Goal: Task Accomplishment & Management: Use online tool/utility

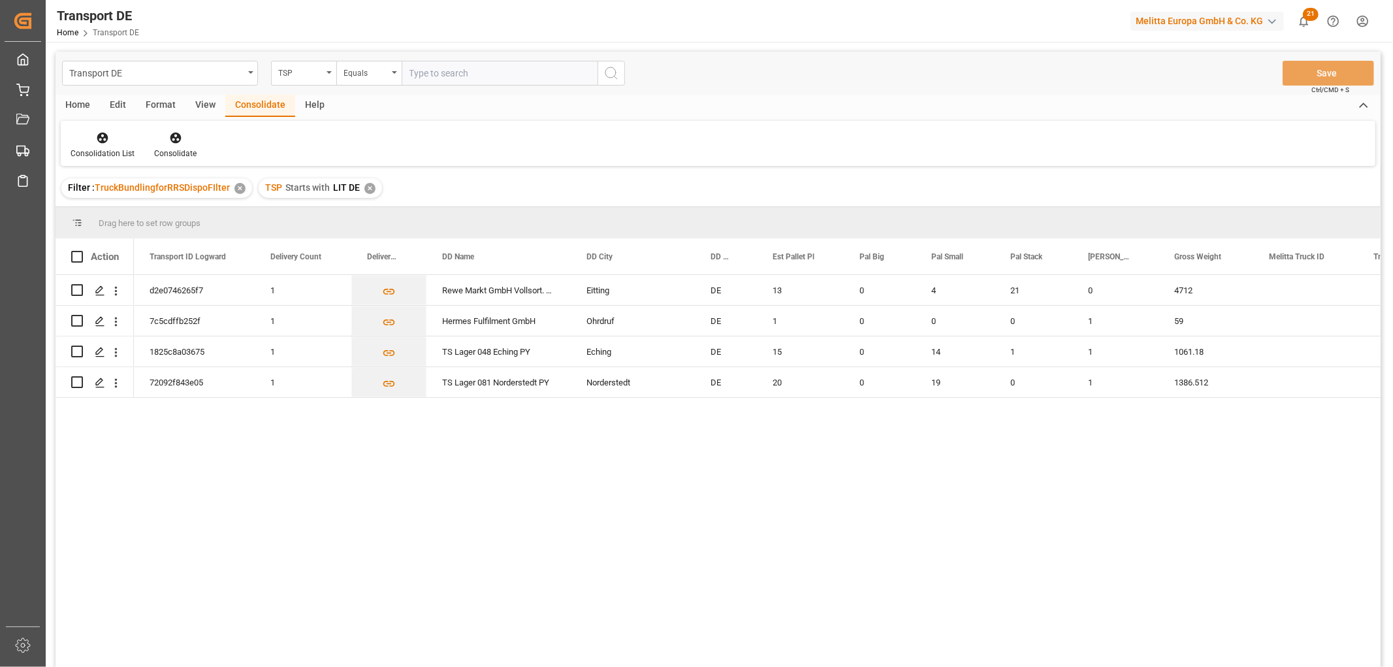
click at [367, 184] on div "✕" at bounding box center [369, 188] width 11 height 11
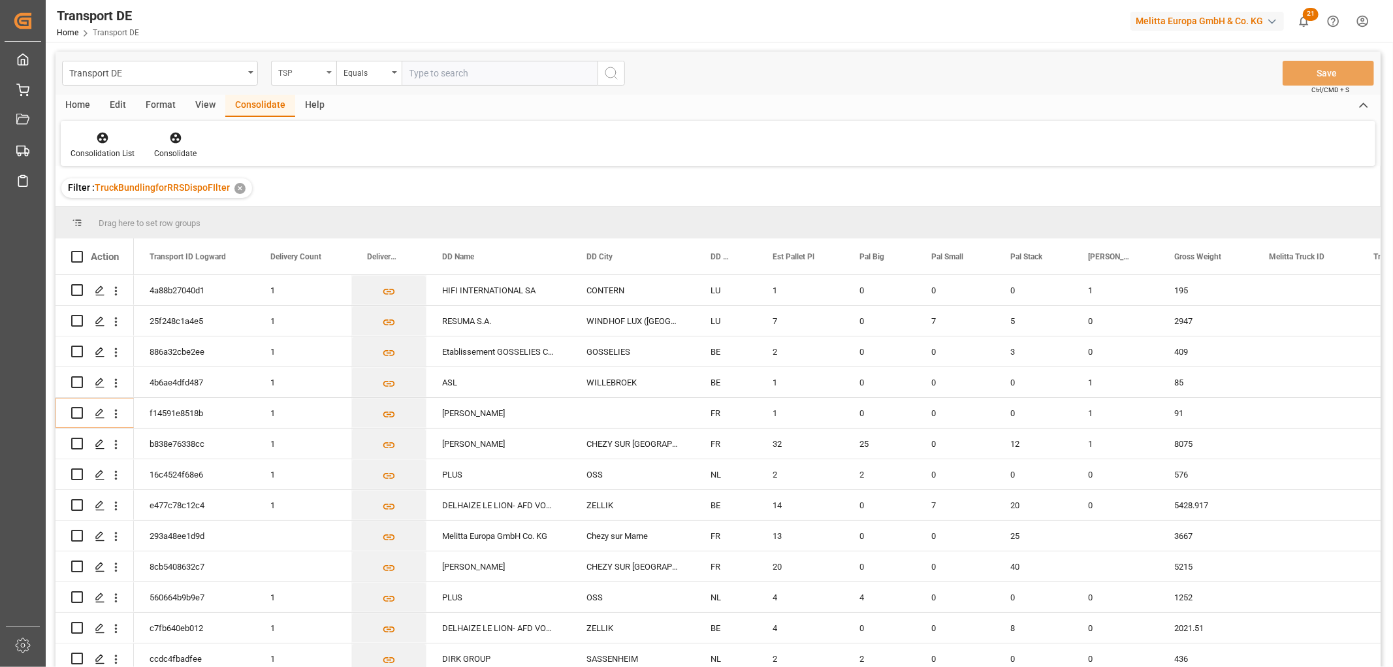
click at [307, 78] on div "TSP" at bounding box center [300, 71] width 44 height 15
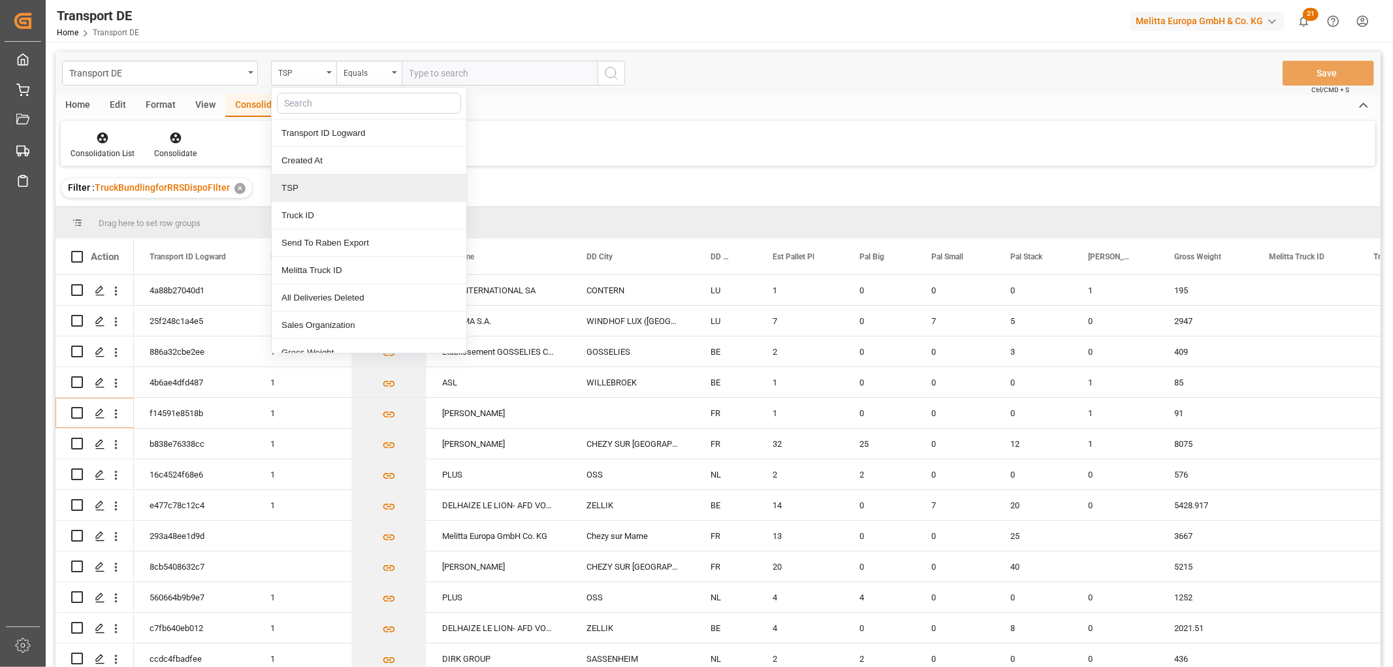
click at [302, 196] on div "TSP" at bounding box center [369, 187] width 195 height 27
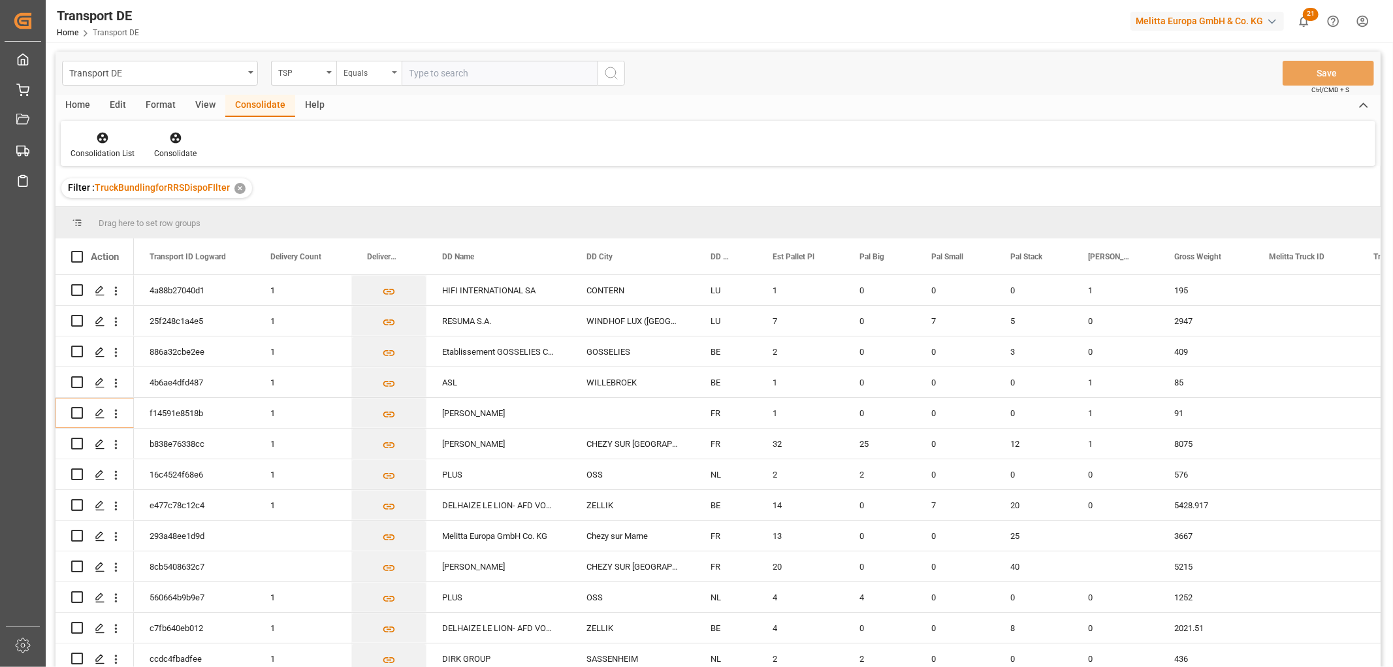
click at [374, 67] on div "Equals" at bounding box center [365, 71] width 44 height 15
click at [386, 226] on div "Starts with" at bounding box center [434, 215] width 195 height 27
click at [451, 70] on input "text" at bounding box center [500, 73] width 196 height 25
type input "Raben PL"
click at [615, 77] on line "search button" at bounding box center [615, 77] width 3 height 3
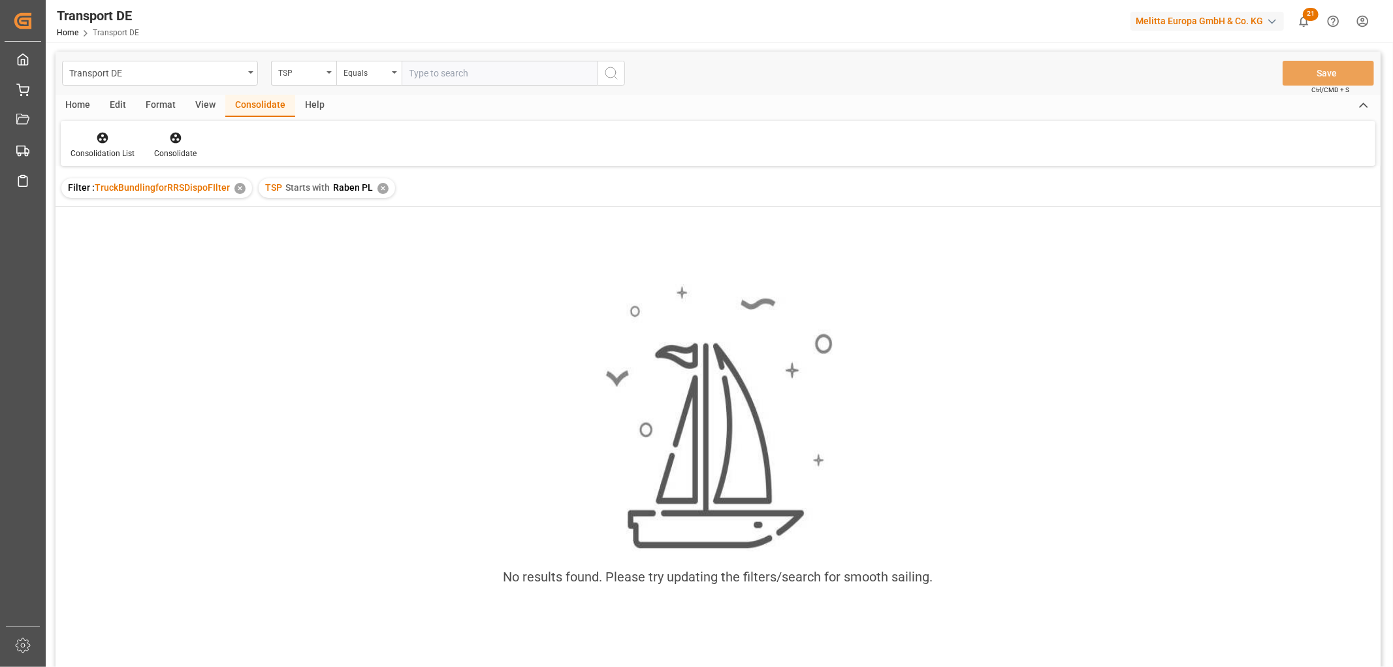
click at [377, 187] on div "✕" at bounding box center [382, 188] width 11 height 11
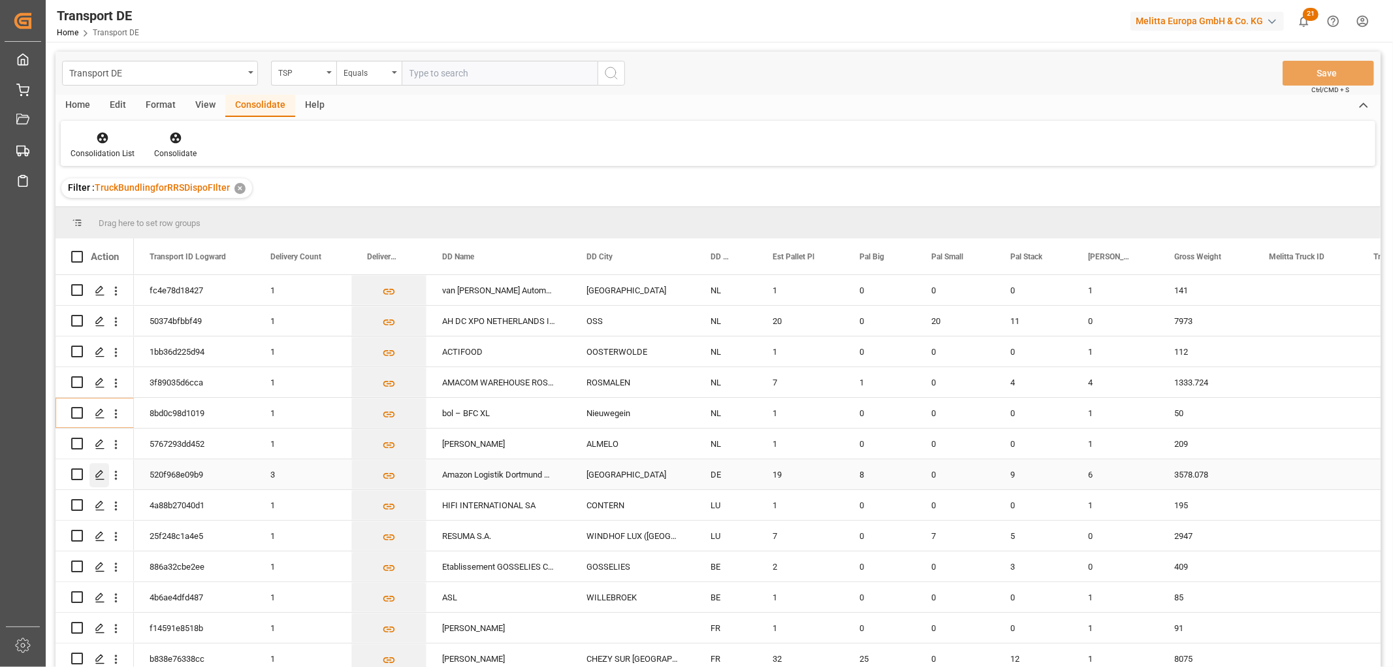
click at [99, 472] on icon "Press SPACE to select this row." at bounding box center [100, 474] width 10 height 10
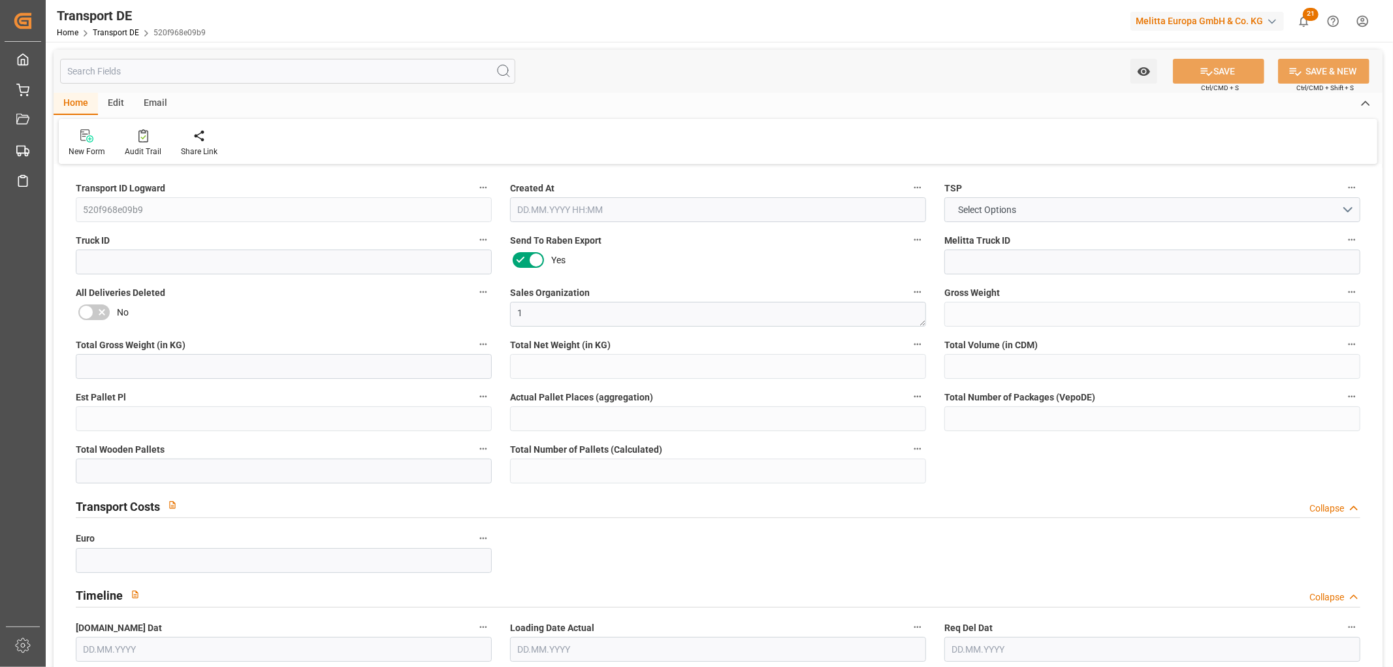
type input "3578.078"
type input "2893.686"
type input "2322.462"
type input "26556.726"
type input "19"
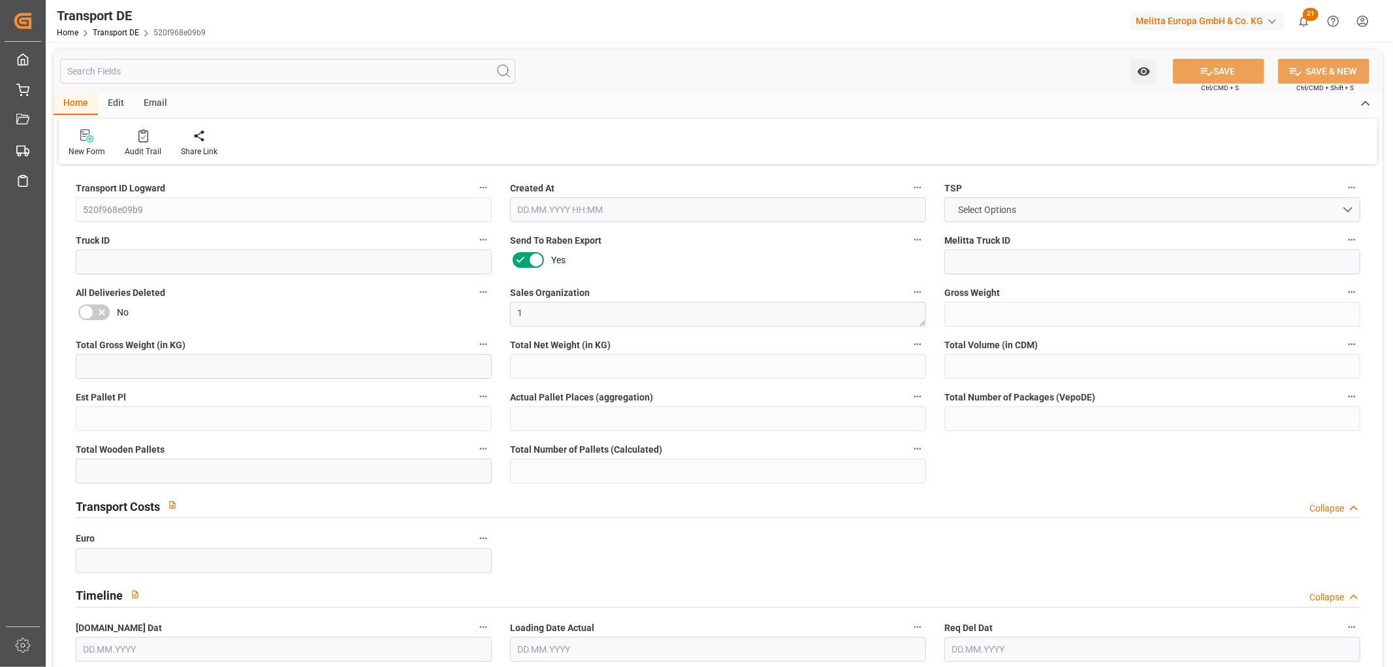
type input "0"
type input "23"
type input "12"
type input "0"
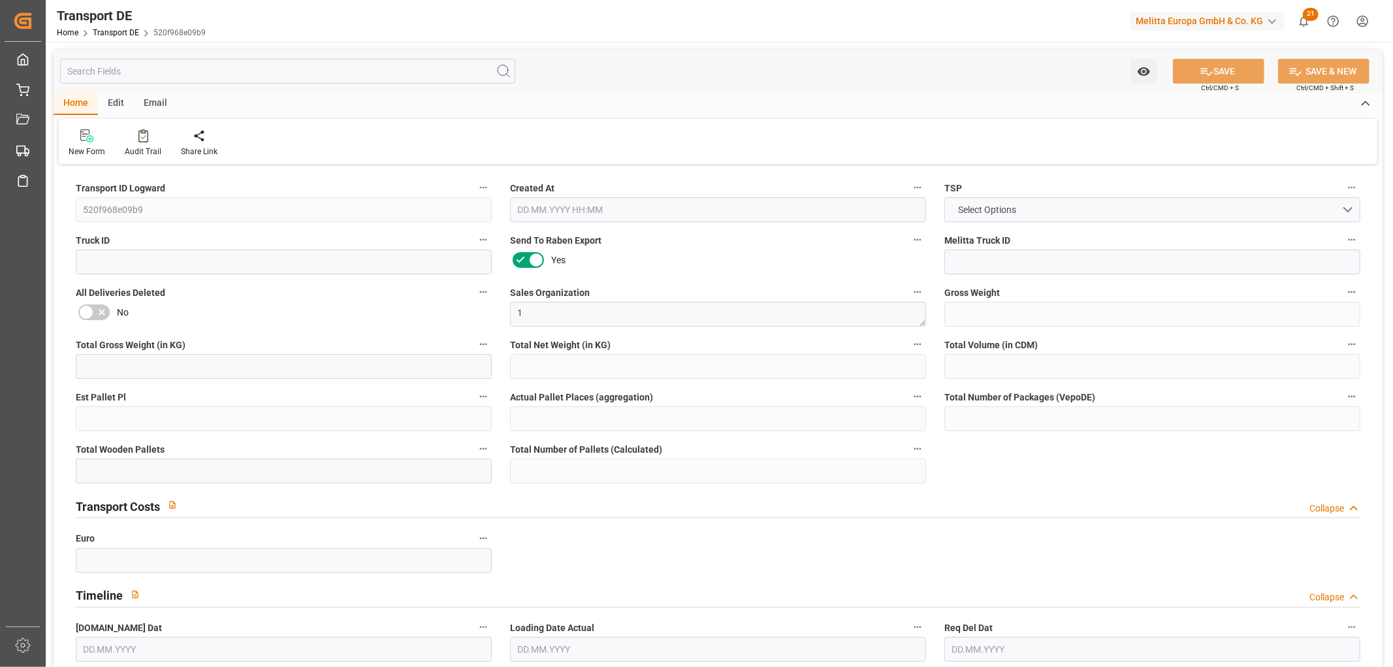
type input "44"
type input "0"
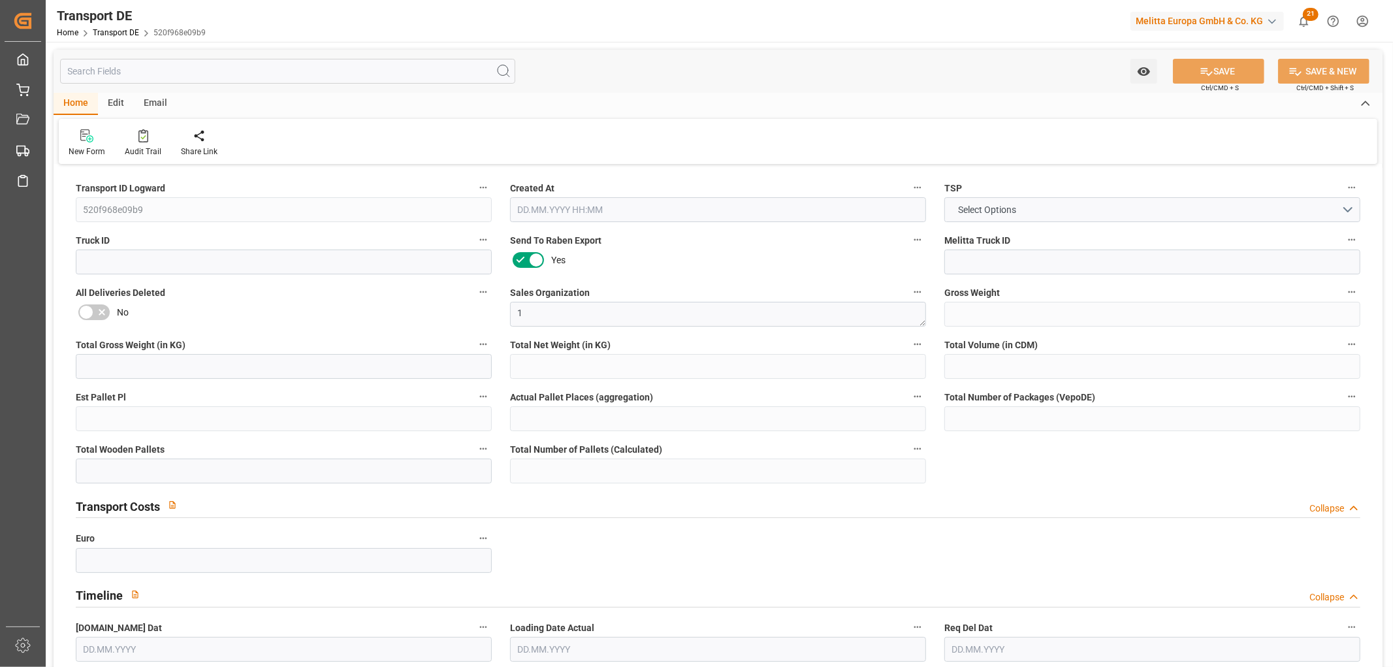
type input "0"
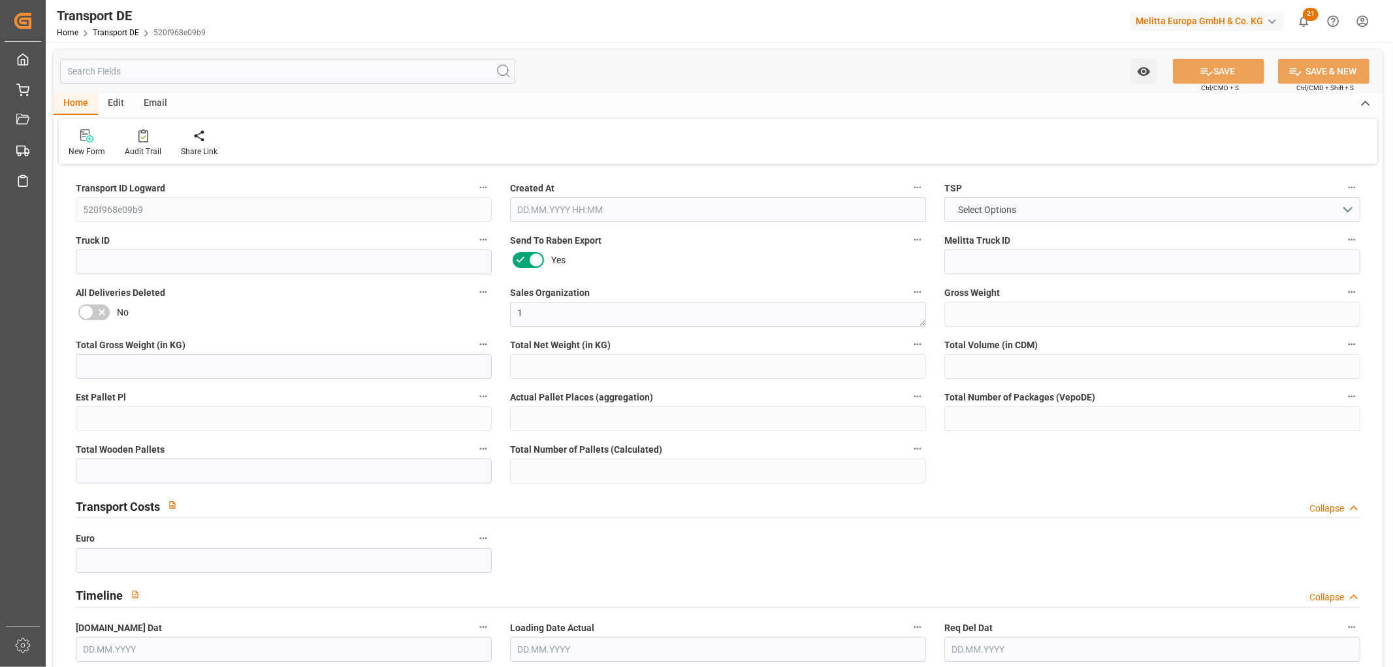
type input "0"
type input "8"
type input "0"
type input "9"
type input "0"
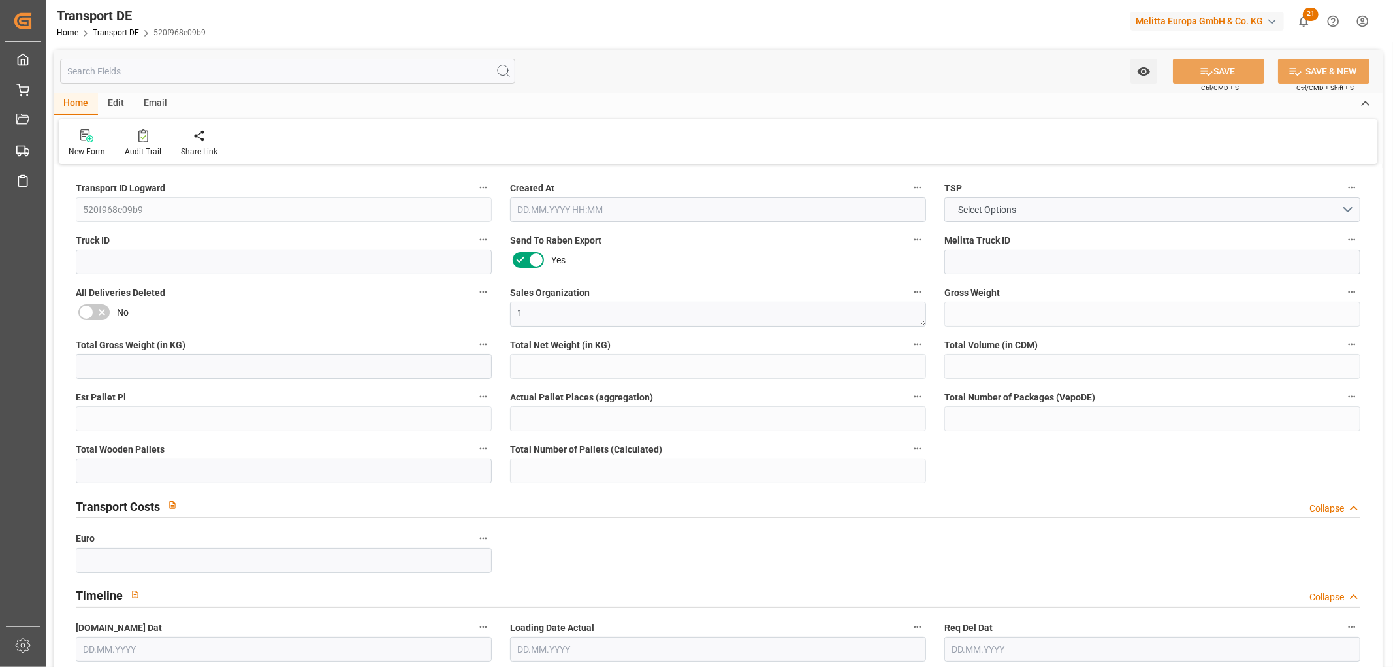
type input "0"
type input "3"
type input "6"
type input "0"
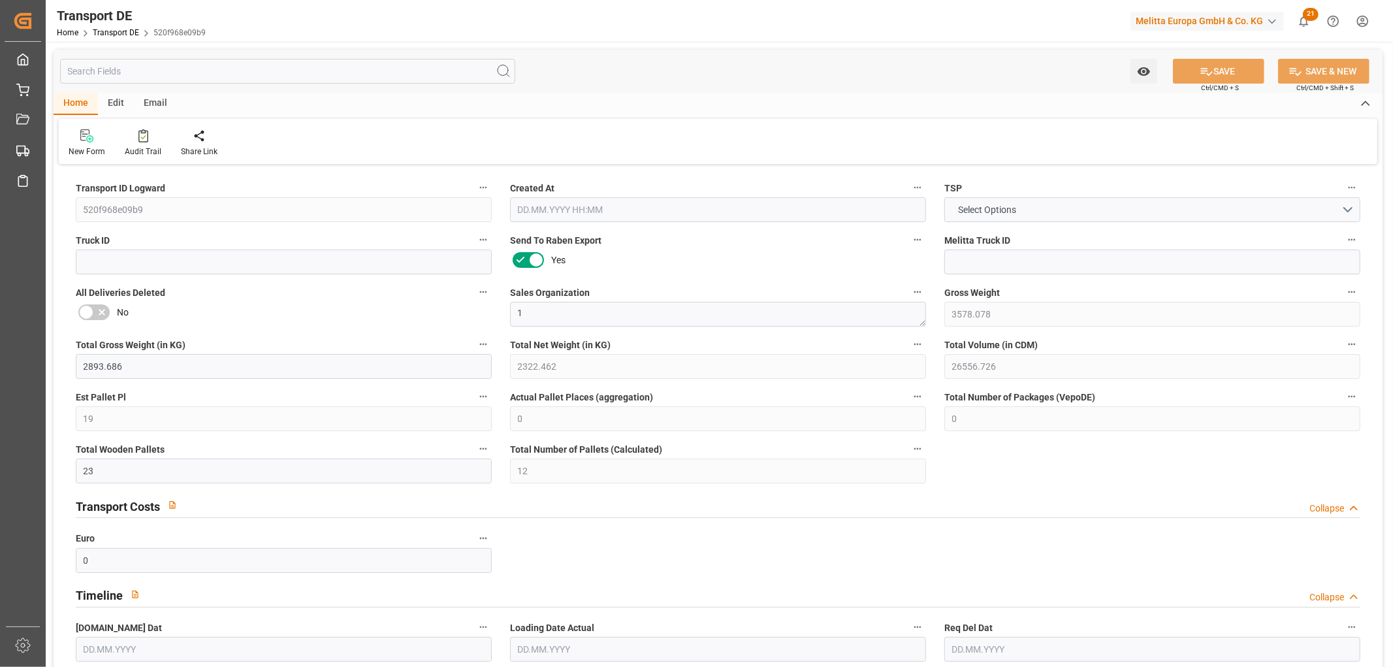
type input "1607"
type input "320.923"
type input "0"
type input "15.09.2025 10:45"
type input "17.09.2025"
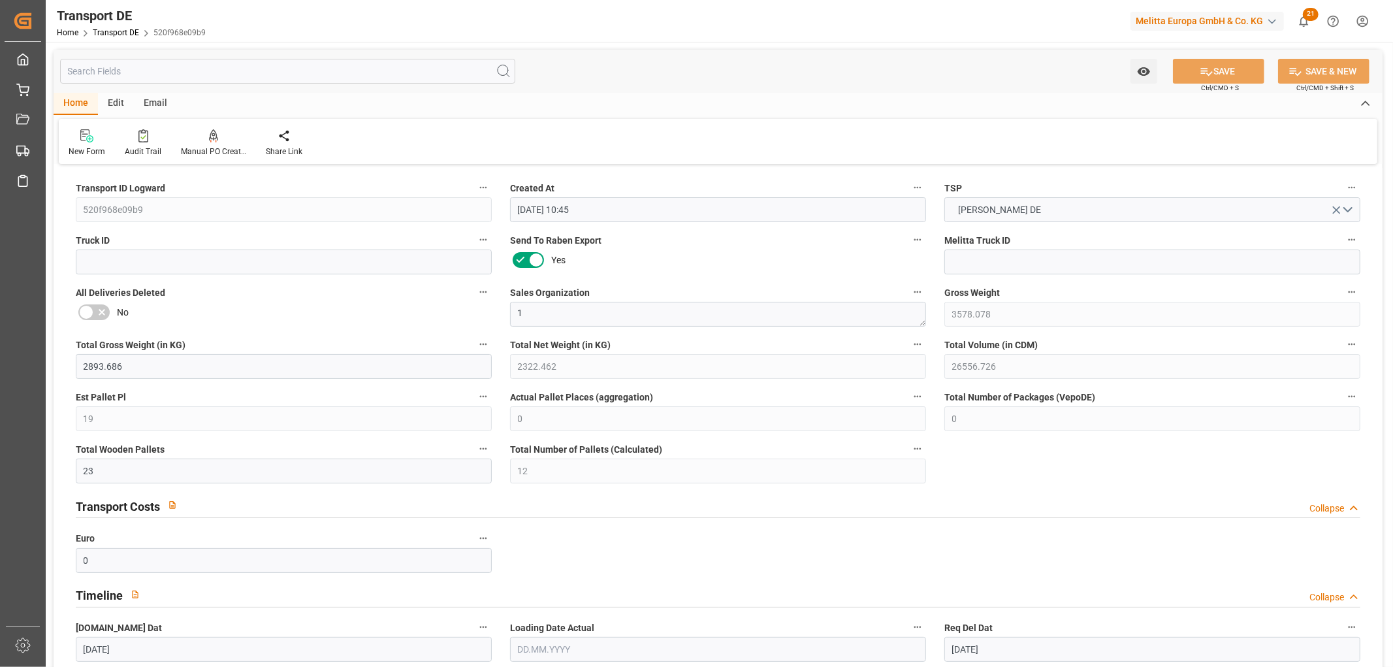
type input "[DATE]"
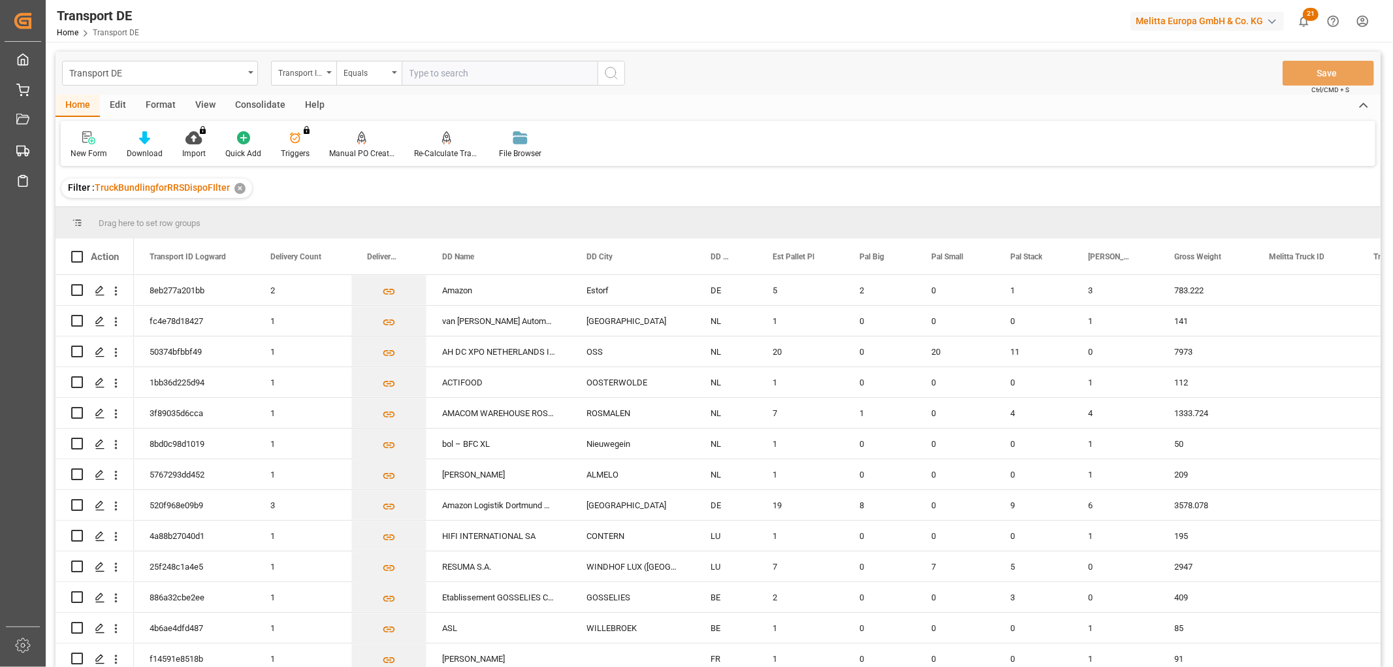
click at [298, 59] on div "Transport DE Transport ID Logward Equals Save Ctrl/CMD + S" at bounding box center [718, 73] width 1325 height 43
click at [293, 72] on div "Transport ID Logward" at bounding box center [300, 71] width 44 height 15
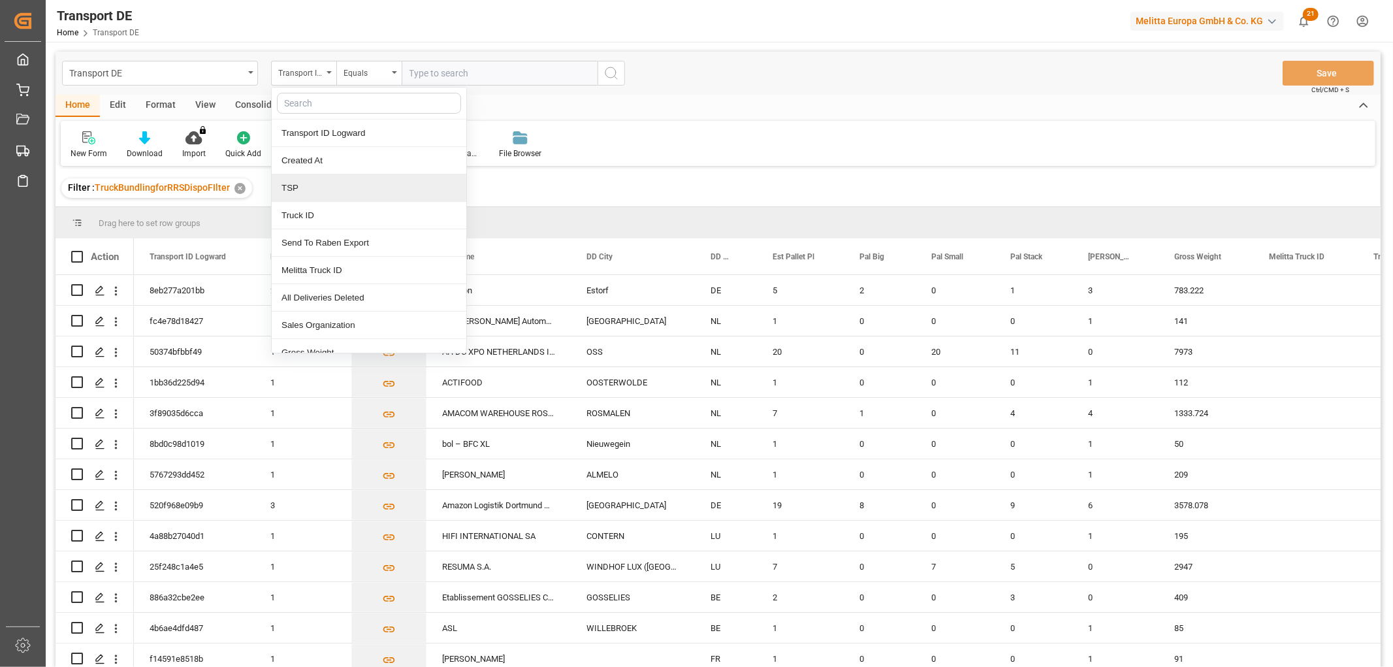
click at [307, 186] on div "TSP" at bounding box center [369, 187] width 195 height 27
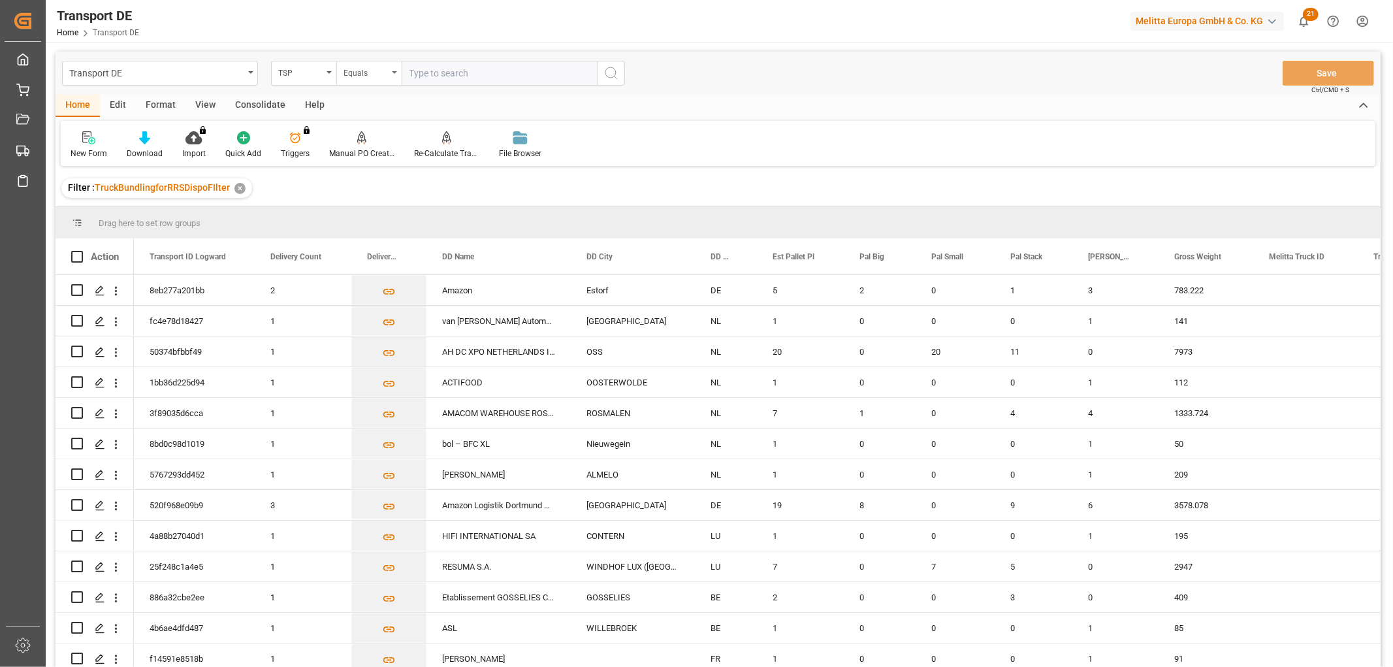
click at [370, 67] on div "Equals" at bounding box center [365, 71] width 44 height 15
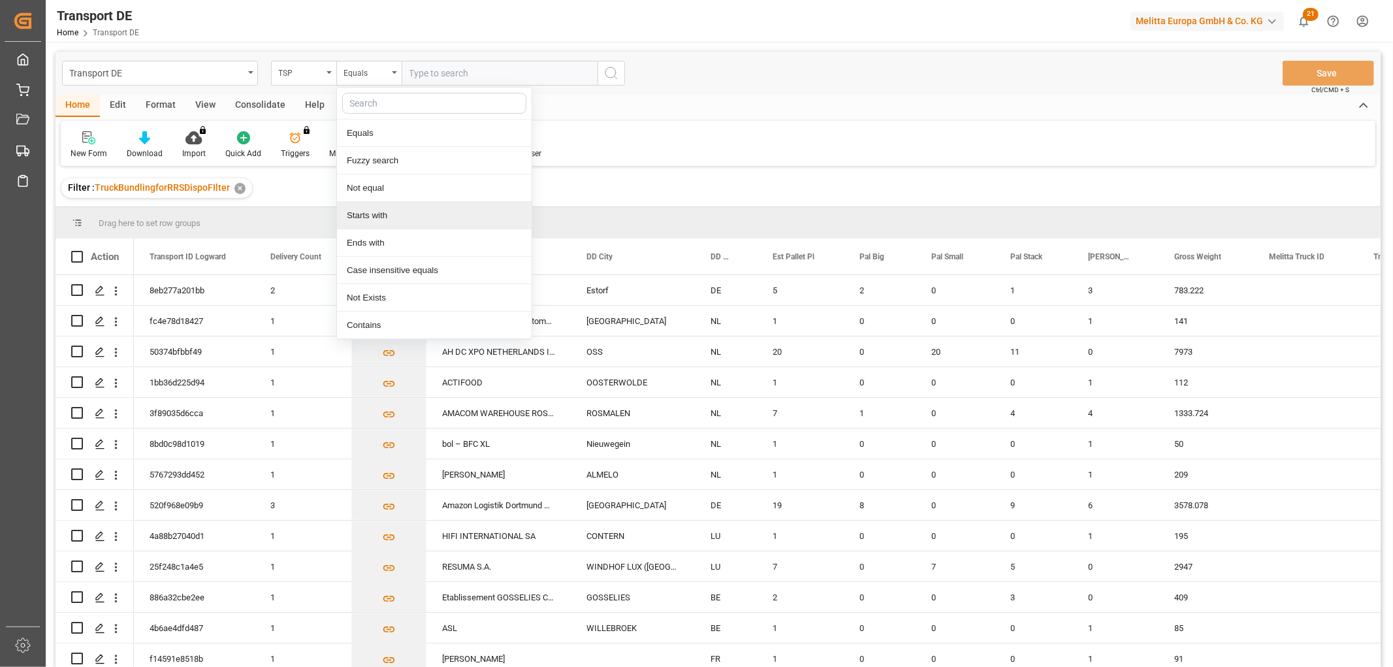
drag, startPoint x: 383, startPoint y: 217, endPoint x: 406, endPoint y: 118, distance: 101.4
click at [383, 217] on div "Starts with" at bounding box center [434, 215] width 195 height 27
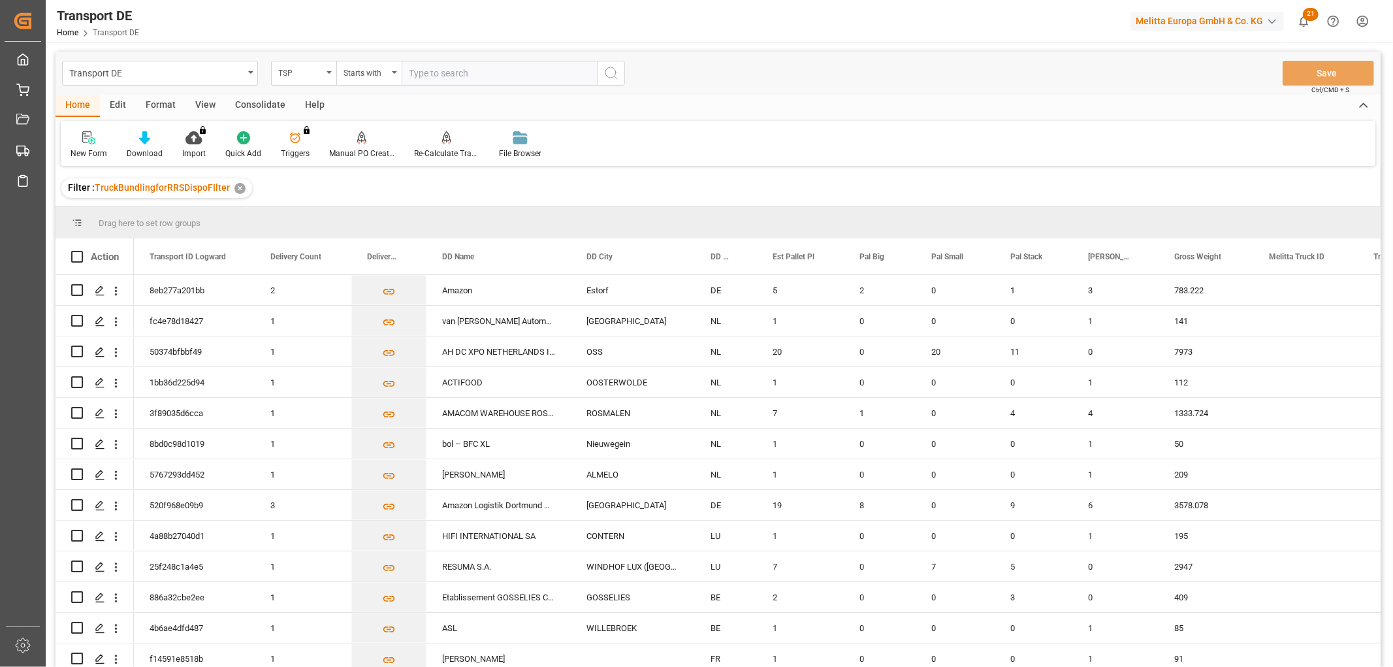
click at [419, 72] on input "text" at bounding box center [500, 73] width 196 height 25
type input "Raben PL"
click at [614, 70] on icon "search button" at bounding box center [611, 73] width 16 height 16
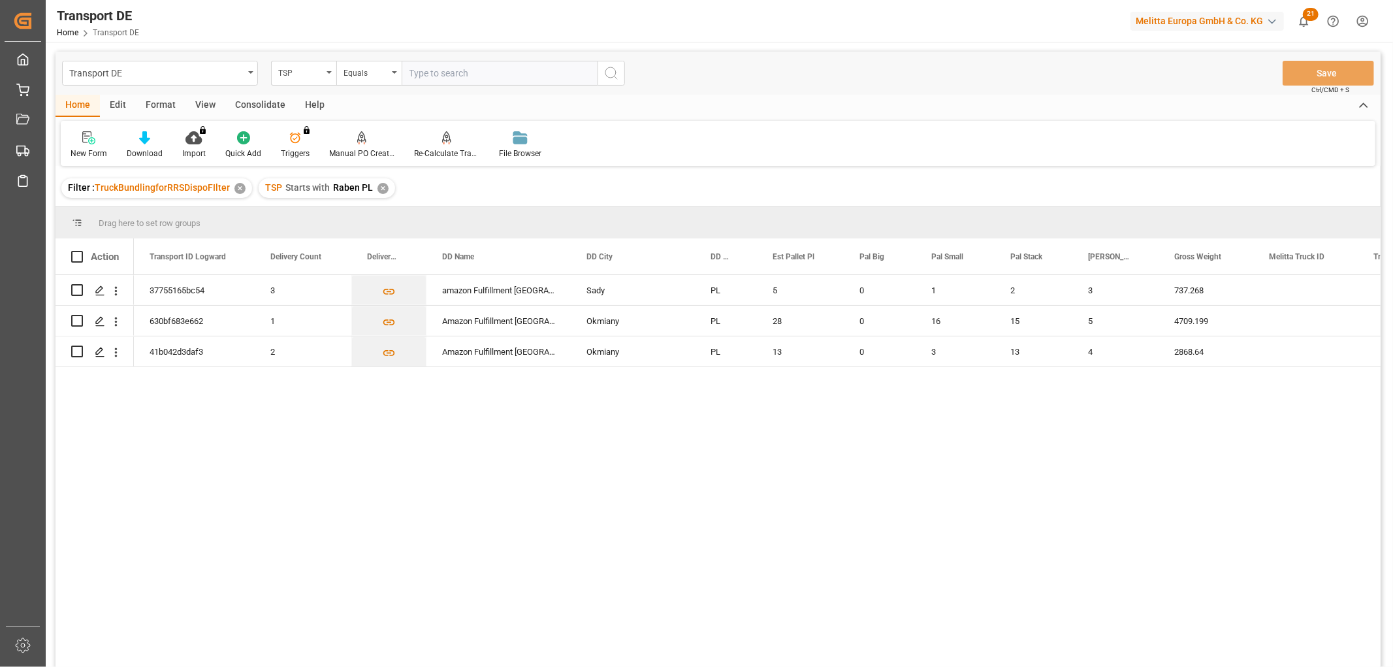
click at [380, 191] on div "✕" at bounding box center [382, 188] width 11 height 11
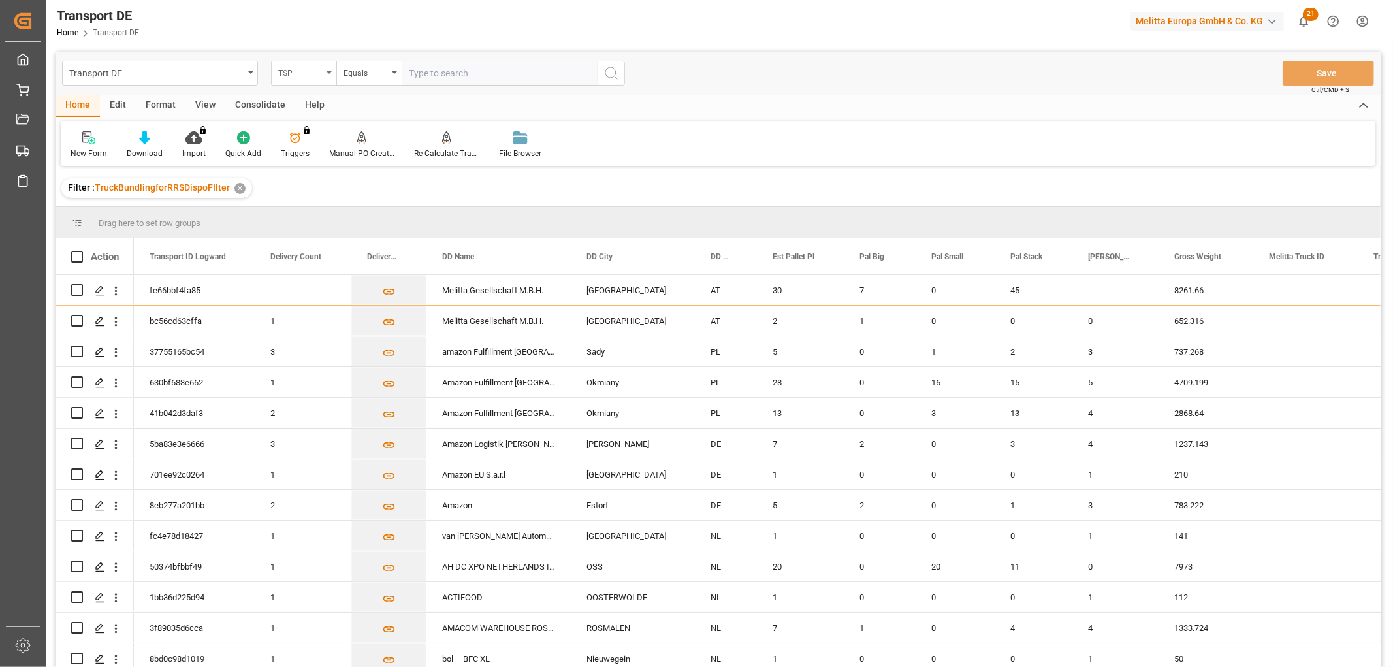
click at [302, 69] on div "TSP" at bounding box center [300, 71] width 44 height 15
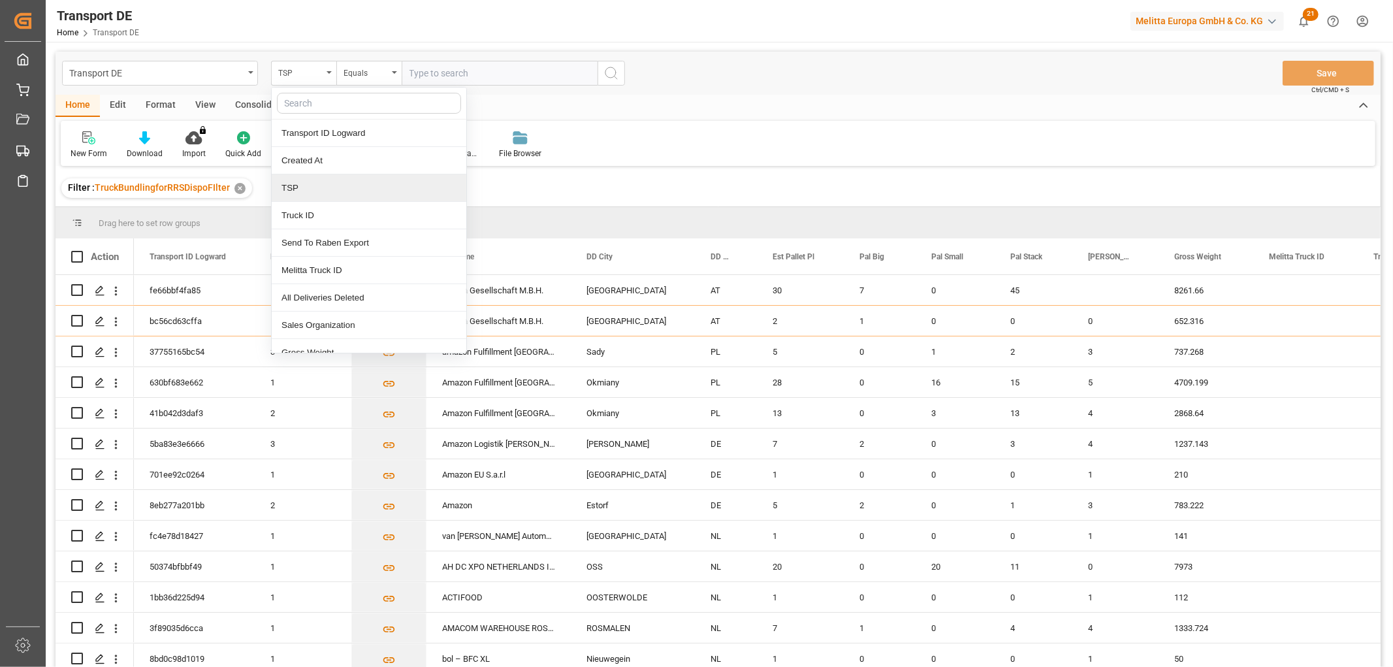
click at [306, 185] on div "TSP" at bounding box center [369, 187] width 195 height 27
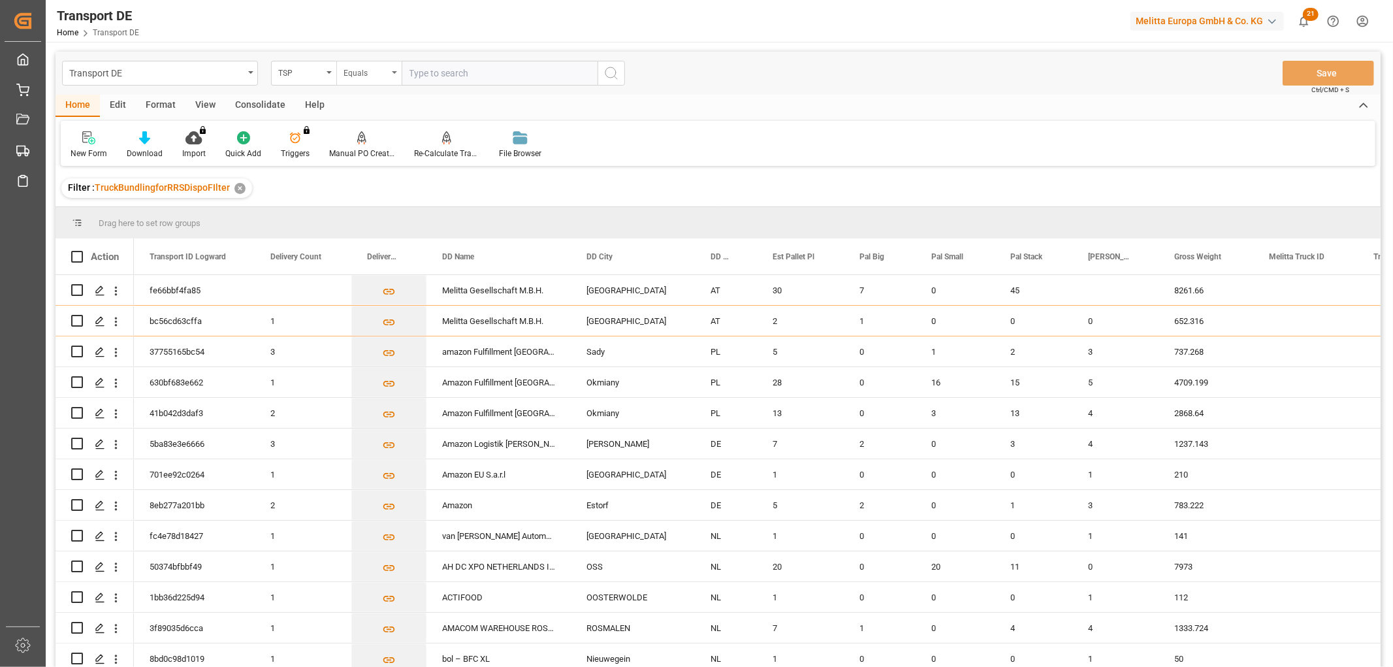
click at [360, 76] on div "Equals" at bounding box center [365, 71] width 44 height 15
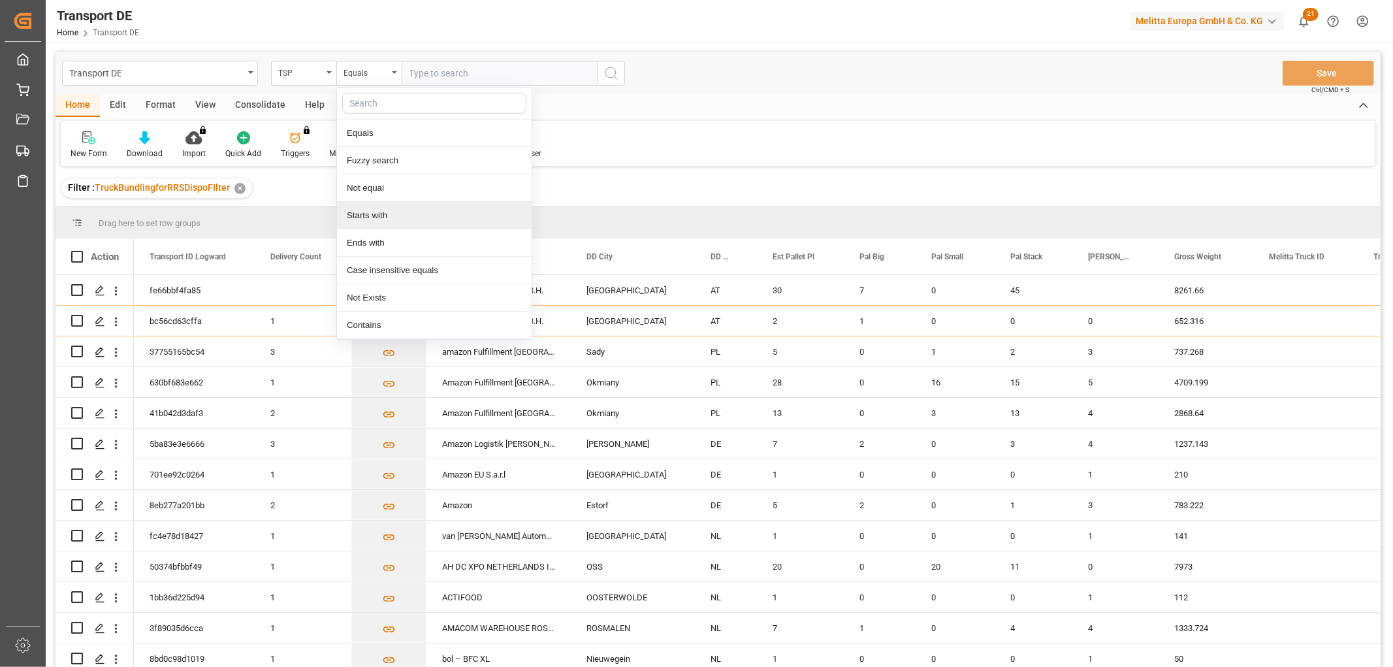
click at [368, 214] on div "Starts with" at bounding box center [434, 215] width 195 height 27
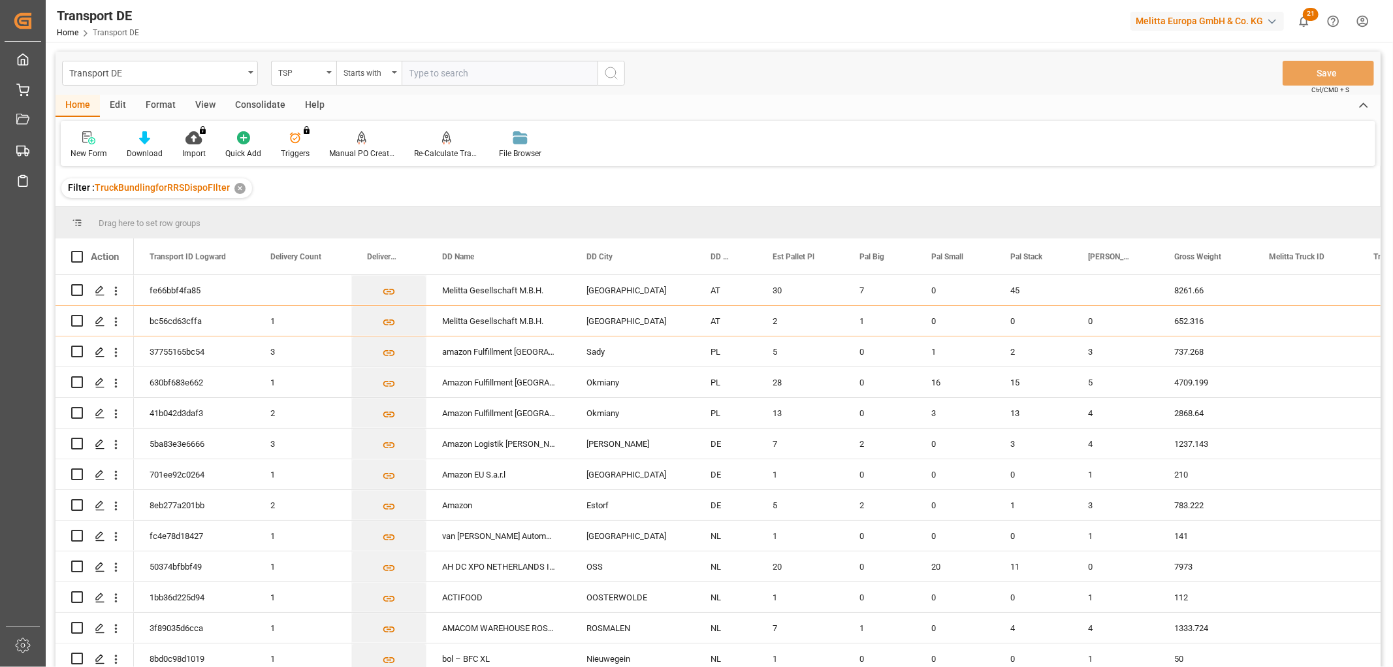
click at [428, 70] on input "text" at bounding box center [500, 73] width 196 height 25
type input "Dachser DE"
click at [614, 71] on icon "search button" at bounding box center [611, 73] width 16 height 16
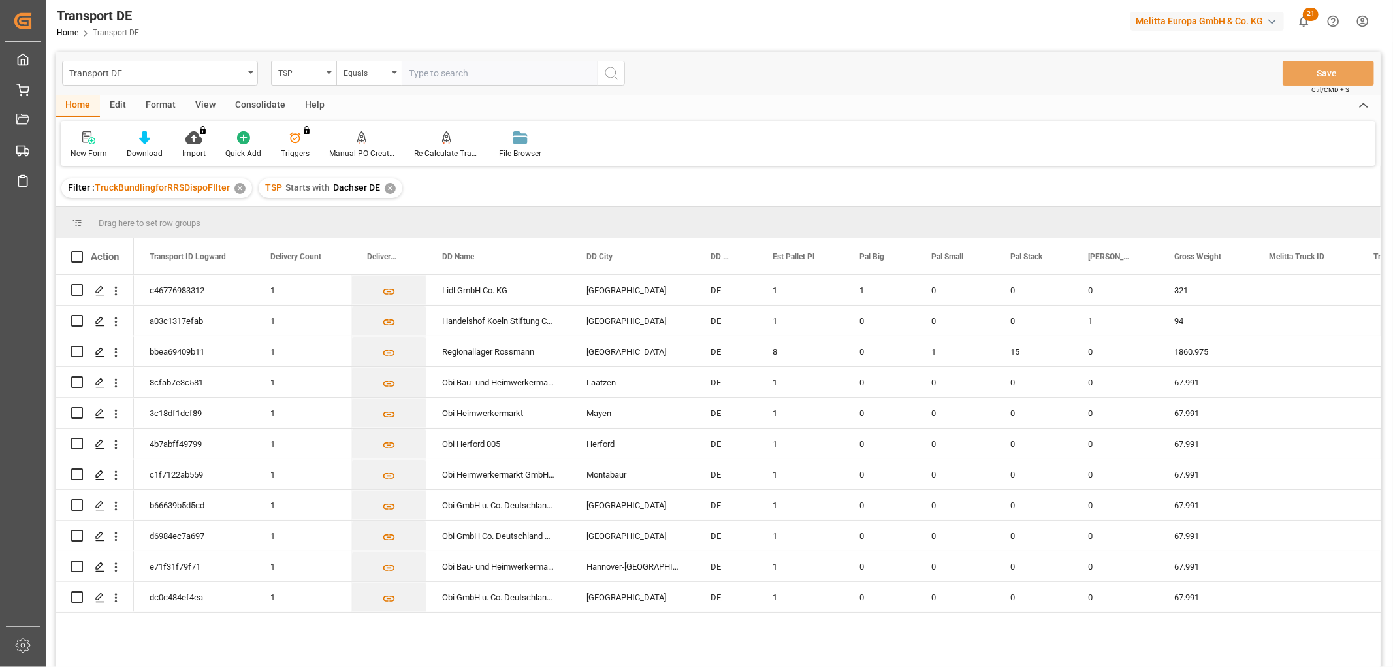
click at [387, 191] on div "✕" at bounding box center [390, 188] width 11 height 11
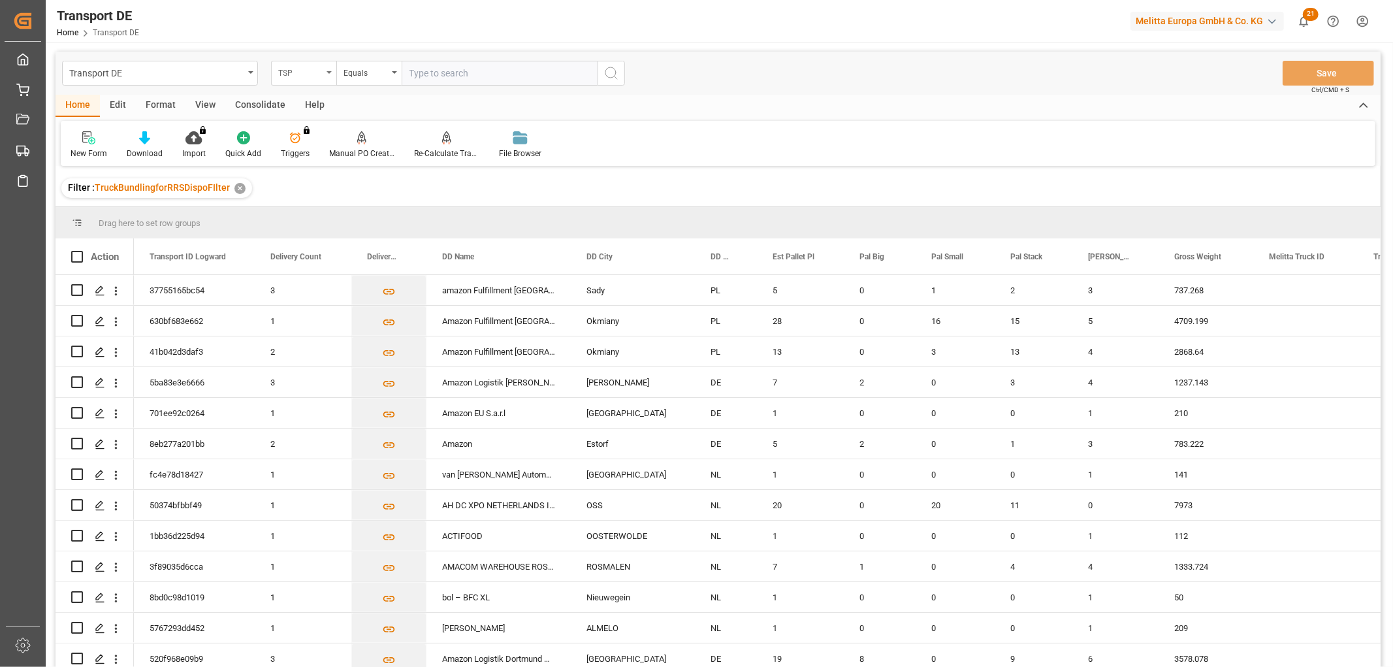
click at [302, 69] on div "TSP" at bounding box center [300, 71] width 44 height 15
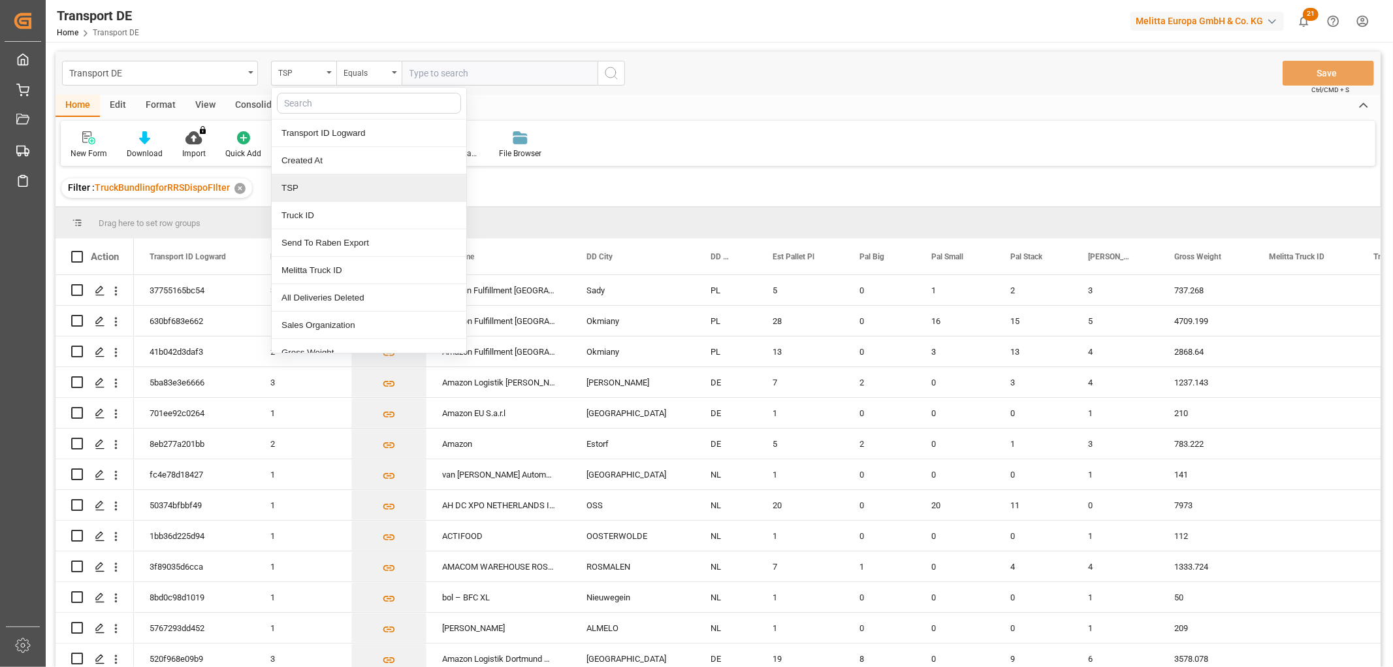
click at [300, 191] on div "TSP" at bounding box center [369, 187] width 195 height 27
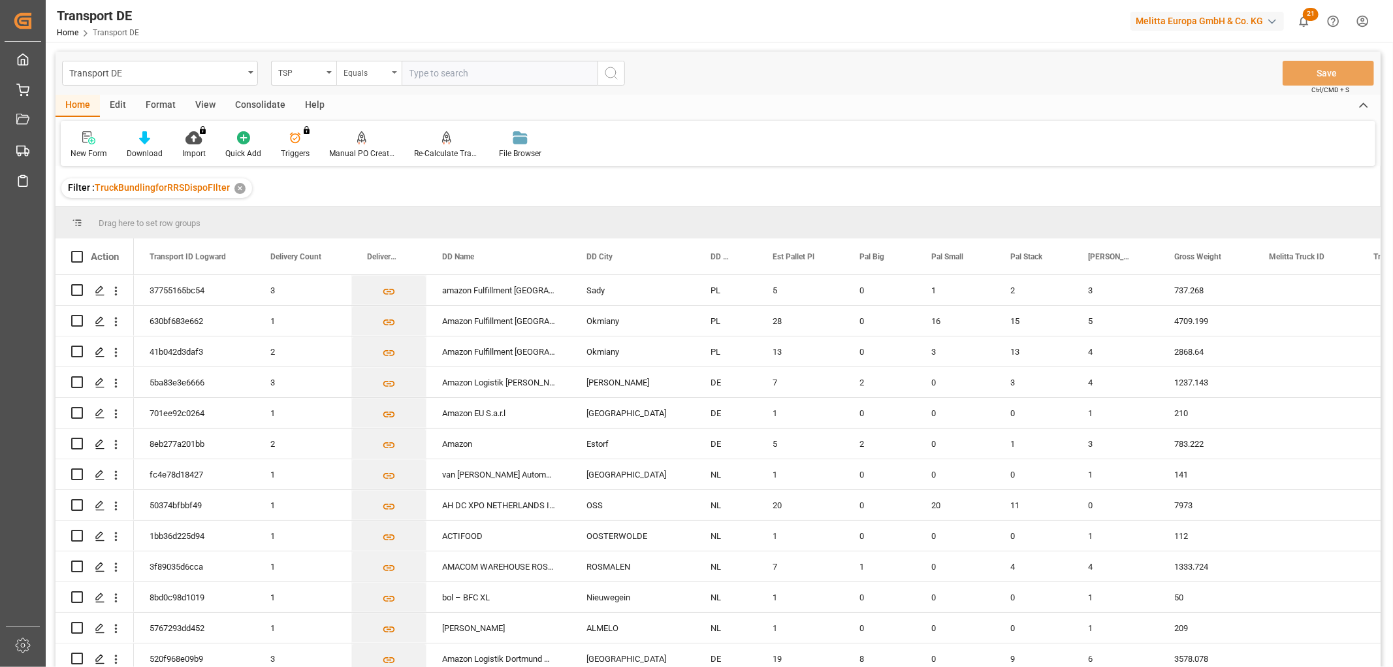
click at [375, 73] on div "Equals" at bounding box center [365, 71] width 44 height 15
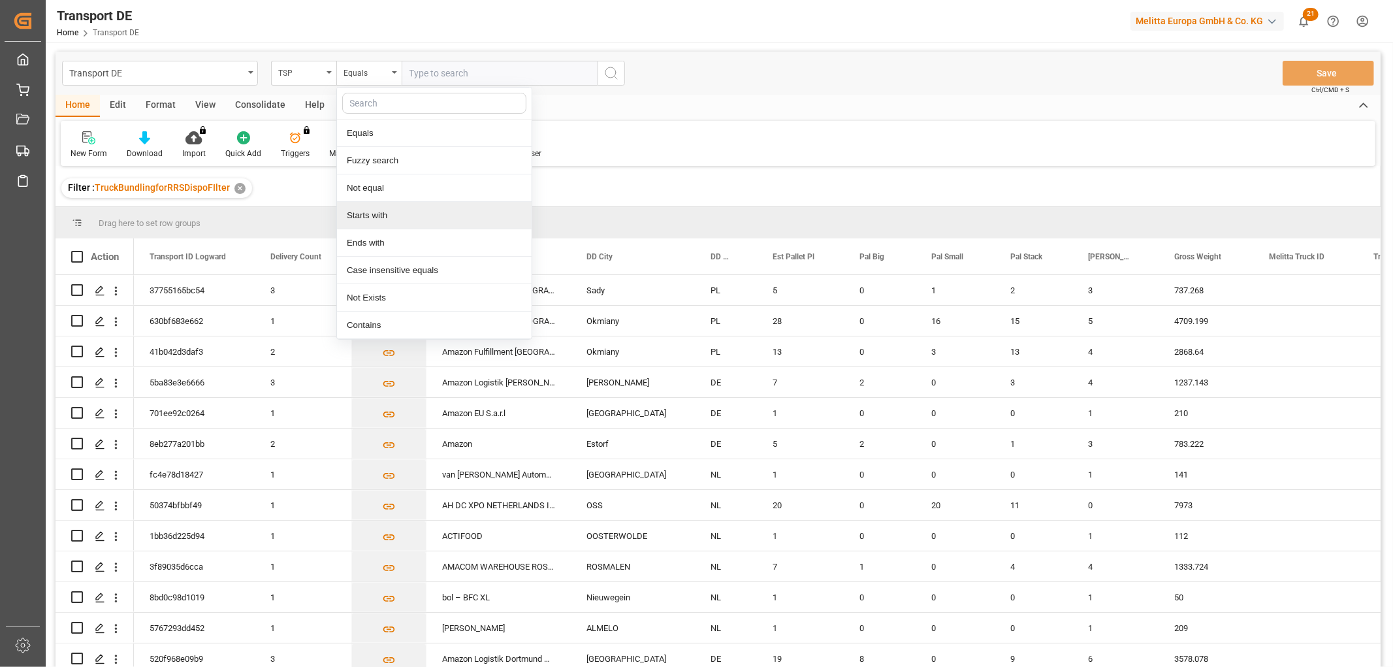
drag, startPoint x: 368, startPoint y: 216, endPoint x: 420, endPoint y: 138, distance: 93.8
click at [369, 217] on div "Starts with" at bounding box center [434, 215] width 195 height 27
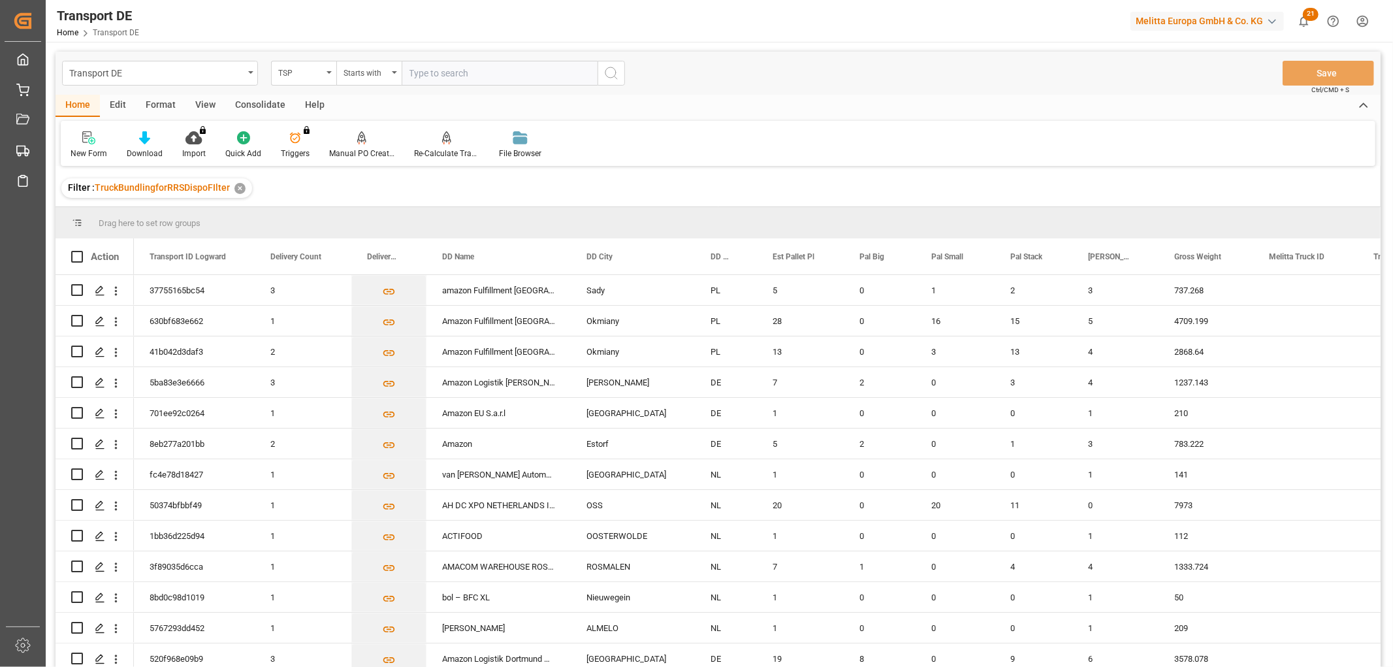
click at [451, 74] on input "text" at bounding box center [500, 73] width 196 height 25
type input "LIT DE"
click at [611, 74] on icon "search button" at bounding box center [611, 73] width 16 height 16
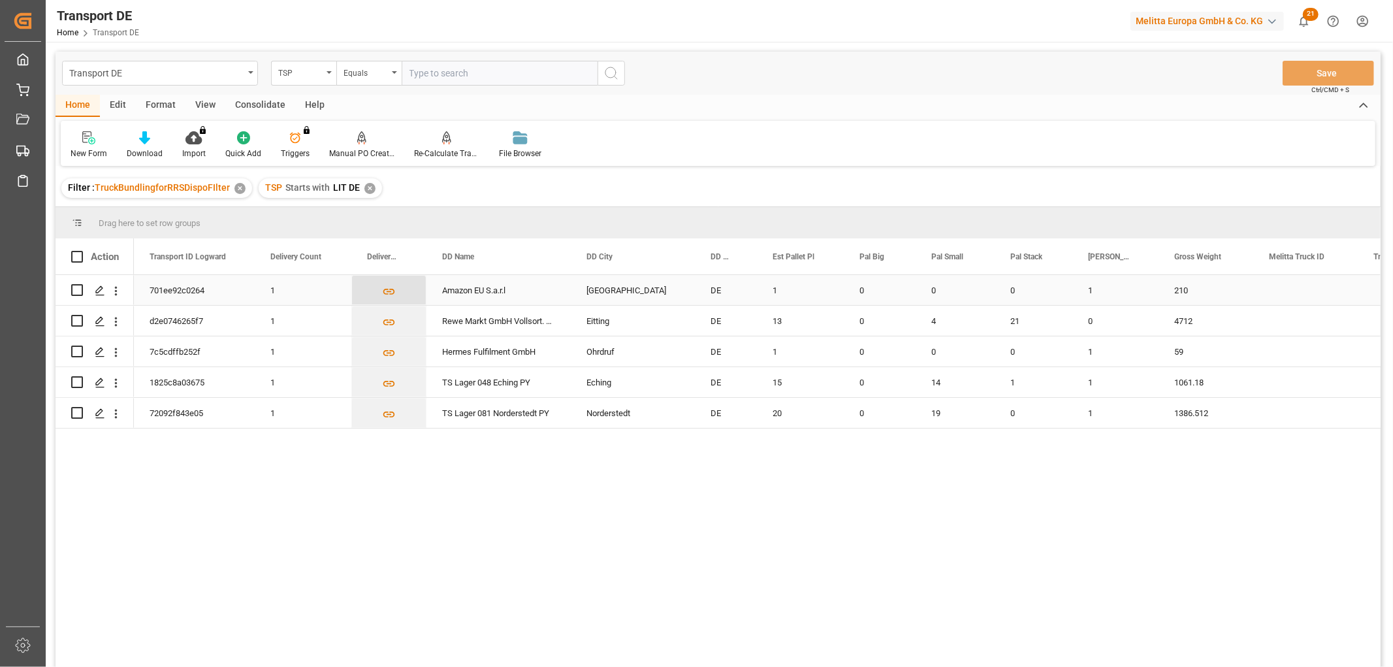
click at [392, 291] on icon "Press SPACE to select this row." at bounding box center [389, 292] width 14 height 14
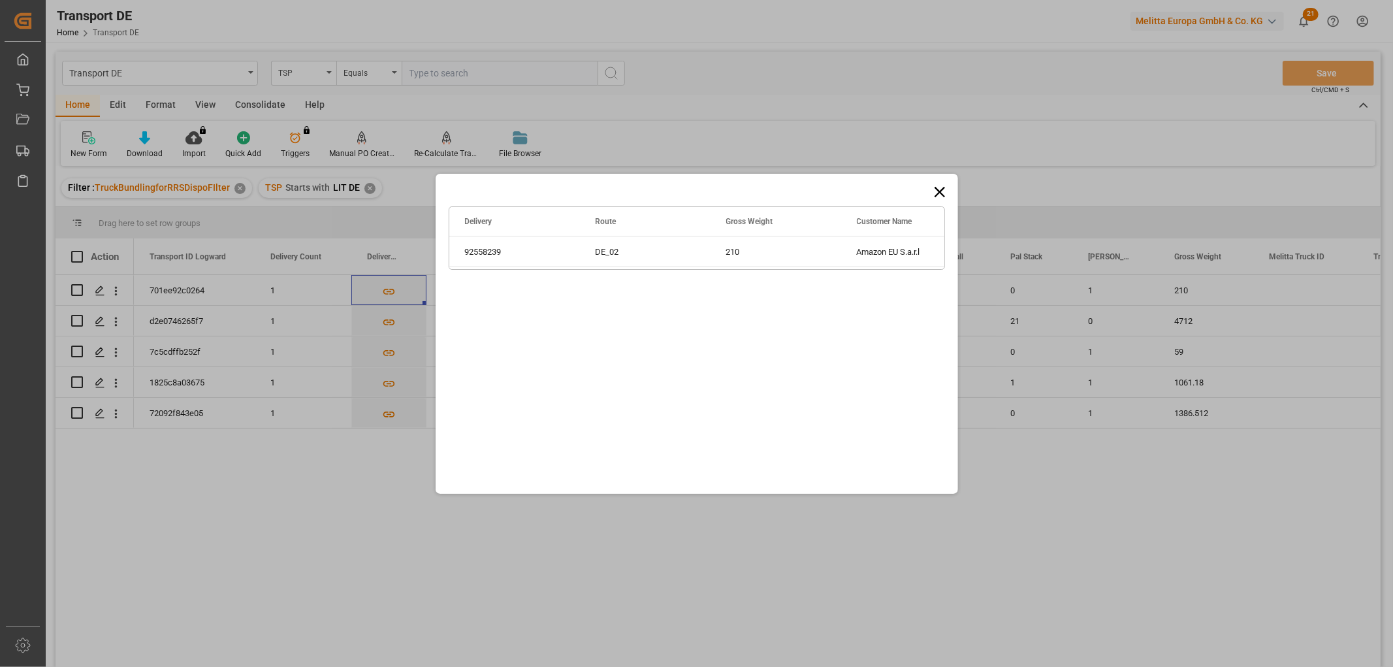
click at [937, 190] on icon at bounding box center [939, 191] width 10 height 10
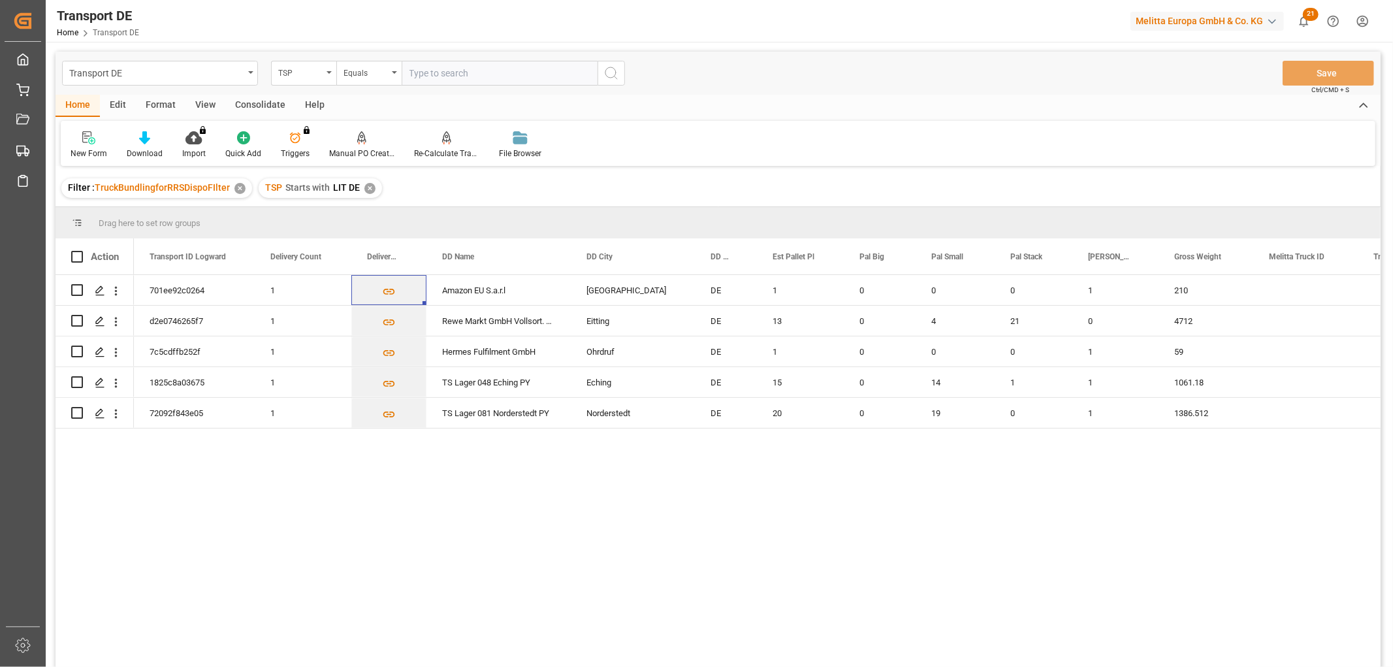
click at [253, 99] on div "Consolidate" at bounding box center [260, 106] width 70 height 22
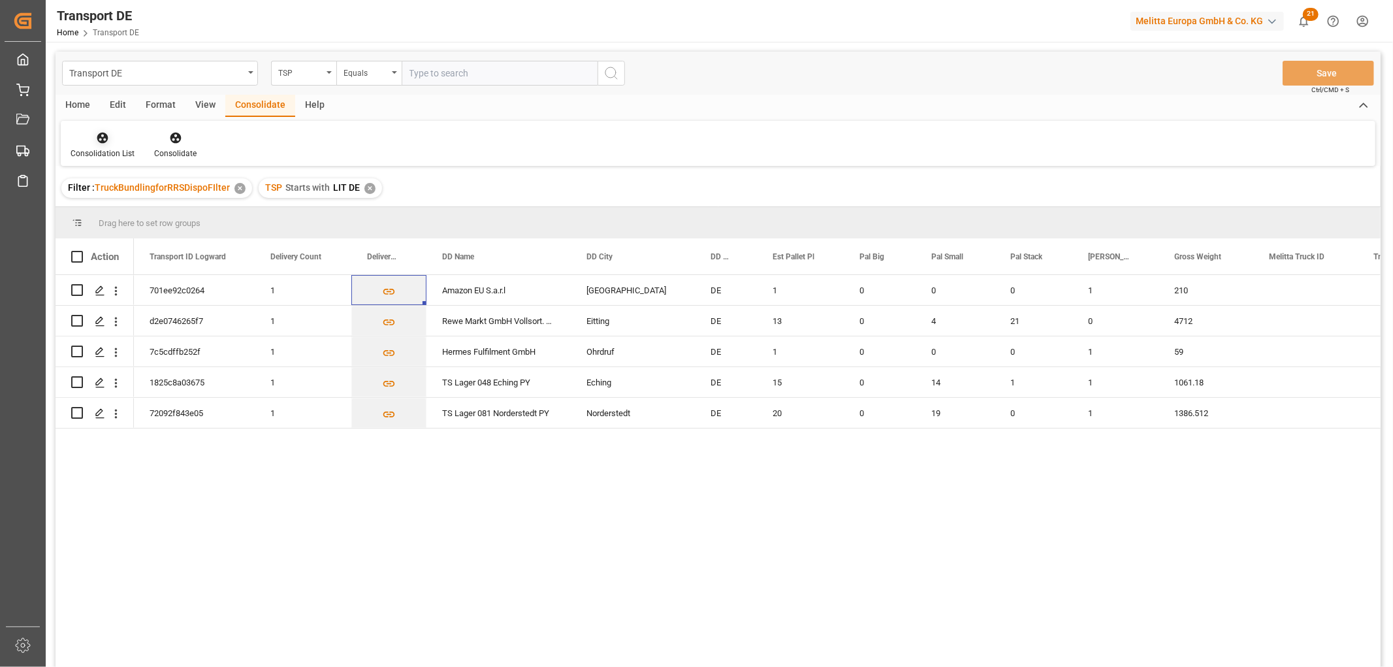
click at [102, 135] on icon at bounding box center [102, 137] width 13 height 13
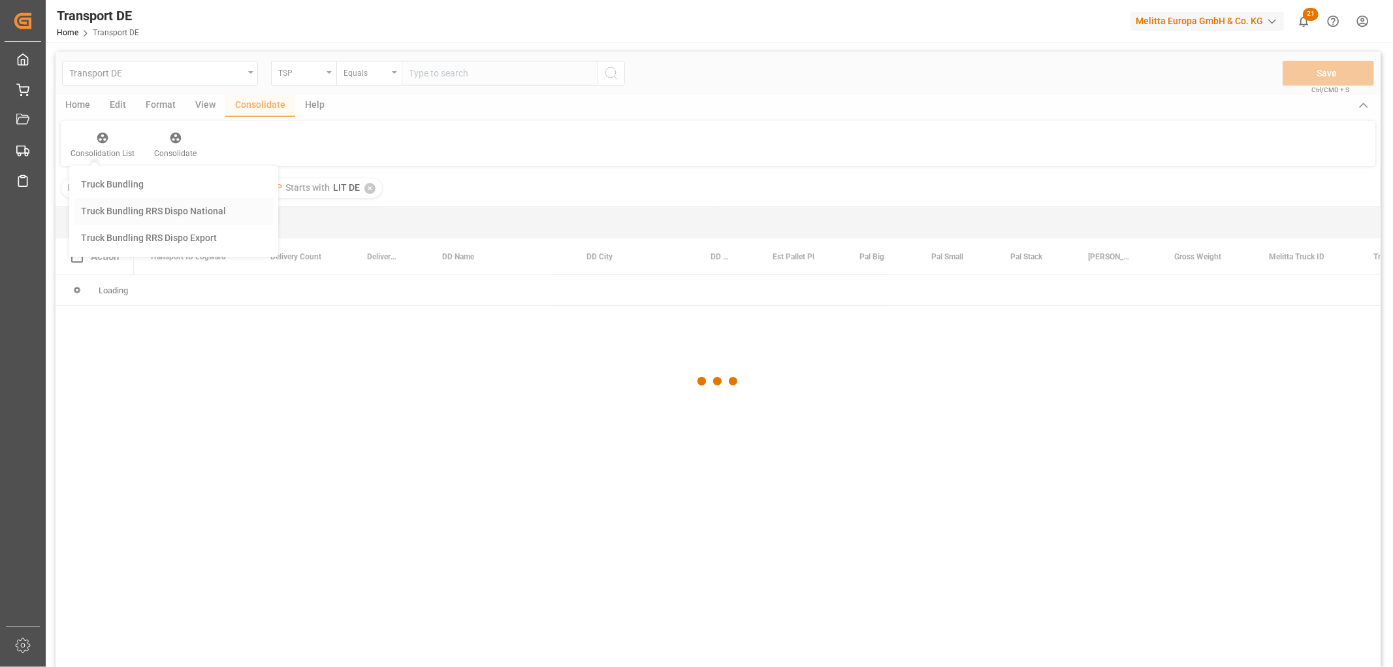
click at [112, 208] on div "Transport DE TSP Equals Save Ctrl/CMD + S Home Edit Format View Consolidate Hel…" at bounding box center [718, 377] width 1325 height 650
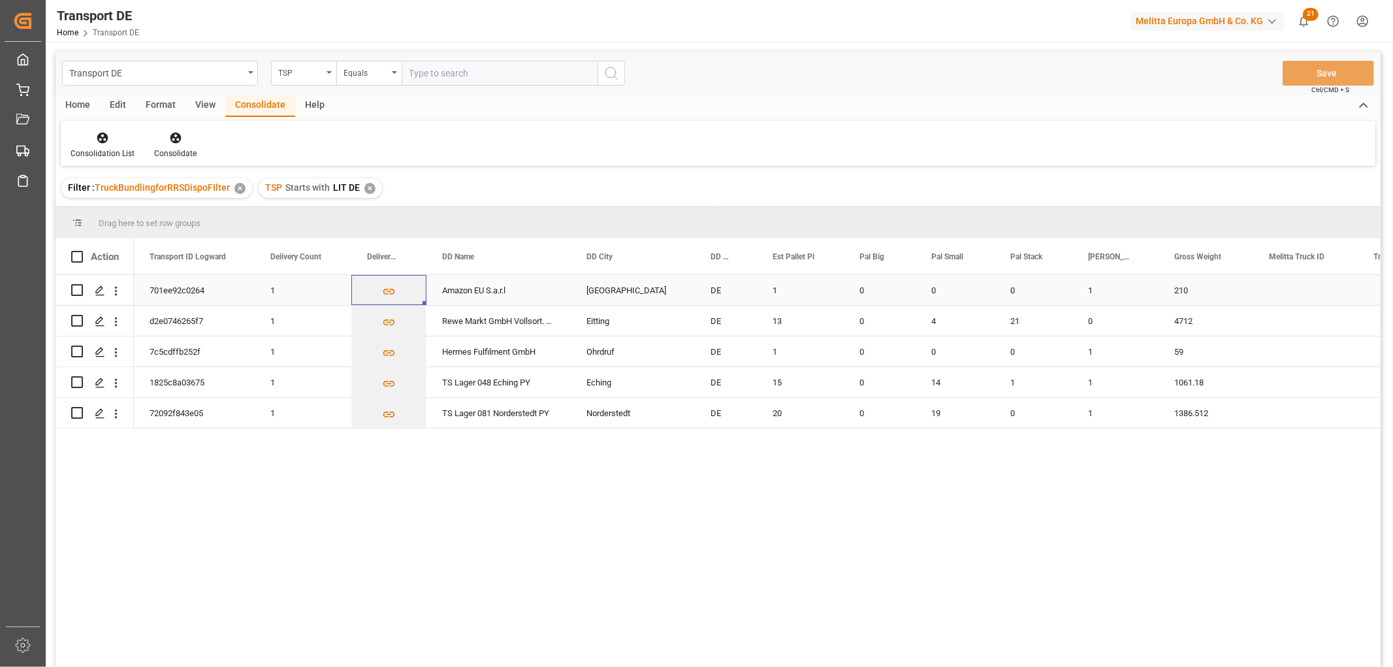
click at [79, 291] on input "Press Space to toggle row selection (unchecked)" at bounding box center [77, 290] width 12 height 12
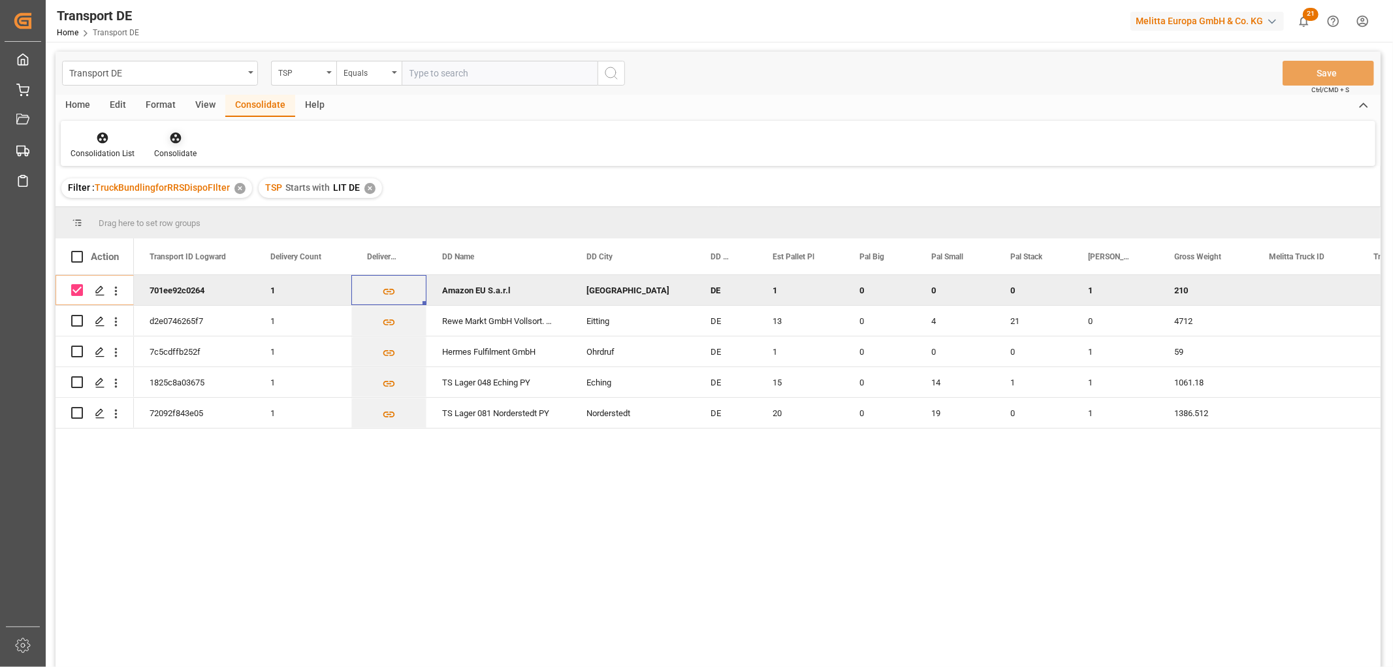
click at [173, 134] on icon at bounding box center [175, 137] width 13 height 13
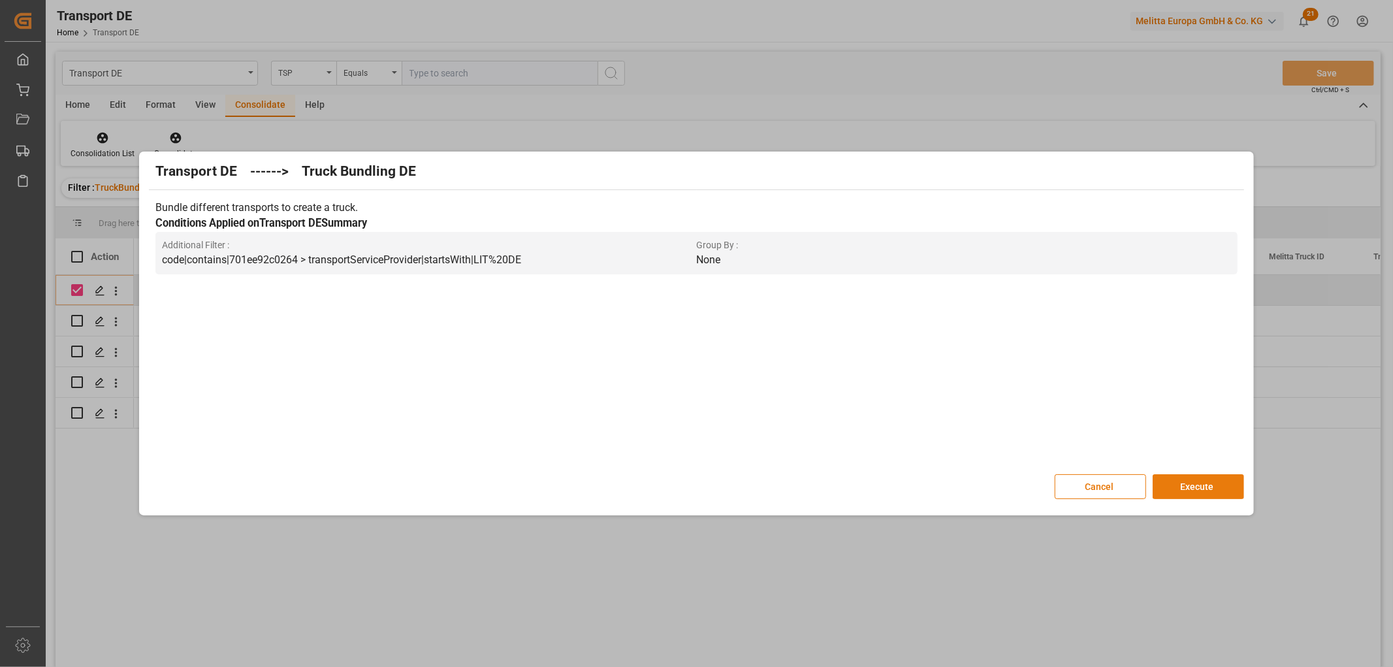
click at [1194, 488] on button "Execute" at bounding box center [1197, 486] width 91 height 25
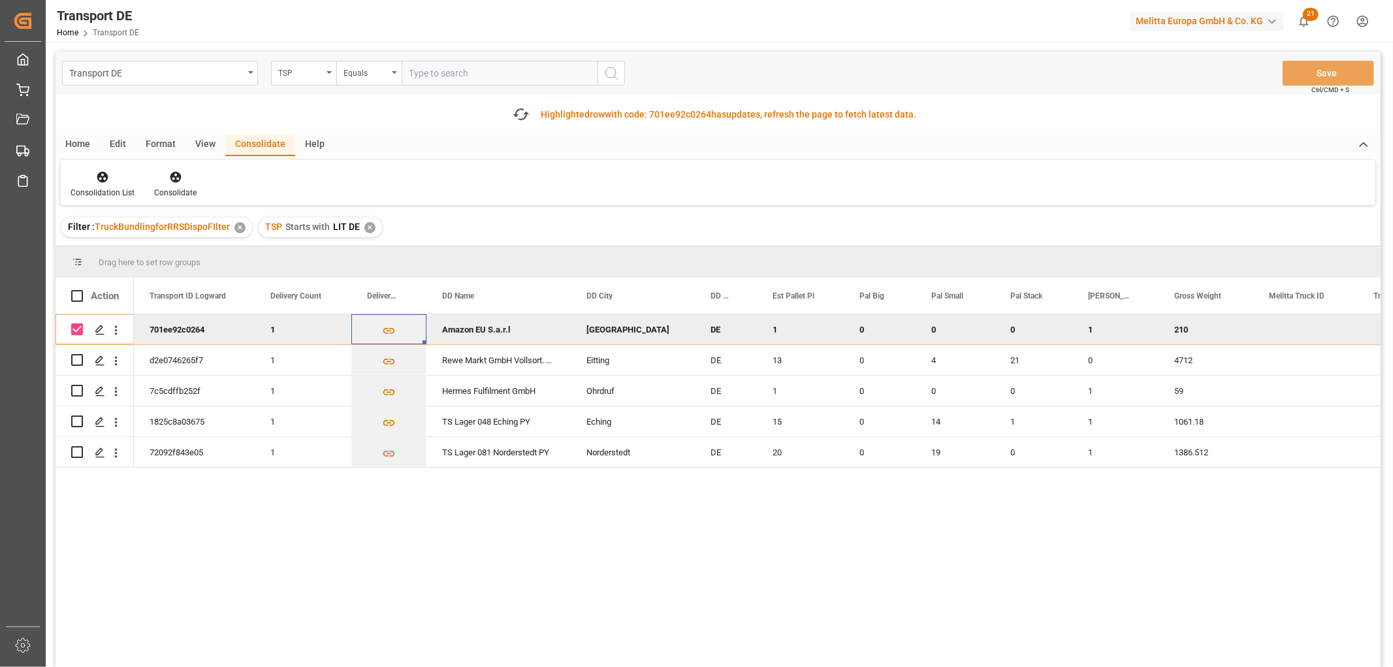
click at [74, 328] on input "Press Space to toggle row selection (checked)" at bounding box center [77, 329] width 12 height 12
checkbox input "false"
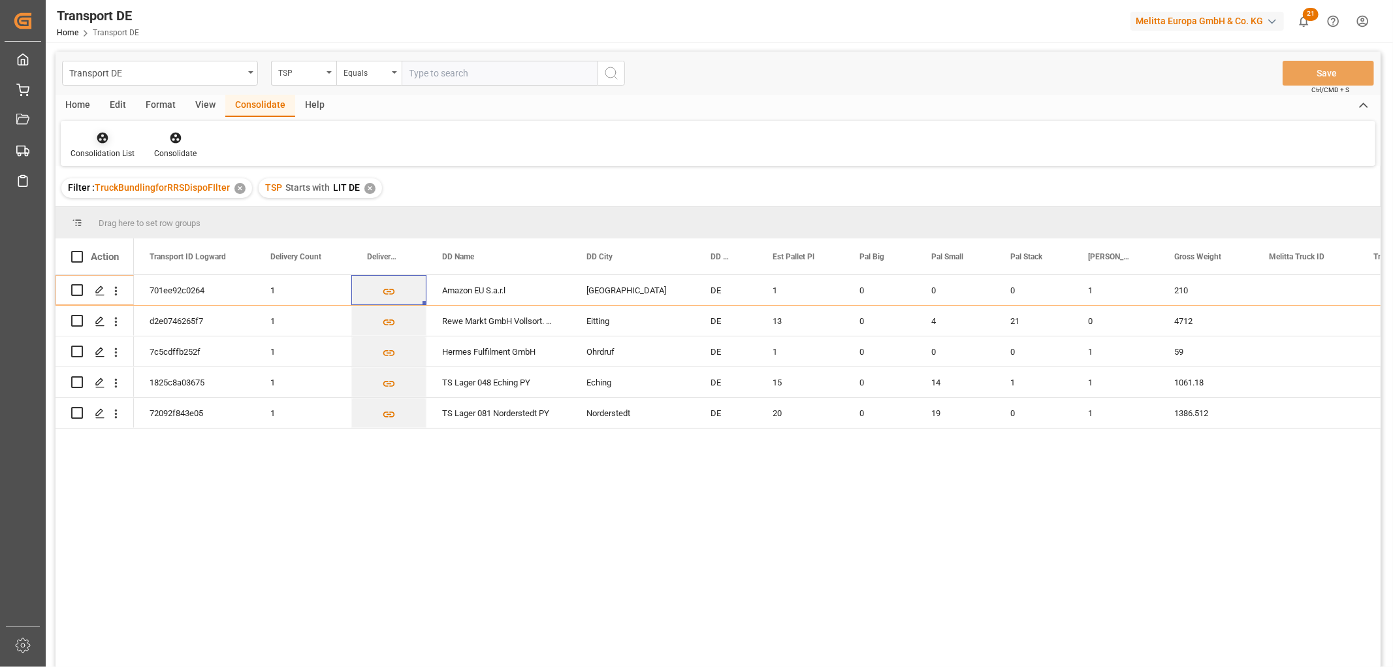
click at [104, 138] on icon at bounding box center [102, 137] width 13 height 13
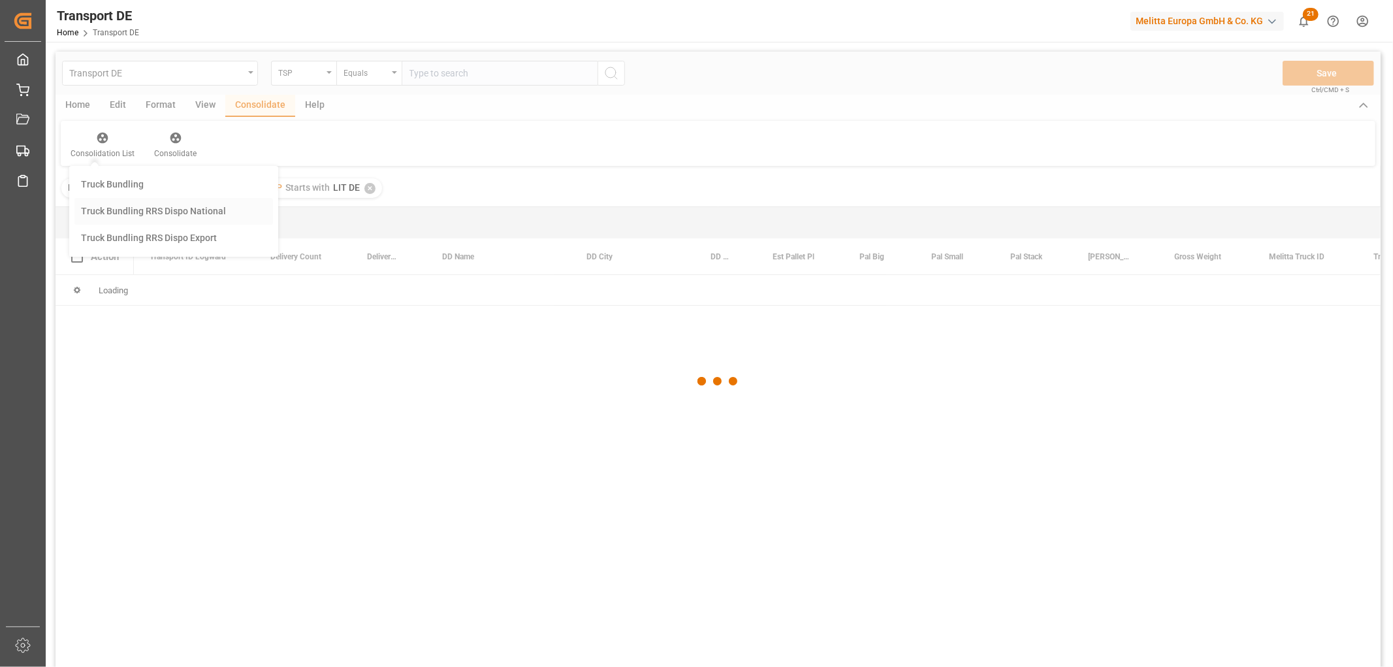
click at [121, 206] on div "Transport DE TSP Equals Save Ctrl/CMD + S Home Edit Format View Consolidate Hel…" at bounding box center [718, 377] width 1325 height 650
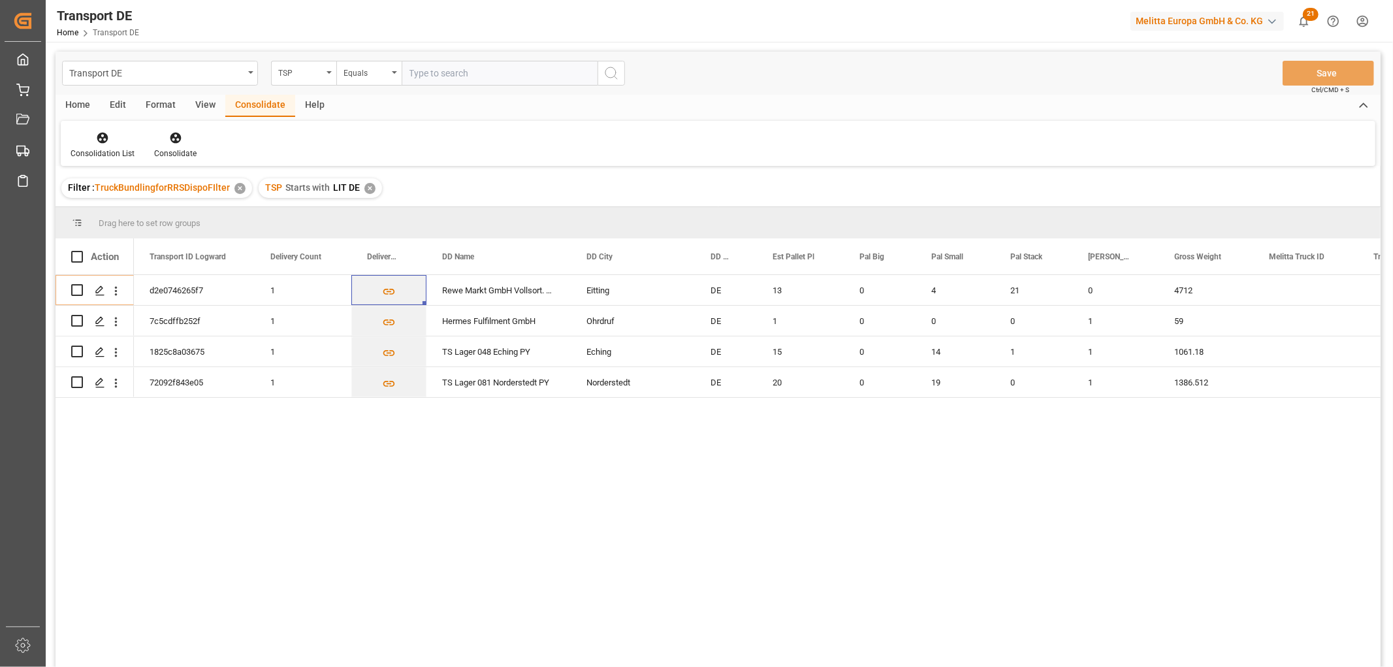
click at [368, 188] on div "✕" at bounding box center [369, 188] width 11 height 11
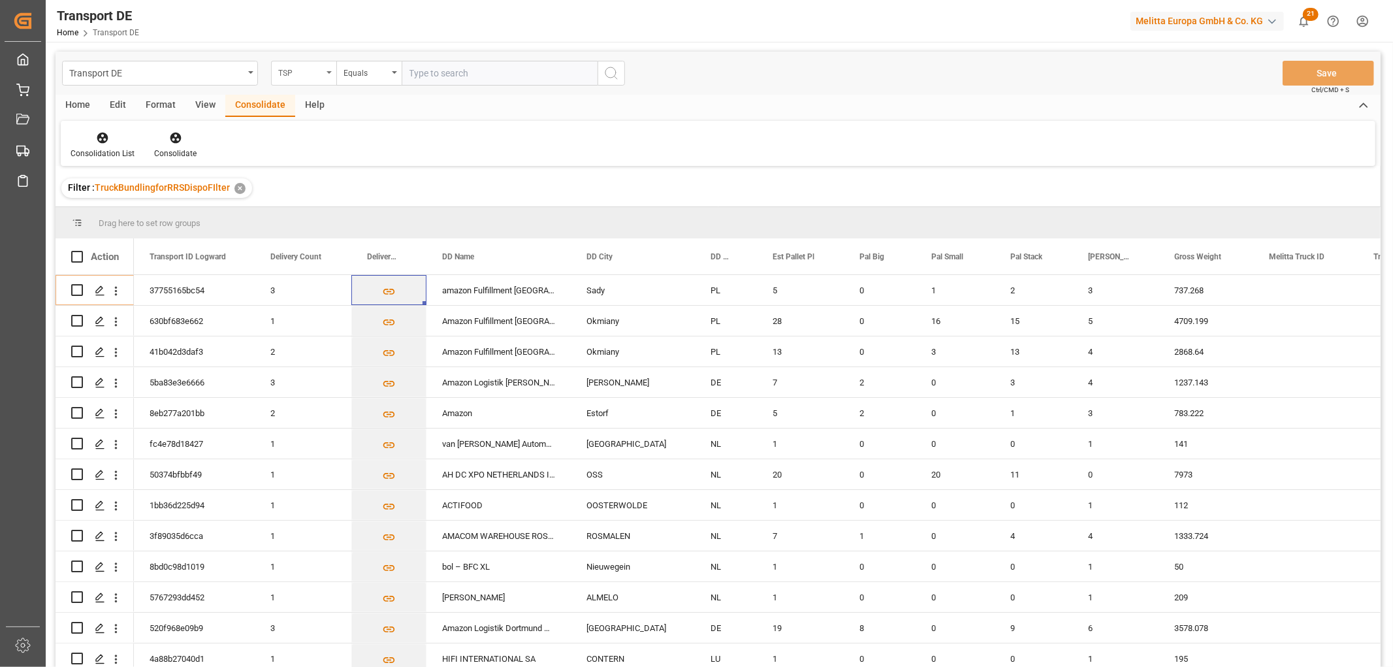
click at [301, 75] on div "TSP" at bounding box center [300, 71] width 44 height 15
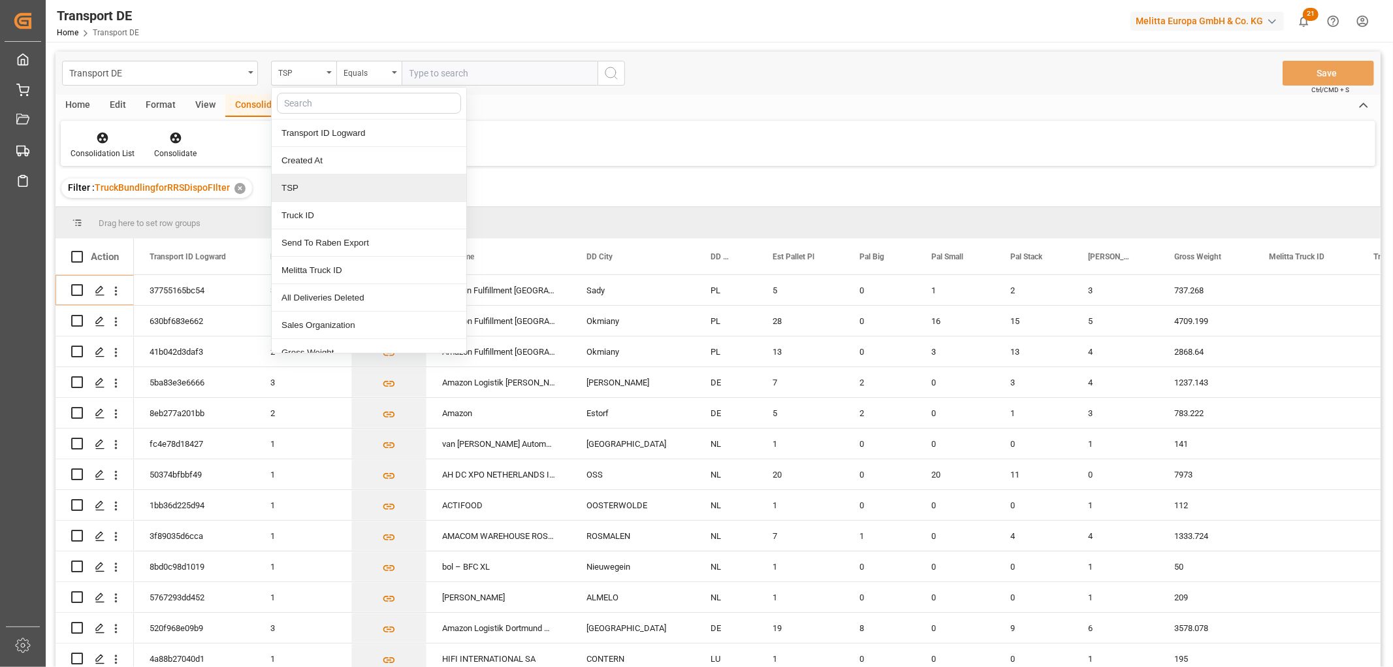
click at [296, 196] on div "TSP" at bounding box center [369, 187] width 195 height 27
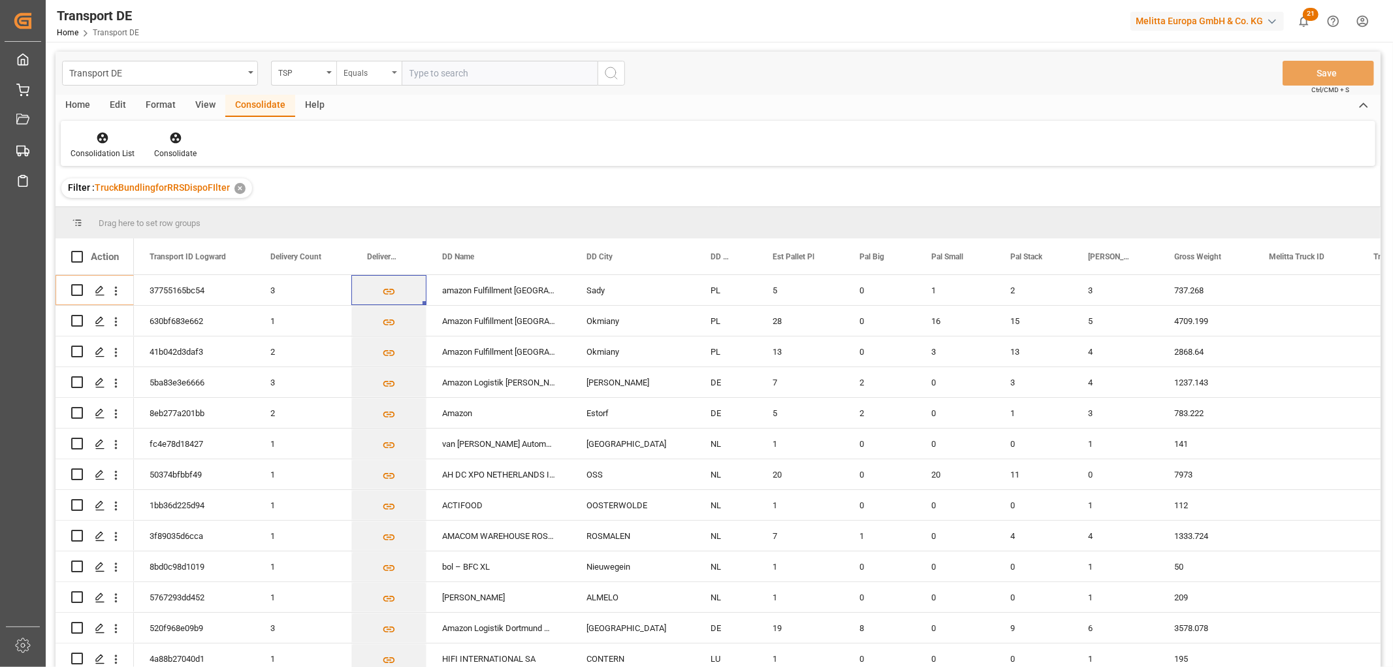
click at [349, 75] on div "Equals" at bounding box center [365, 71] width 44 height 15
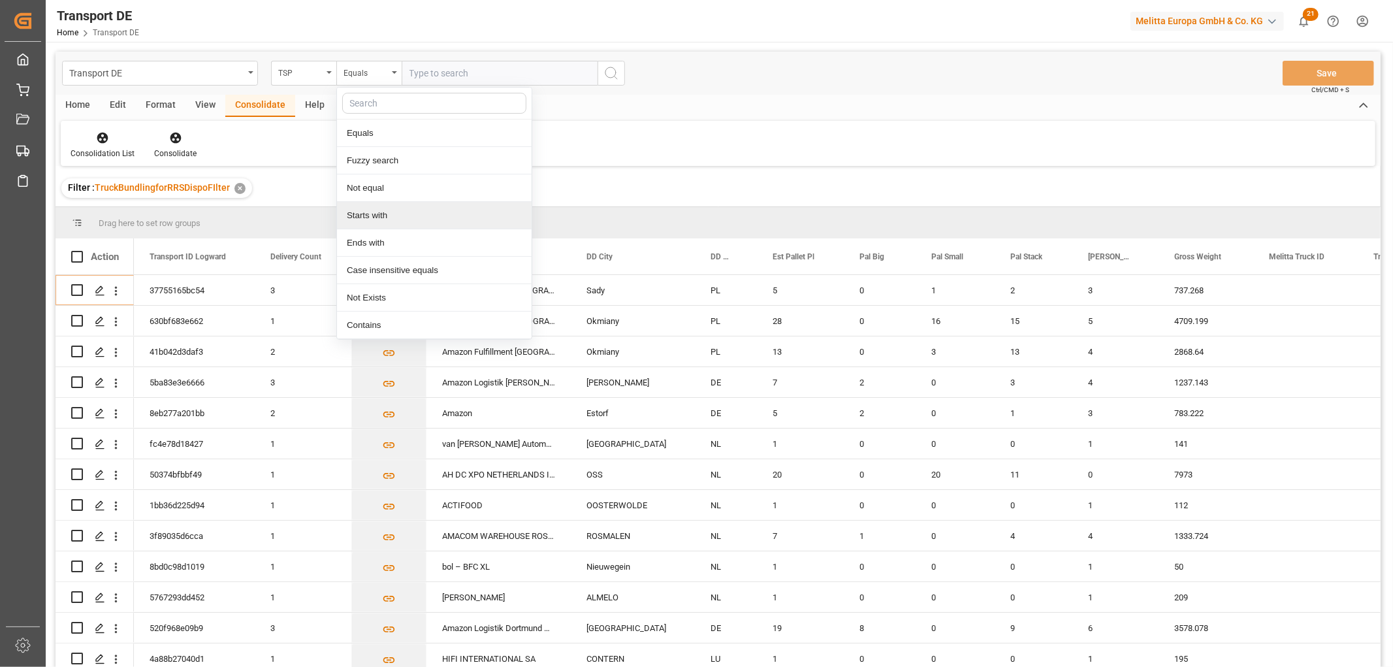
click at [366, 214] on div "Starts with" at bounding box center [434, 215] width 195 height 27
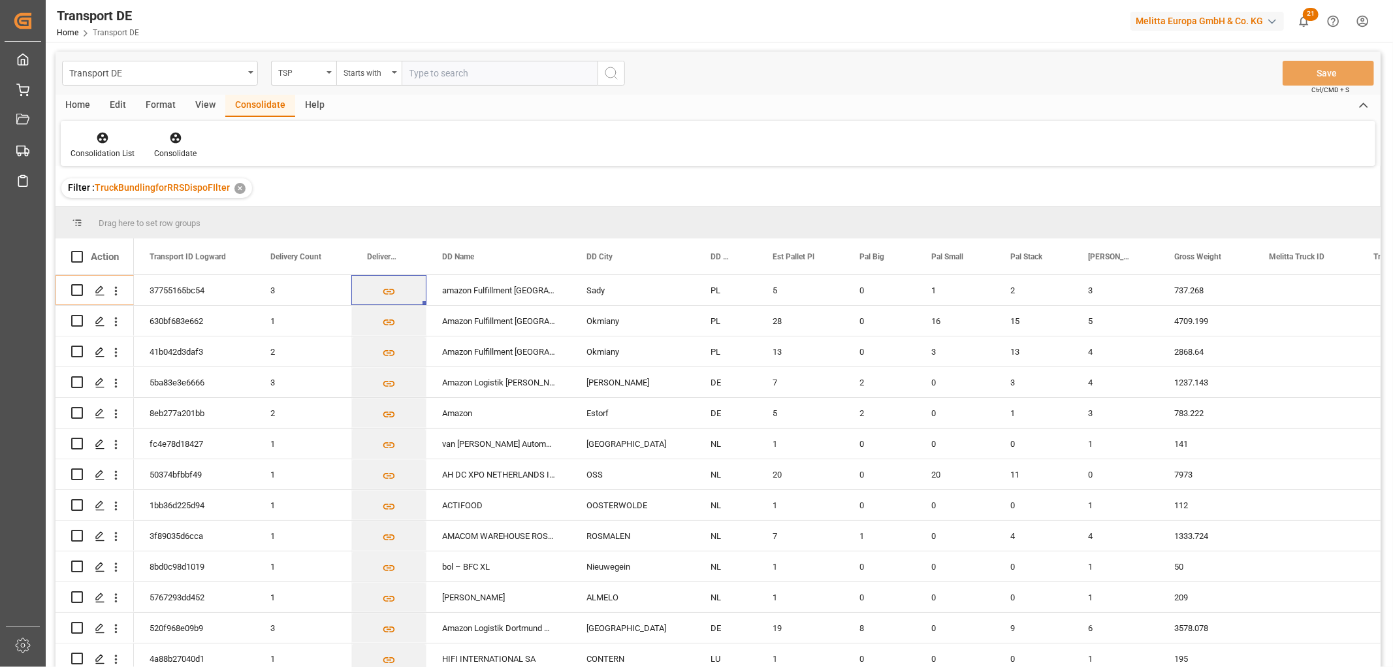
click at [439, 72] on input "text" at bounding box center [500, 73] width 196 height 25
type input "Hartmann"
click at [612, 74] on icon "search button" at bounding box center [611, 73] width 16 height 16
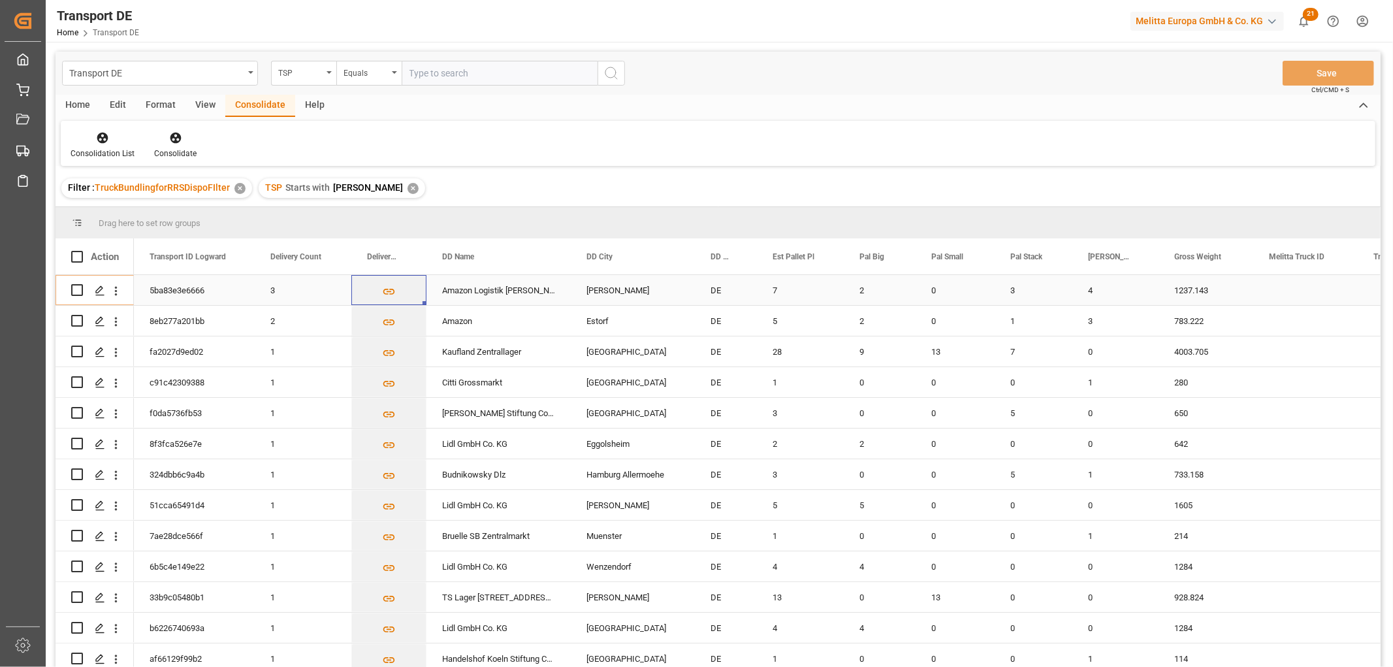
click at [79, 291] on input "Press Space to toggle row selection (unchecked)" at bounding box center [77, 290] width 12 height 12
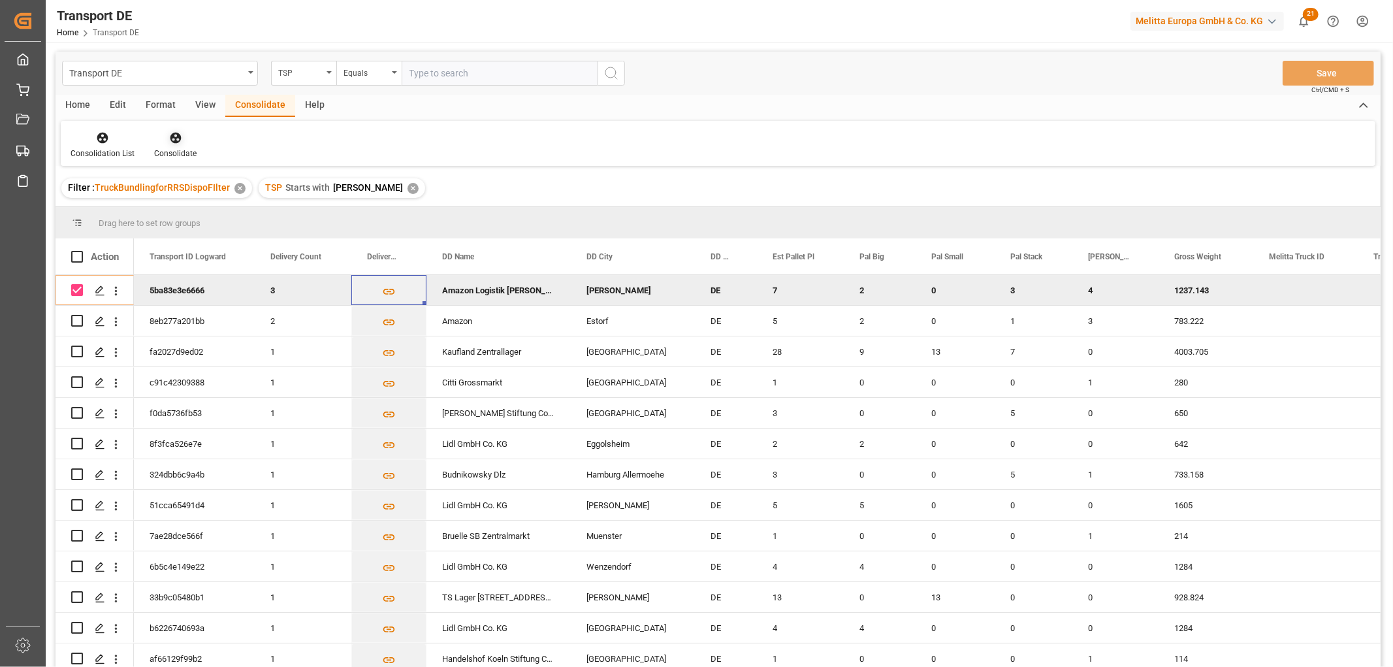
click at [172, 135] on icon at bounding box center [175, 138] width 11 height 11
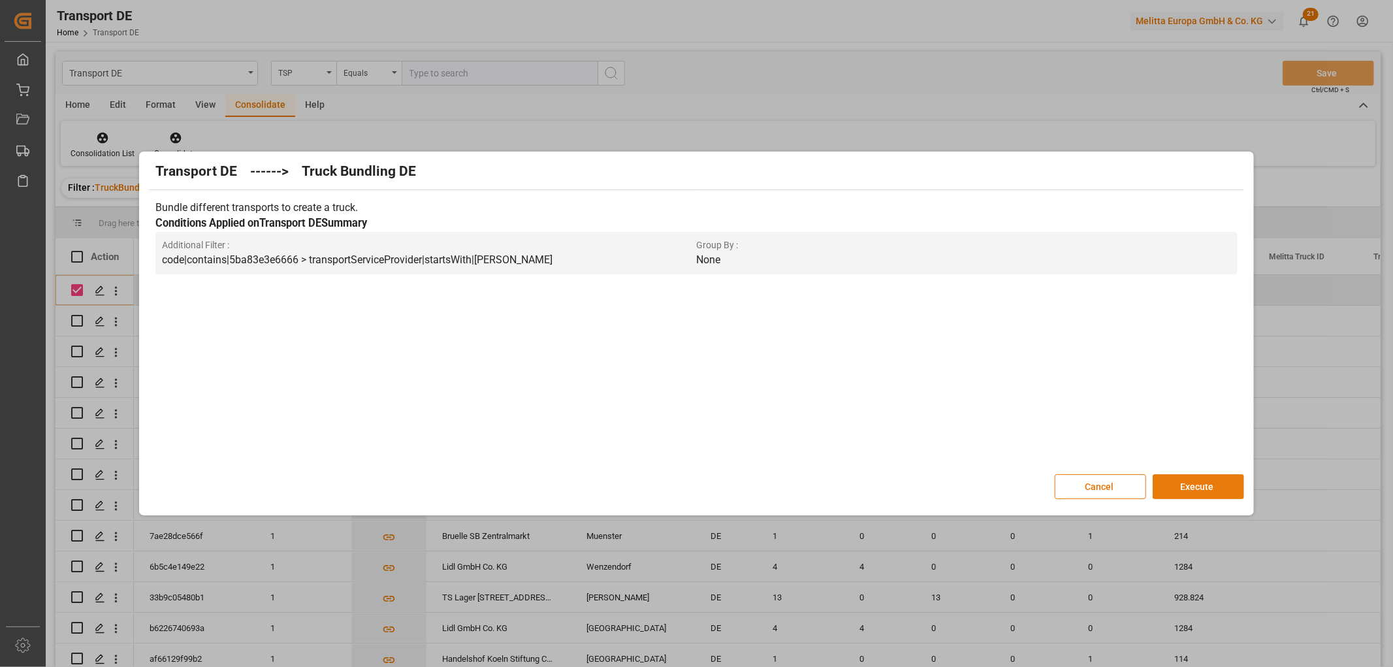
click at [1203, 486] on button "Execute" at bounding box center [1197, 486] width 91 height 25
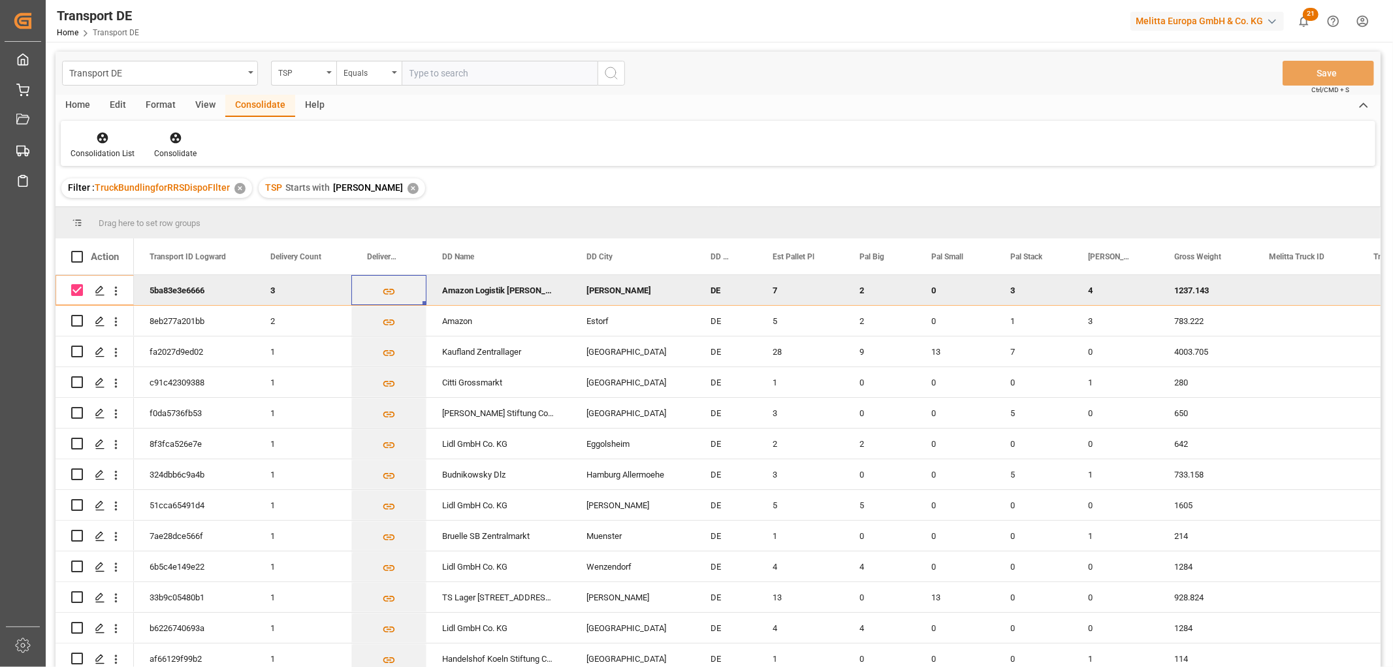
click at [73, 285] on input "Press Space to toggle row selection (checked)" at bounding box center [77, 290] width 12 height 12
checkbox input "false"
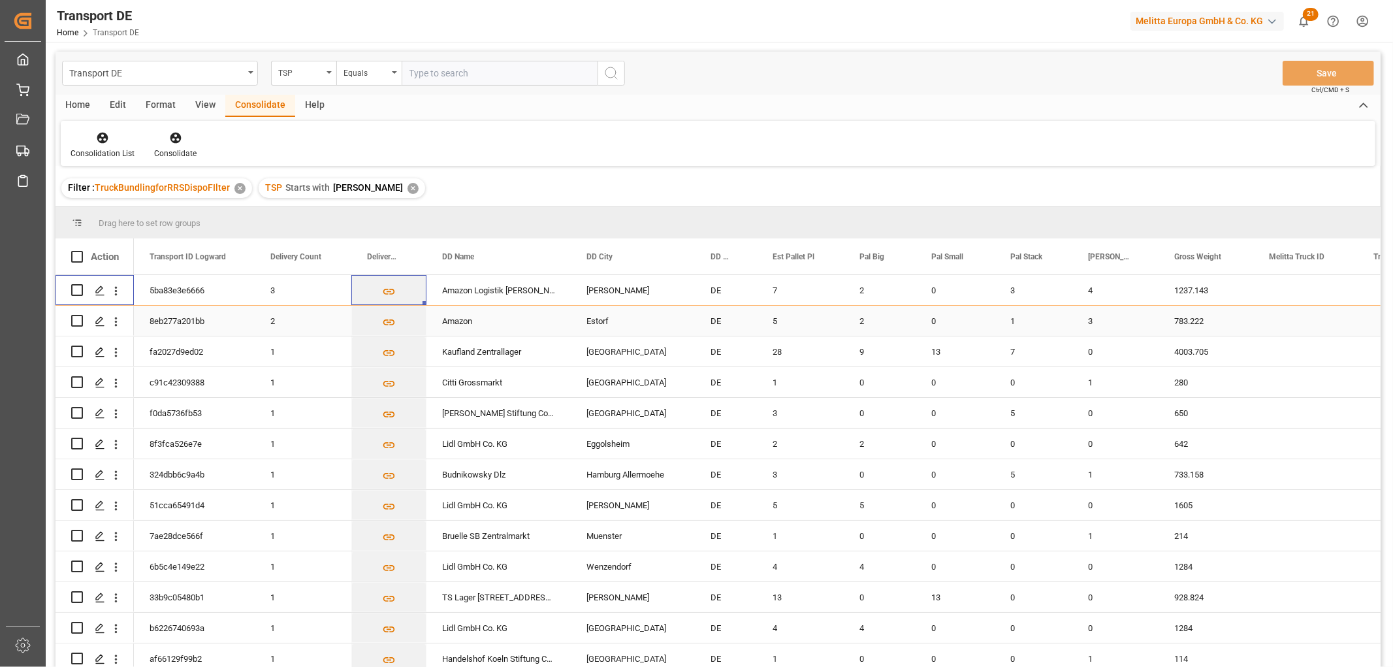
click at [77, 321] on input "Press Space to toggle row selection (unchecked)" at bounding box center [77, 321] width 12 height 12
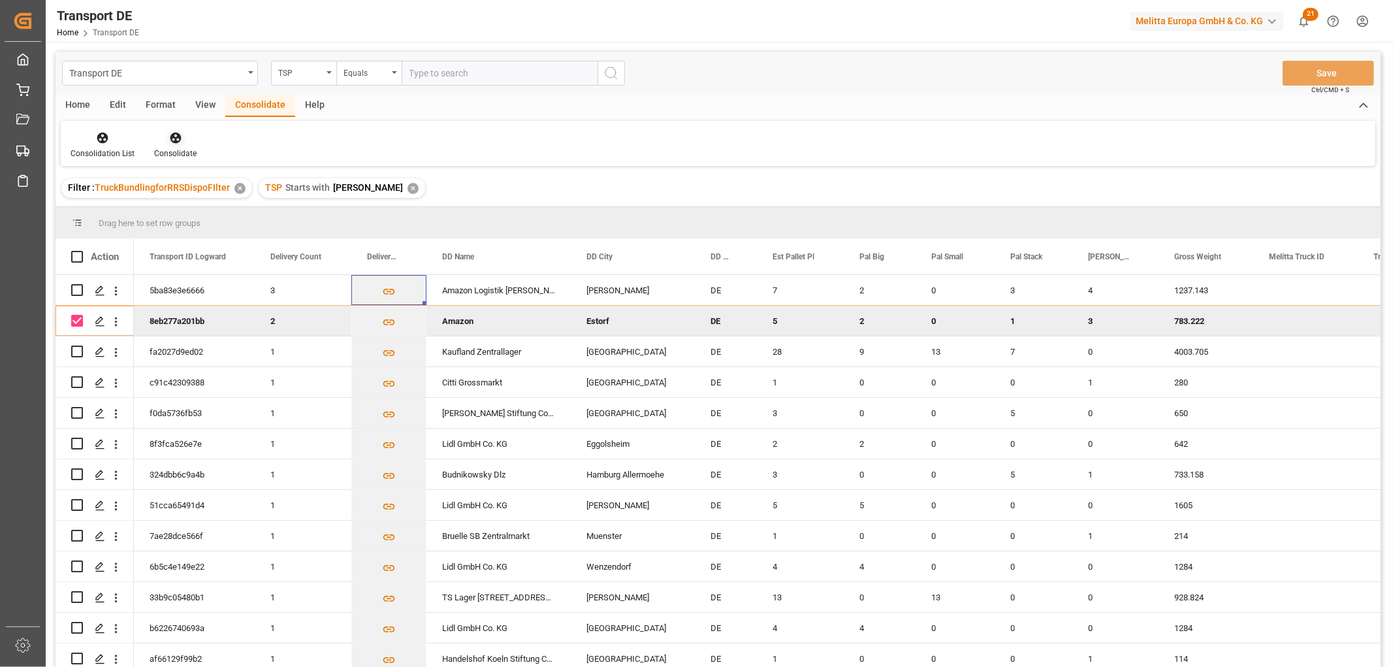
click at [172, 139] on icon at bounding box center [175, 137] width 13 height 13
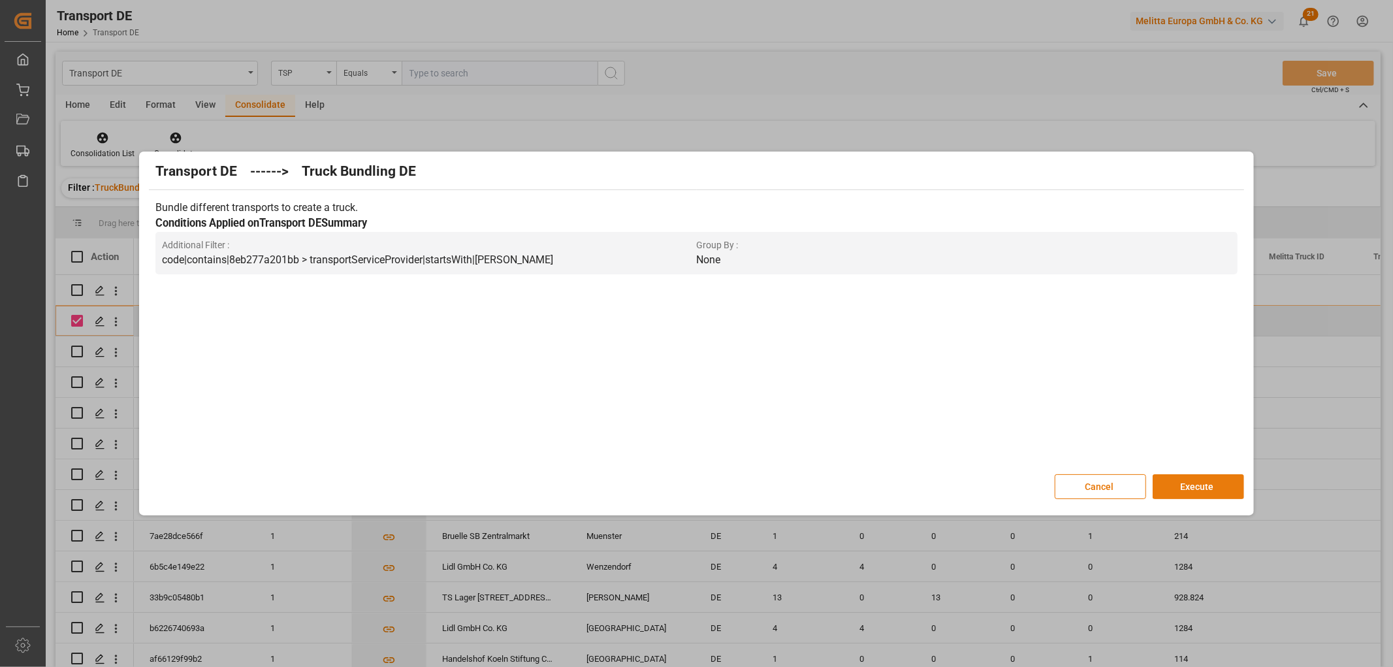
click at [1194, 482] on button "Execute" at bounding box center [1197, 486] width 91 height 25
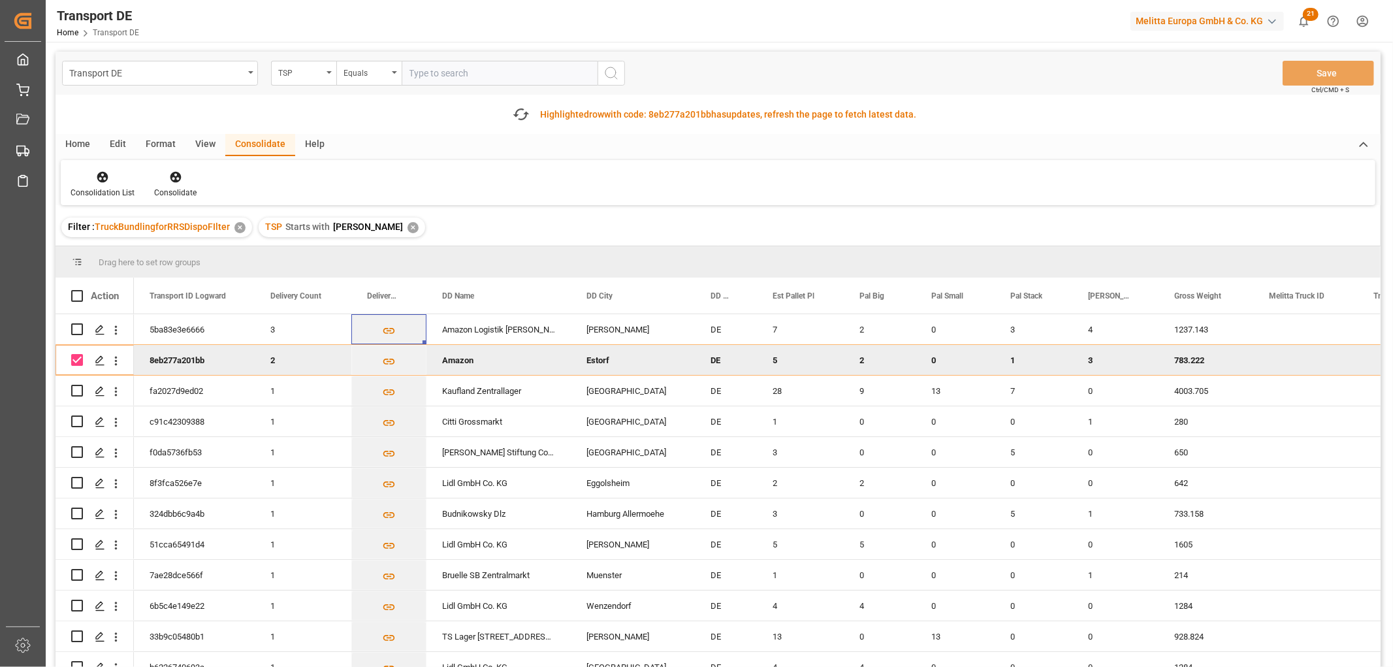
click at [80, 361] on input "Press Space to toggle row selection (checked)" at bounding box center [77, 360] width 12 height 12
checkbox input "false"
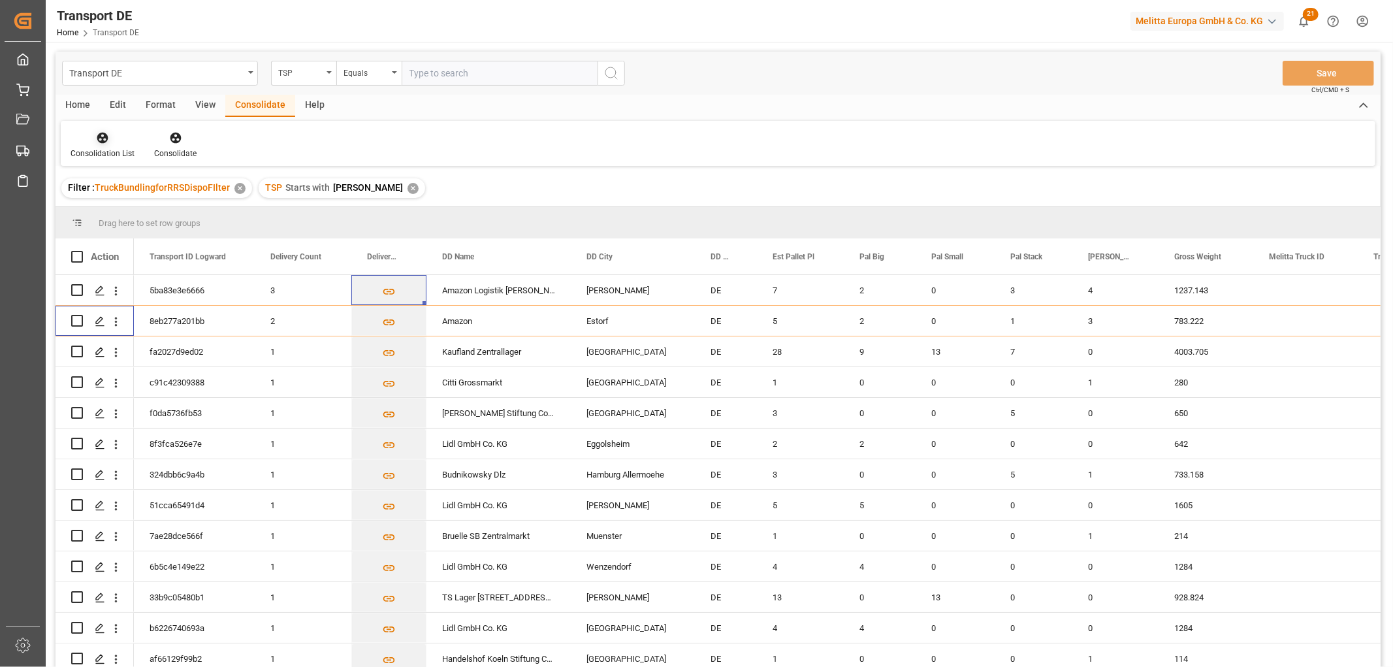
click at [103, 137] on icon at bounding box center [102, 138] width 11 height 11
click at [141, 212] on div "Truck Bundling RRS Dispo National" at bounding box center [153, 211] width 145 height 14
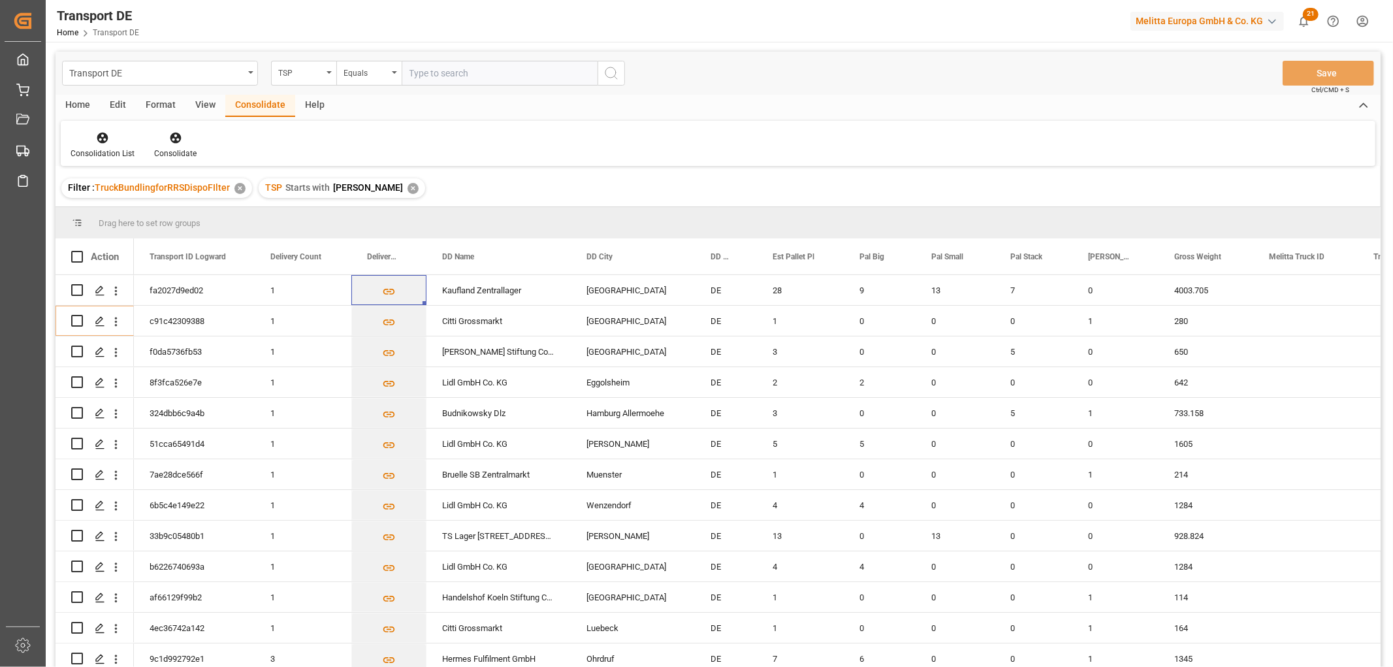
click at [407, 189] on div "✕" at bounding box center [412, 188] width 11 height 11
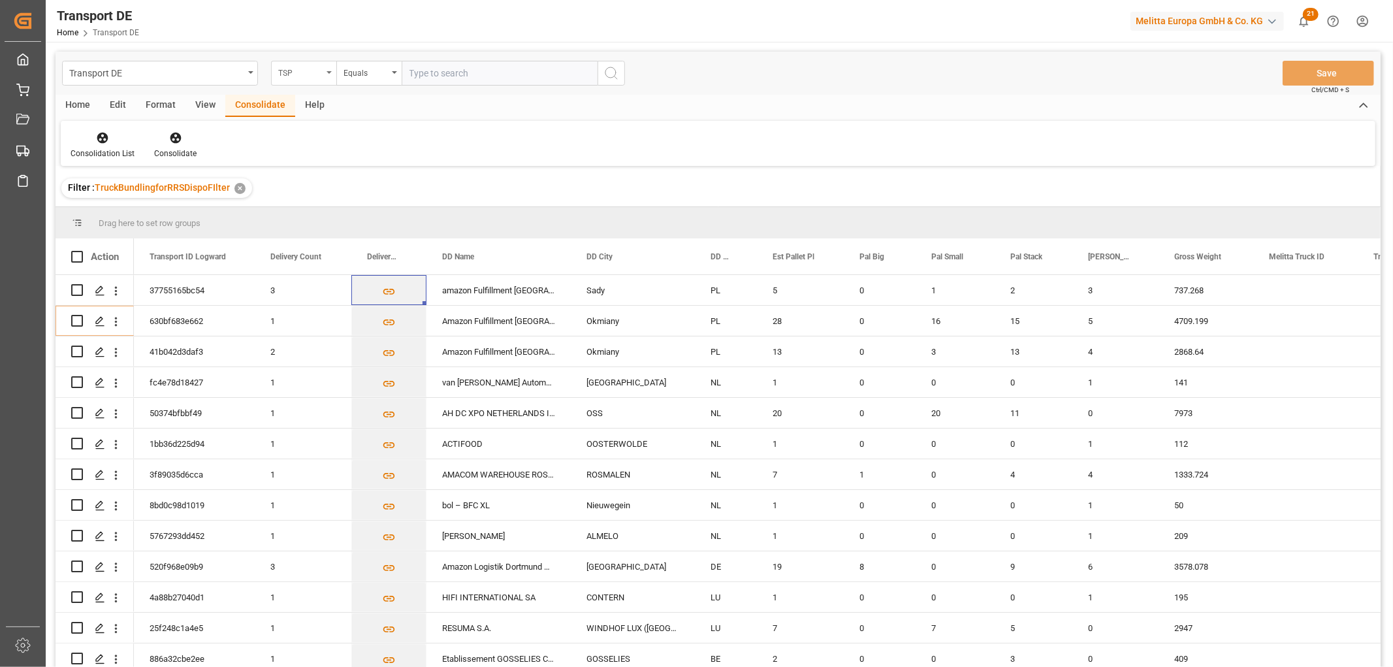
click at [294, 72] on div "TSP" at bounding box center [300, 71] width 44 height 15
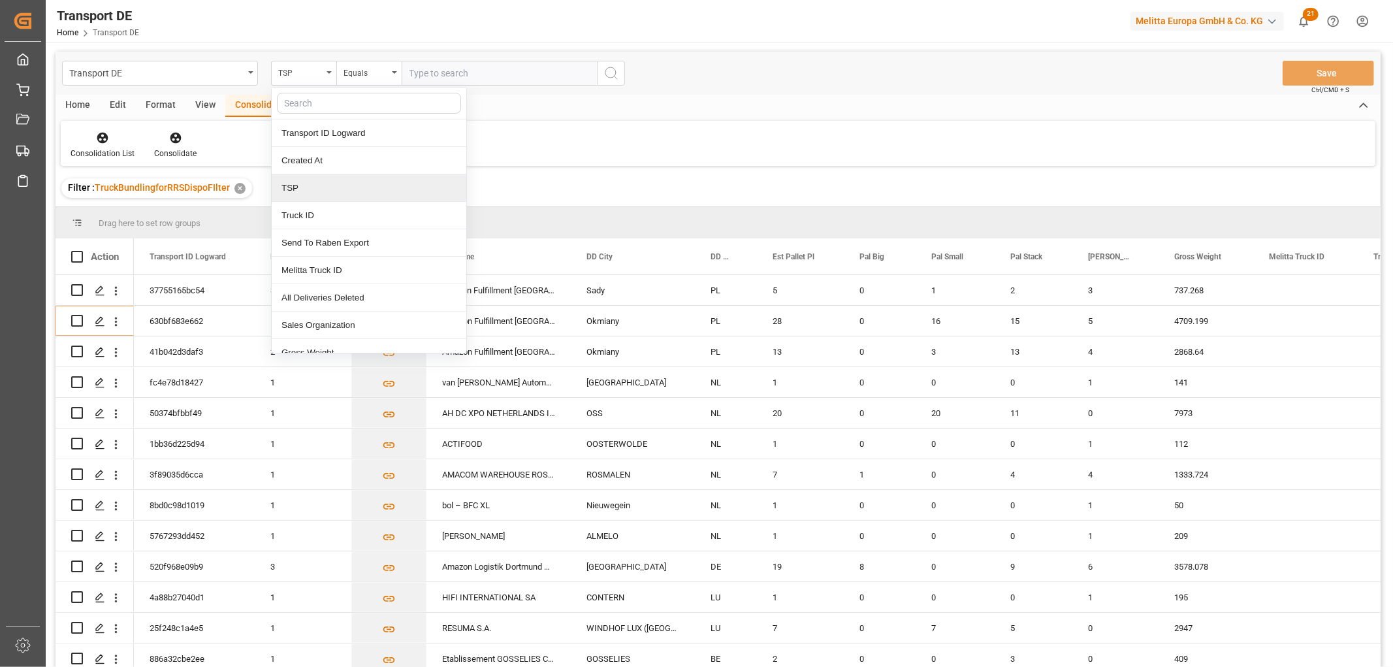
click at [296, 194] on div "TSP" at bounding box center [369, 187] width 195 height 27
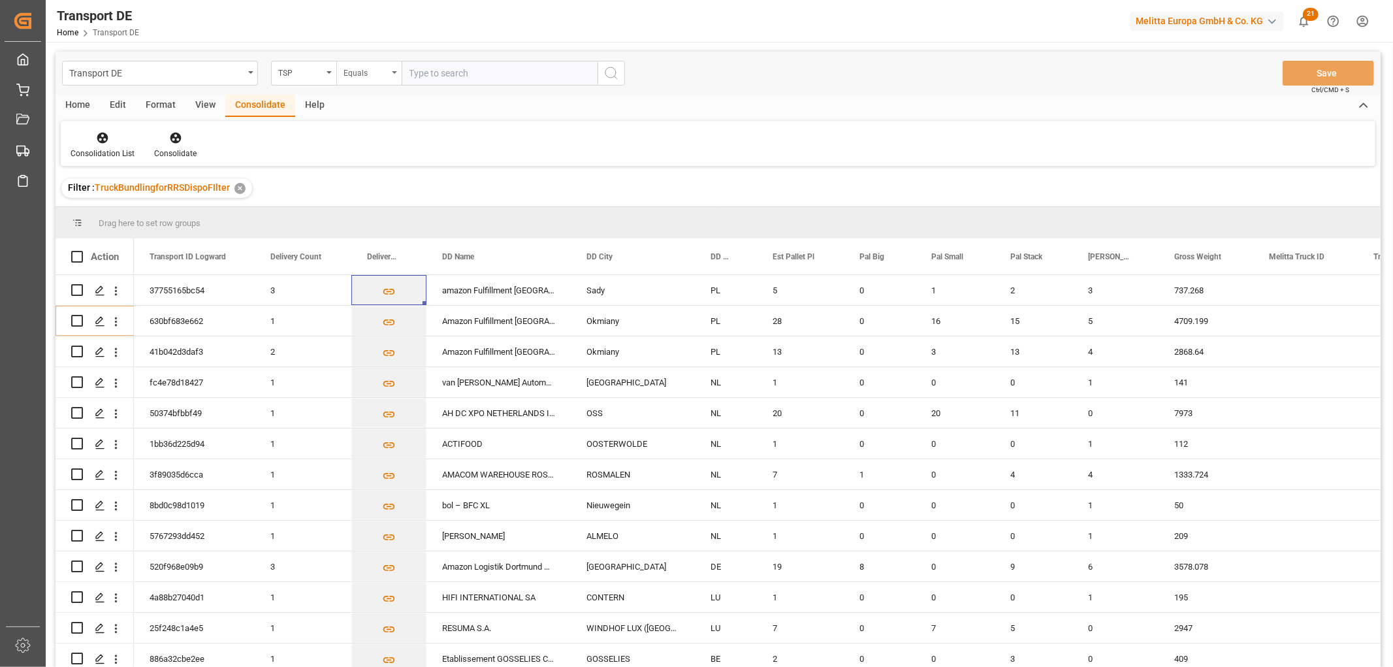
click at [369, 78] on div "Equals" at bounding box center [365, 71] width 44 height 15
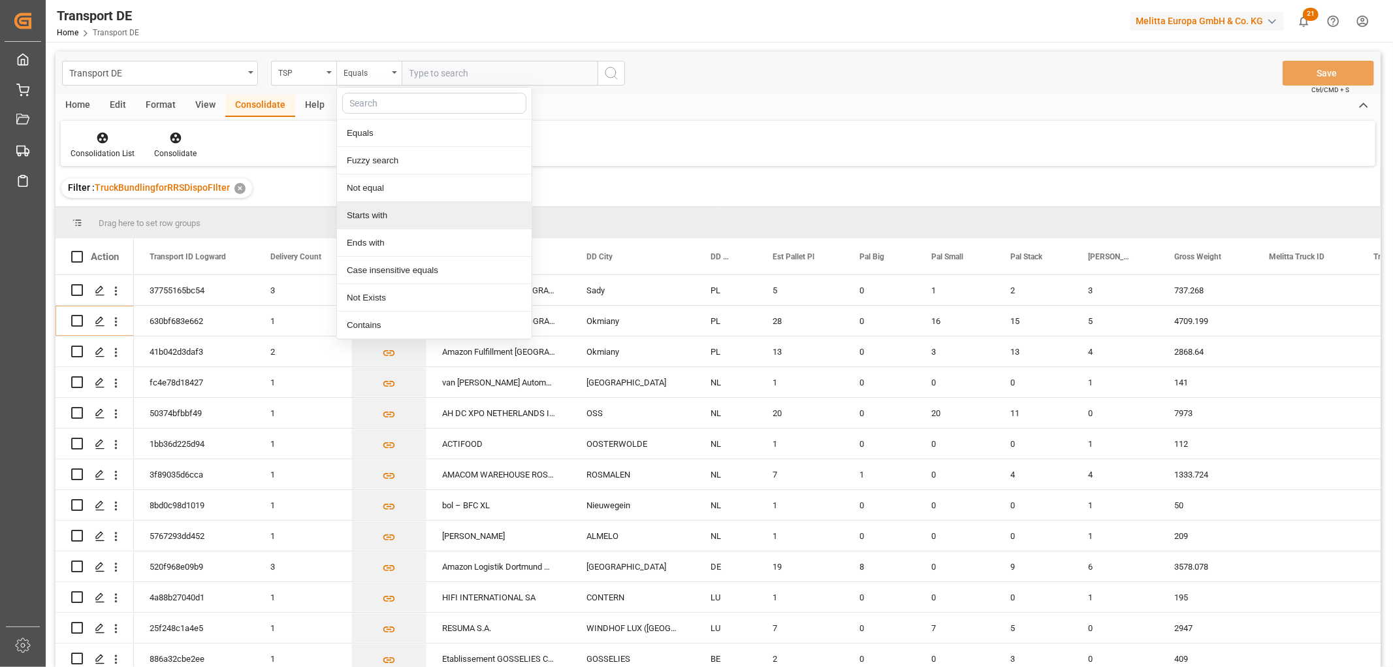
click at [363, 213] on div "Starts with" at bounding box center [434, 215] width 195 height 27
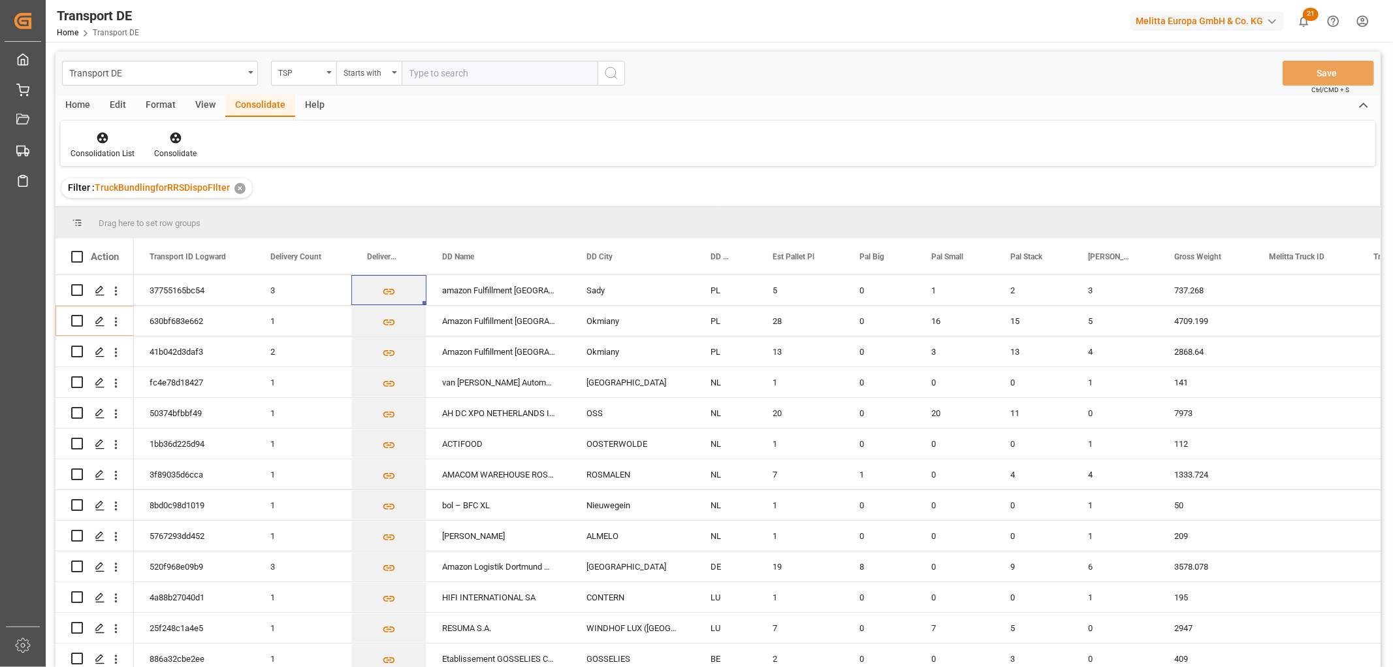
click at [422, 72] on input "text" at bounding box center [500, 73] width 196 height 25
type input "Raben PL"
click at [614, 70] on icon "search button" at bounding box center [611, 73] width 16 height 16
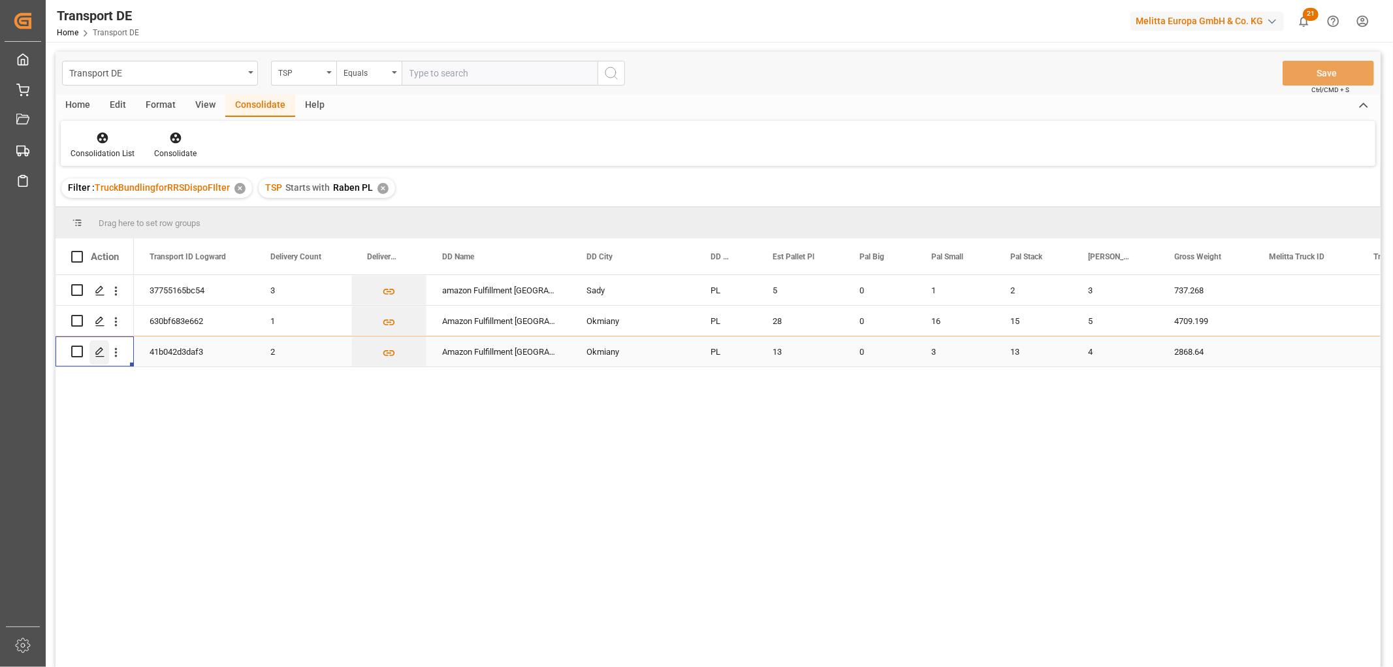
click at [100, 351] on polygon "Press SPACE to select this row." at bounding box center [99, 350] width 7 height 7
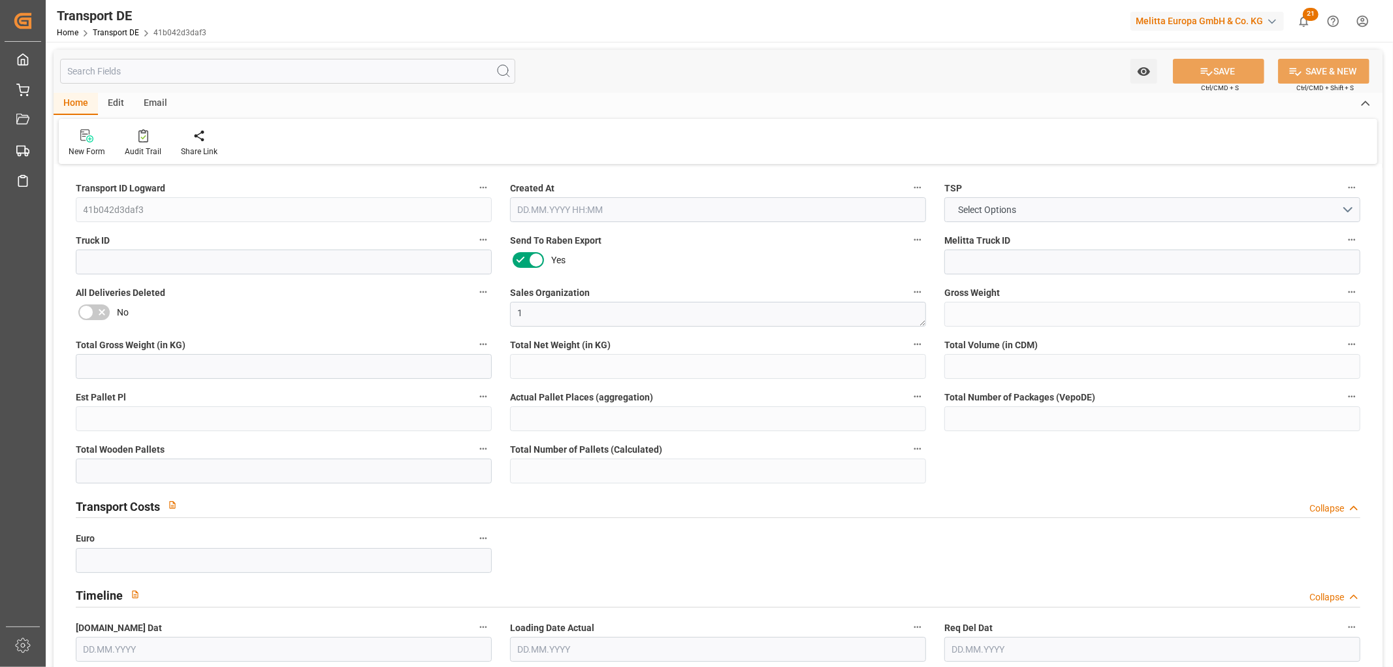
type input "2868.64"
type input "2327.941"
type input "2010.111"
type input "20217.818"
type input "13"
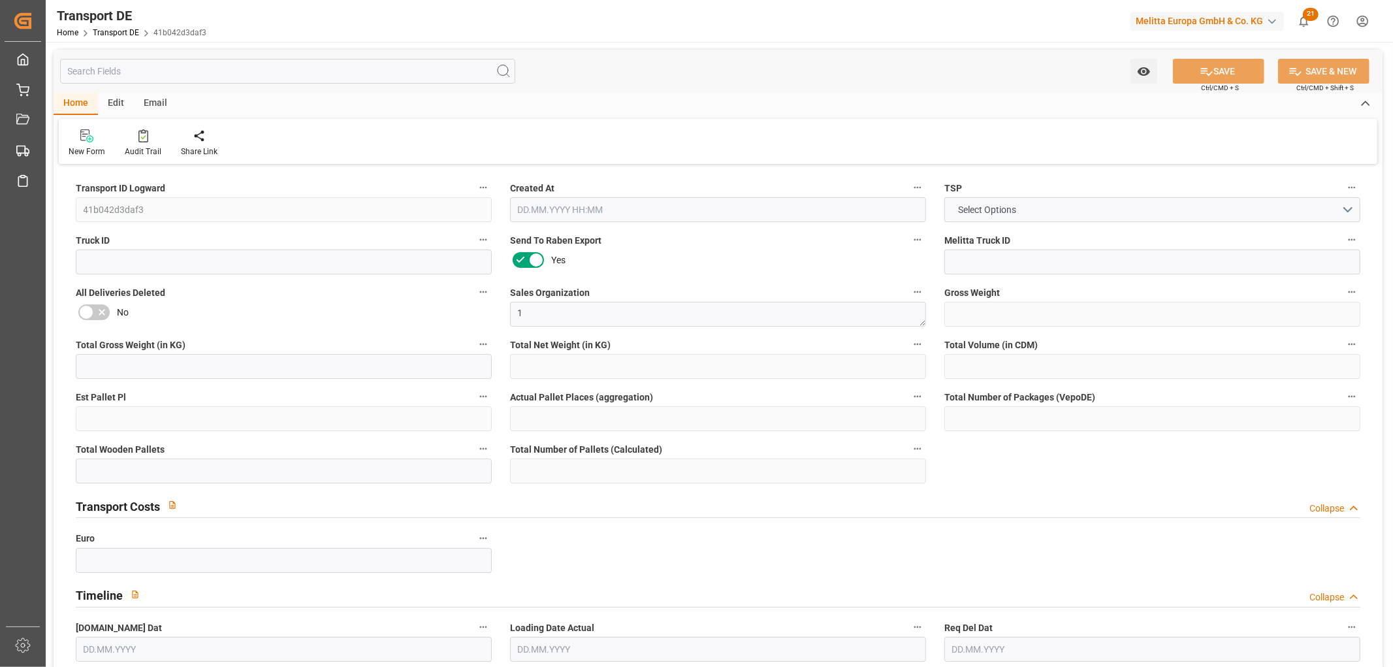
type input "0"
type input "20"
type input "3"
type input "0"
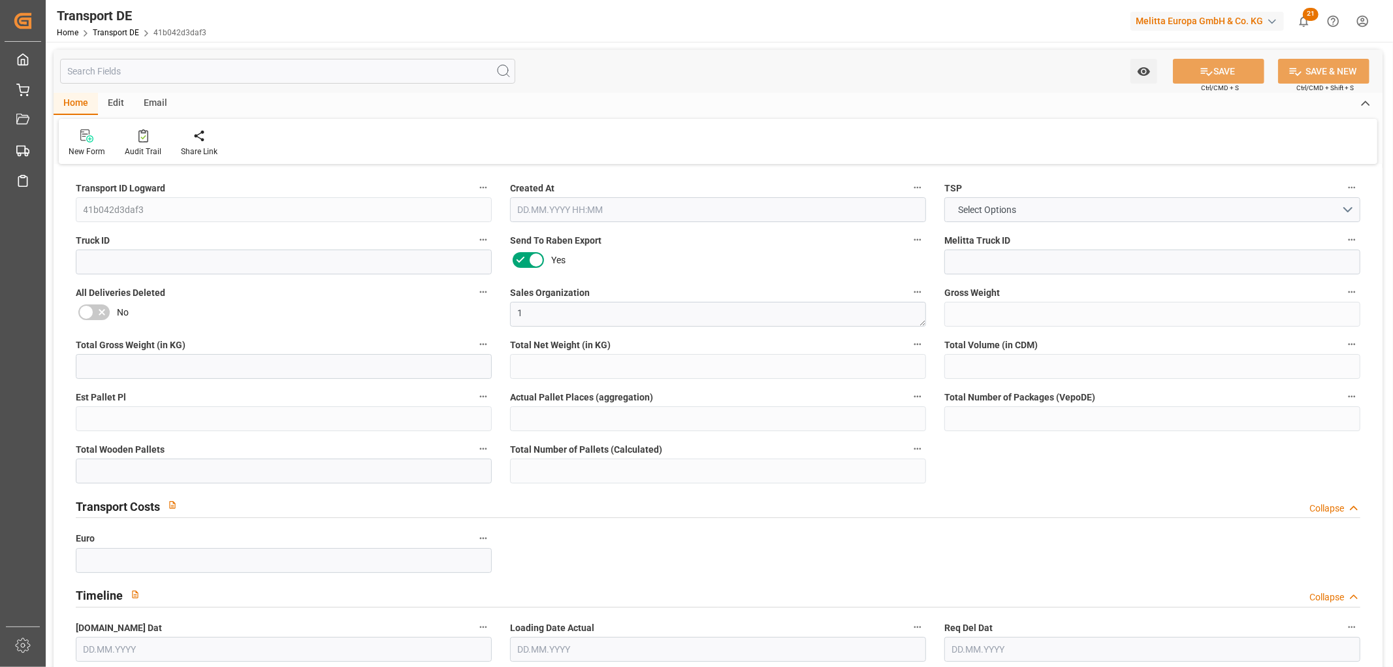
type input "59"
type input "0"
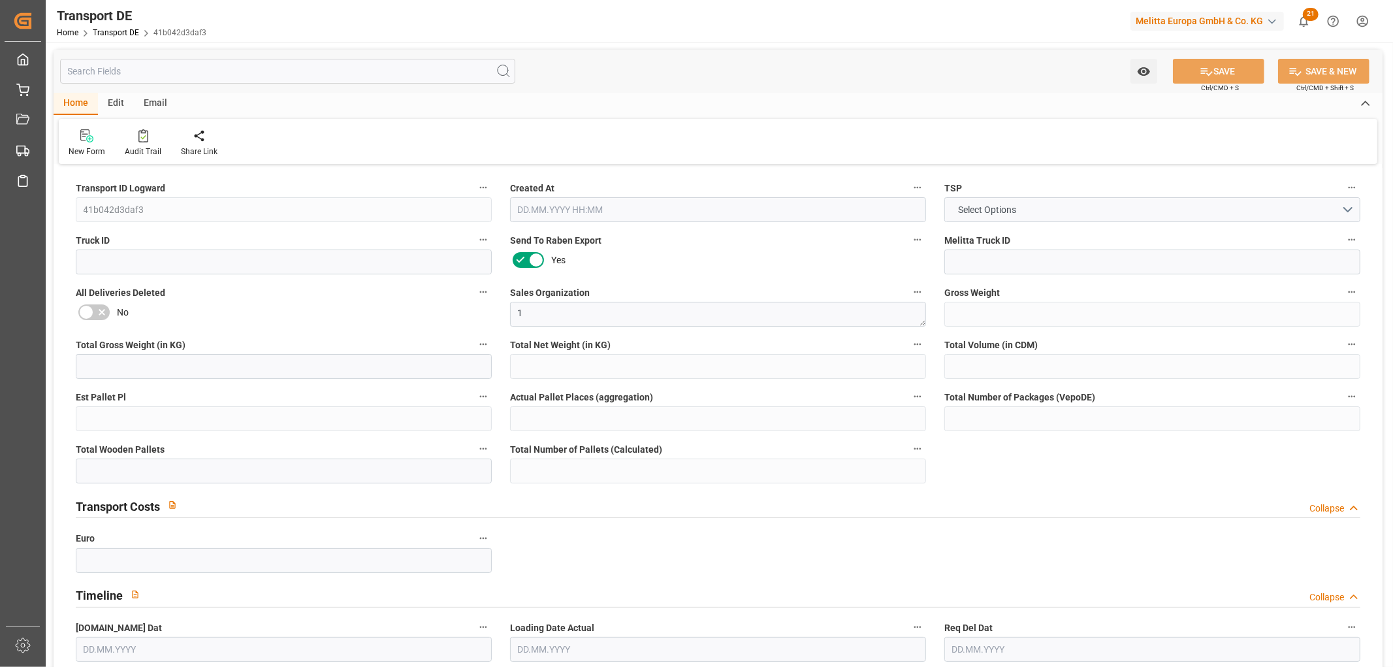
type input "0"
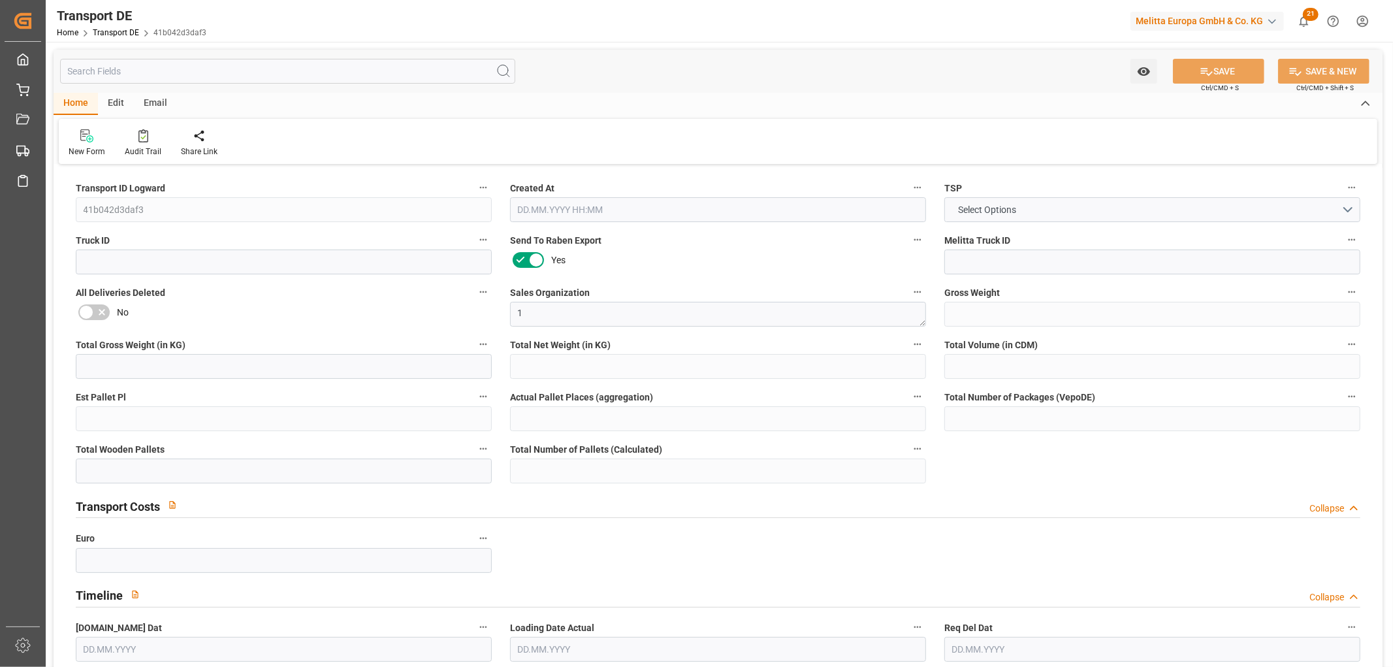
type input "0"
type input "3"
type input "13"
type input "0"
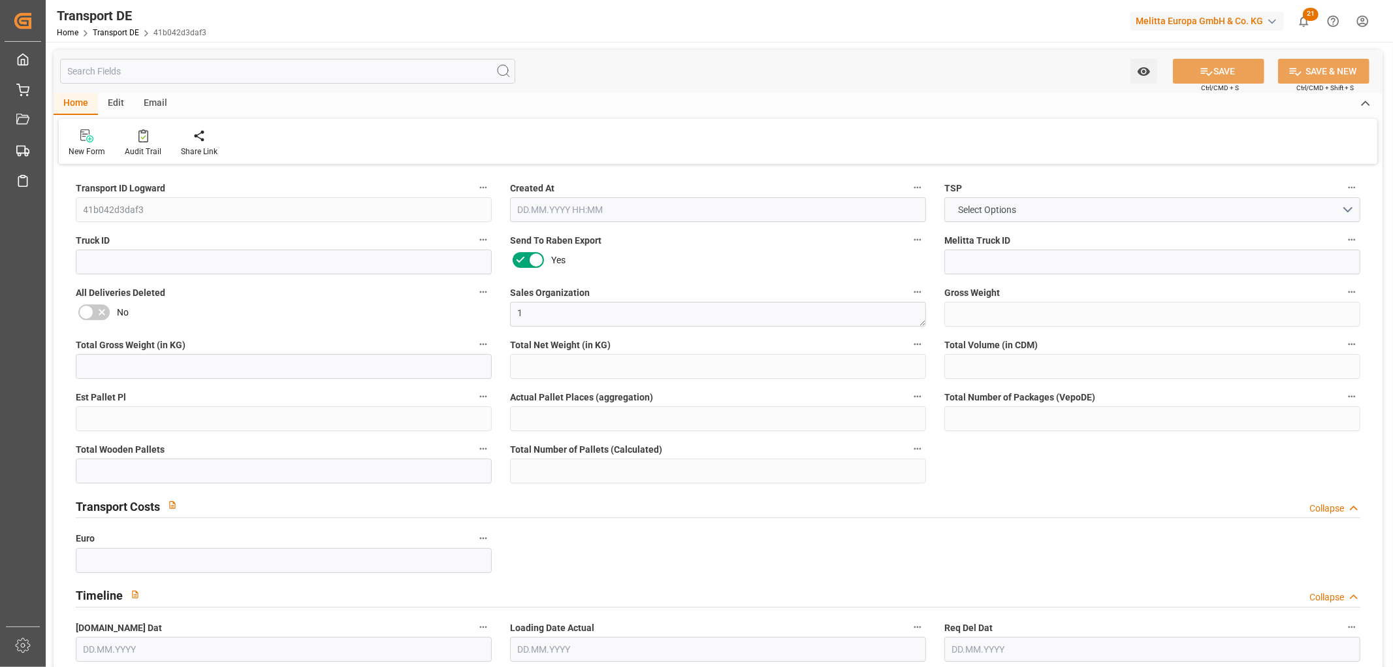
type input "0"
type input "2"
type input "4"
type input "0"
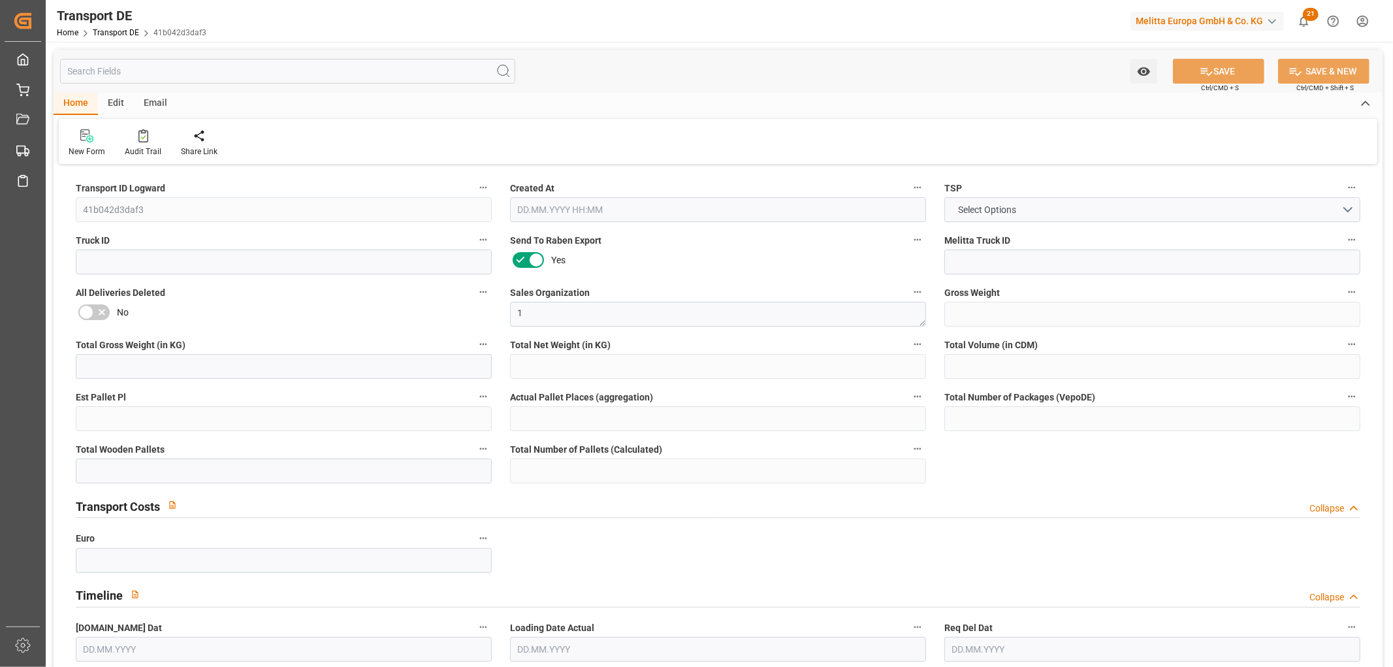
type input "2709"
type input "657.507"
type input "422.432"
type input "15.09.2025 10:48"
type input "[DATE]"
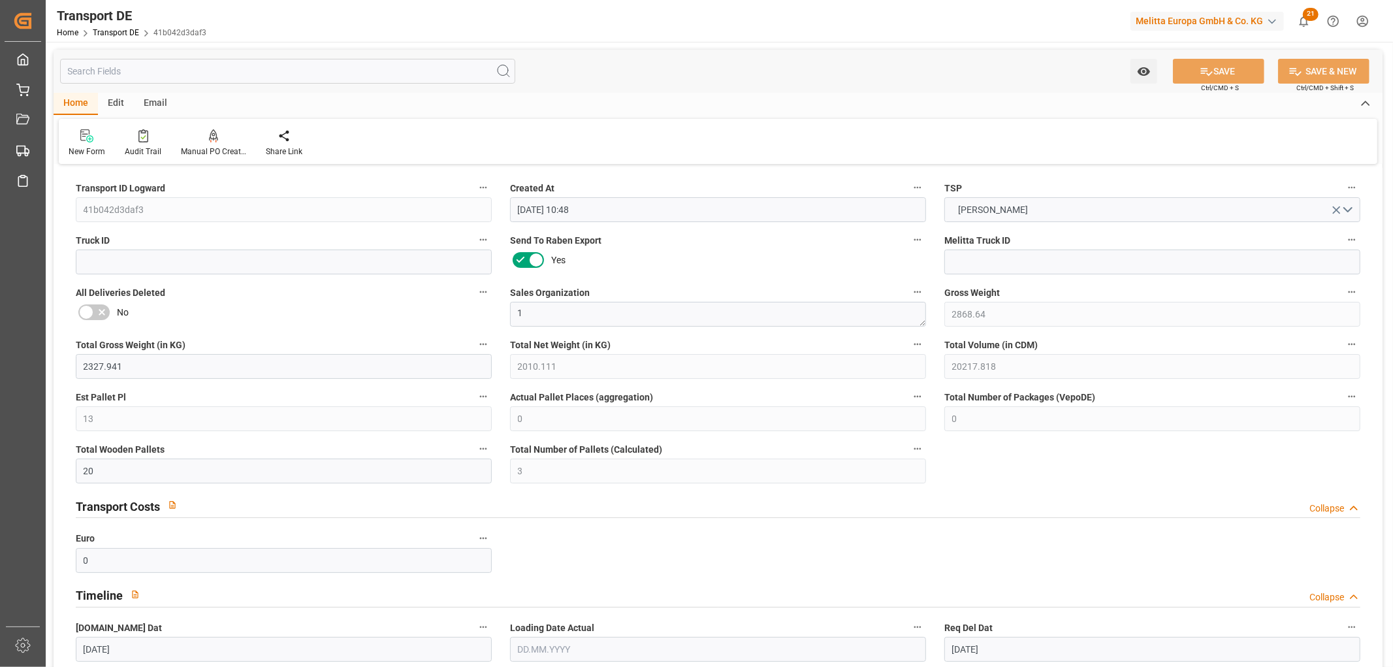
type input "[DATE]"
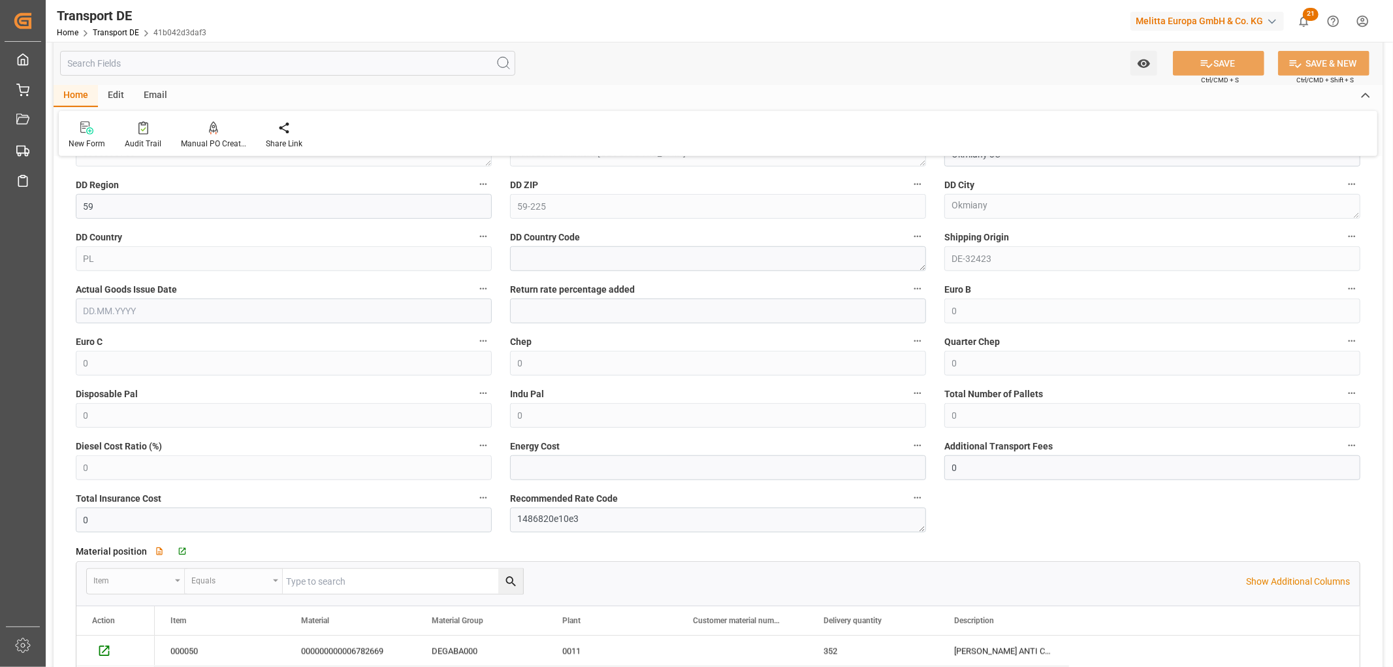
scroll to position [362, 0]
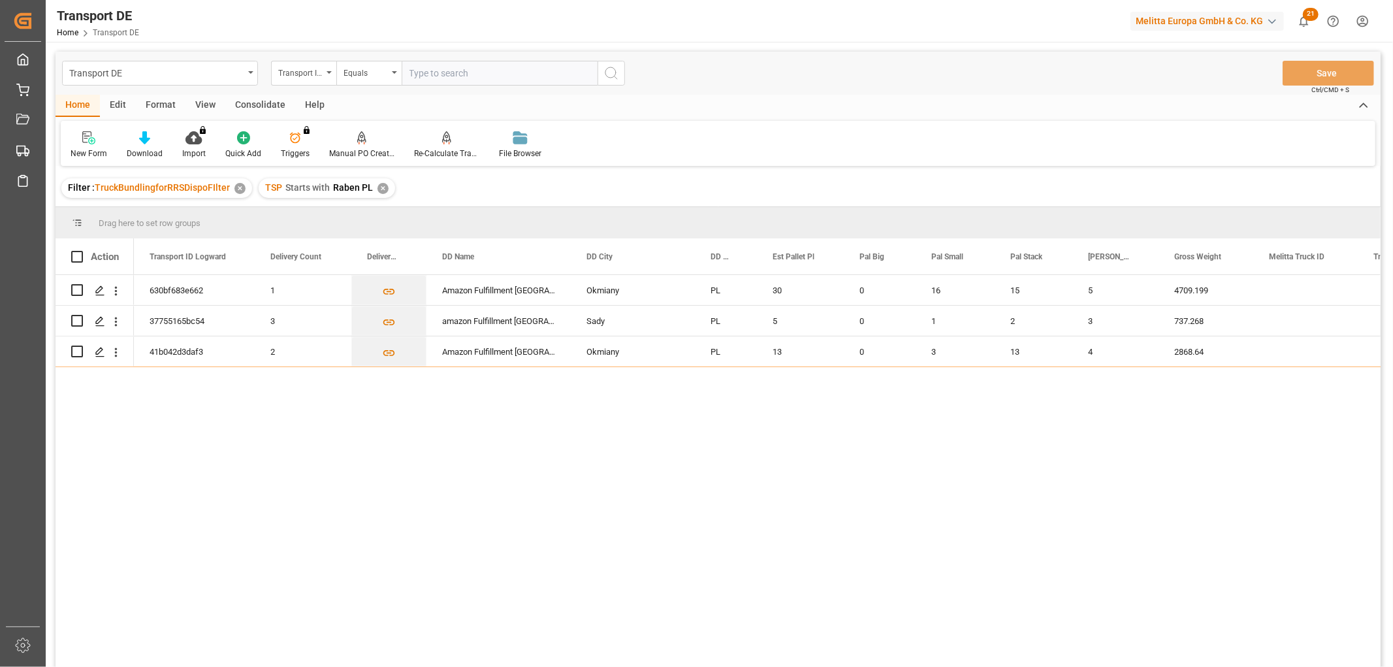
click at [379, 186] on div "✕" at bounding box center [382, 188] width 11 height 11
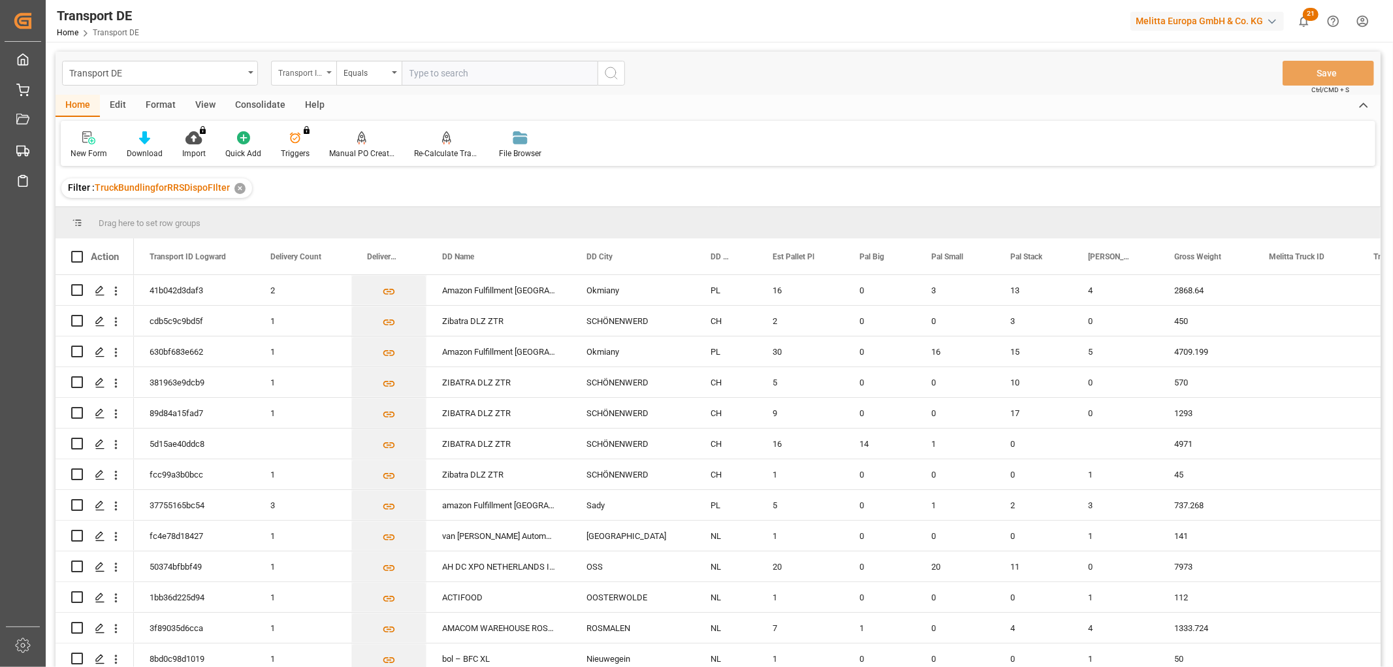
click at [293, 71] on div "Transport ID Logward" at bounding box center [300, 71] width 44 height 15
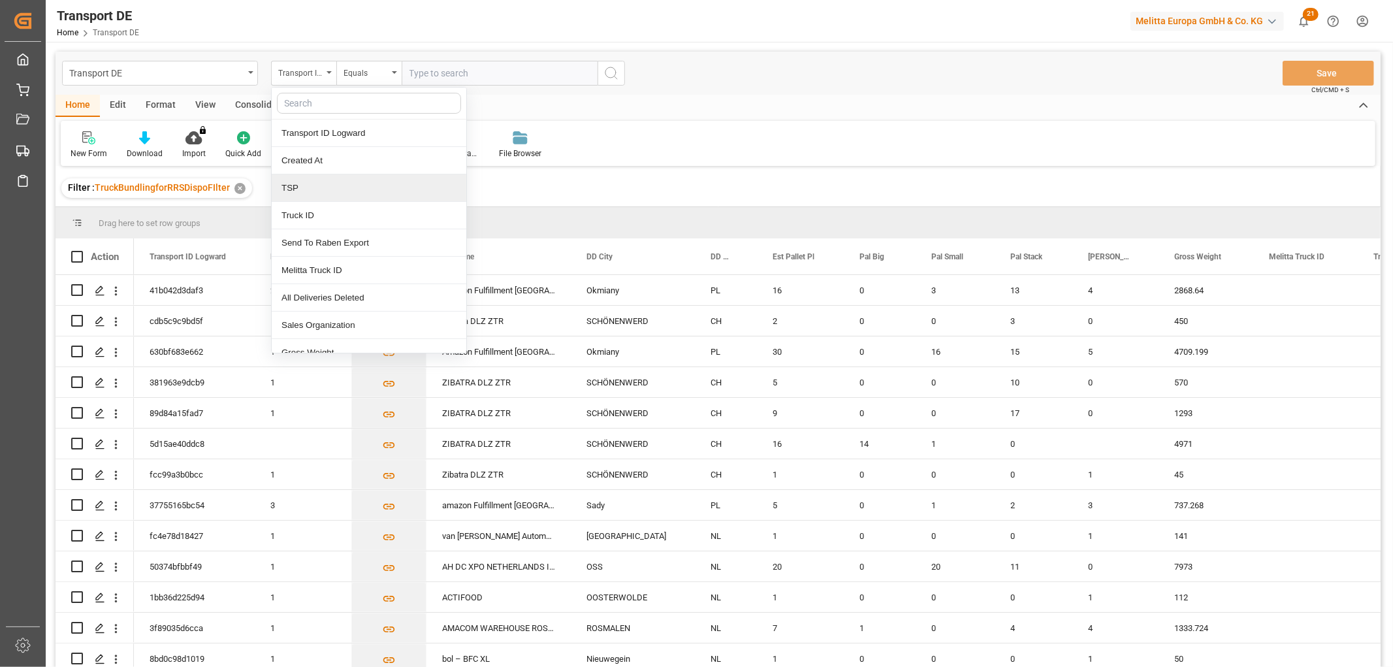
click at [301, 191] on div "TSP" at bounding box center [369, 187] width 195 height 27
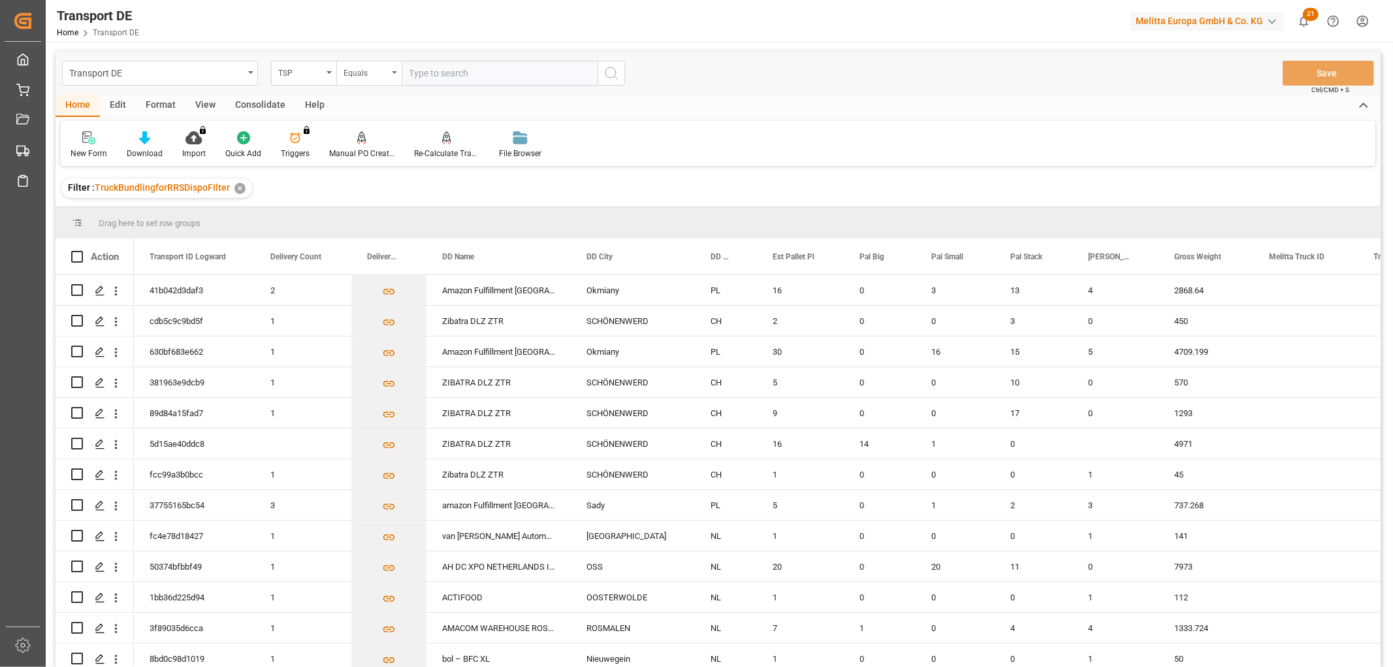
click at [370, 71] on div "Equals" at bounding box center [365, 71] width 44 height 15
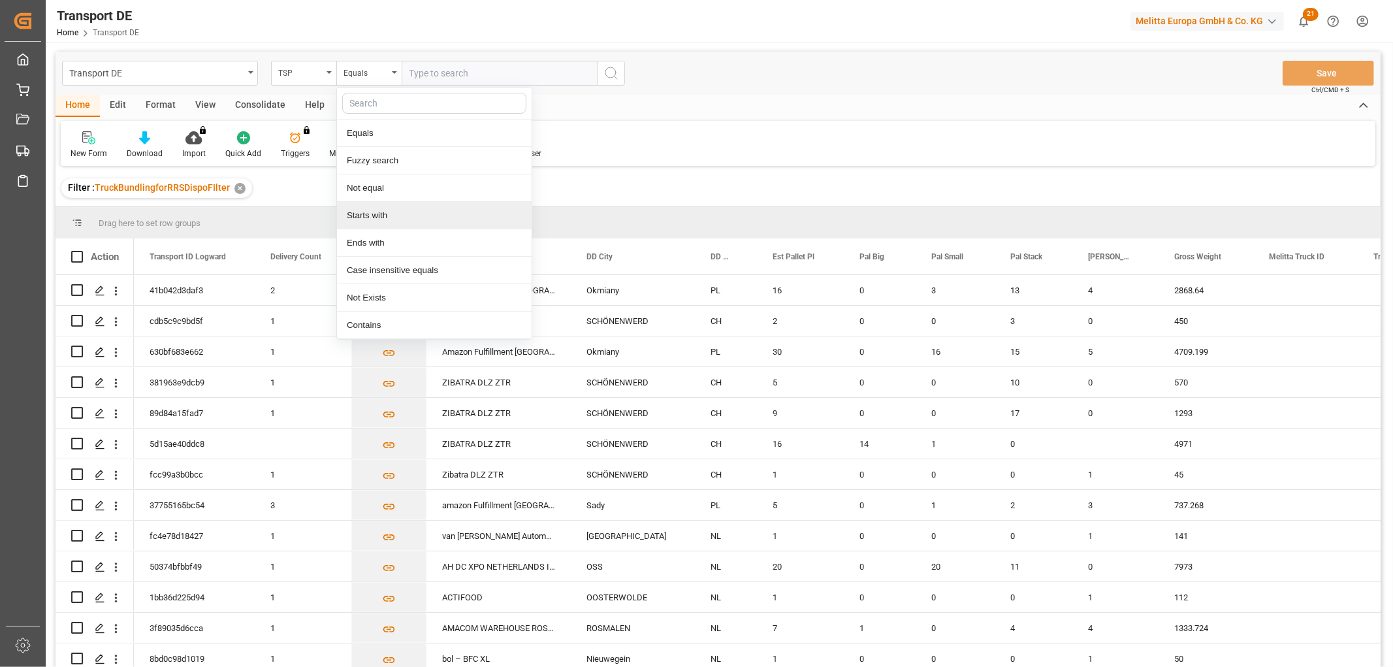
click at [376, 216] on div "Starts with" at bounding box center [434, 215] width 195 height 27
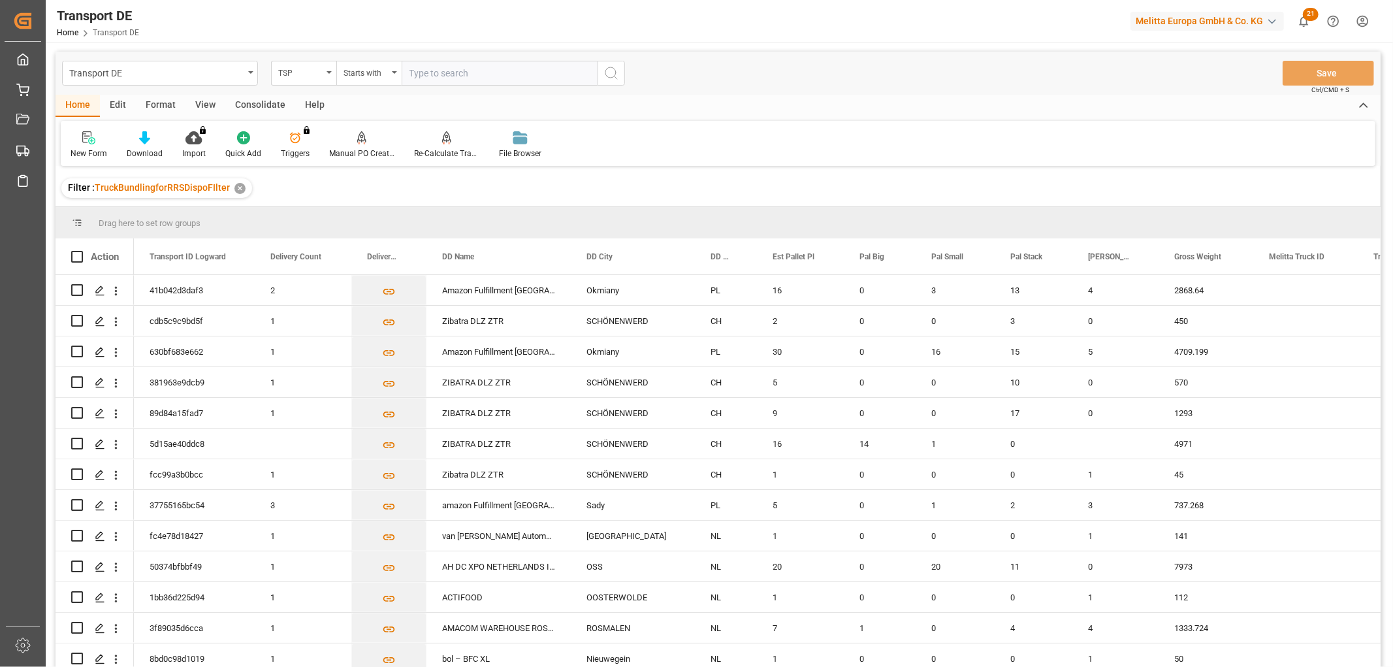
click at [426, 68] on input "text" at bounding box center [500, 73] width 196 height 25
type input "Moeller"
click at [609, 72] on icon "search button" at bounding box center [611, 73] width 16 height 16
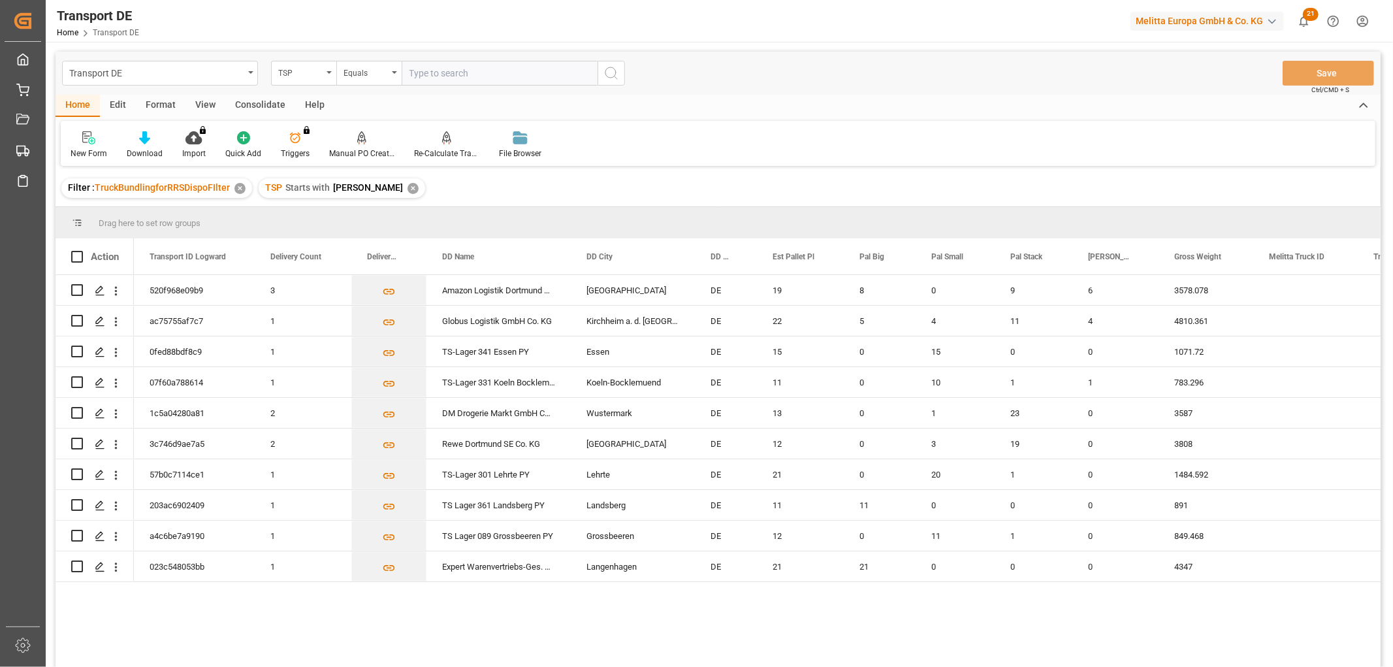
click at [257, 97] on div "Consolidate" at bounding box center [260, 106] width 70 height 22
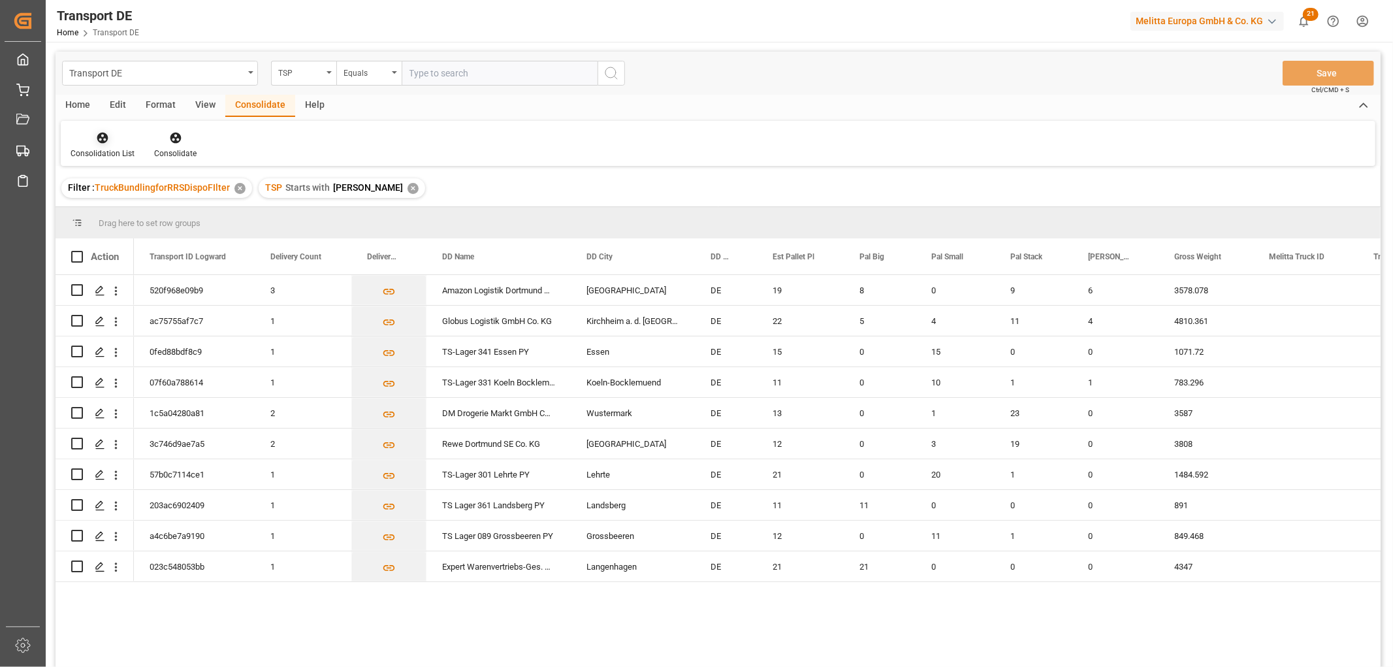
click at [96, 142] on icon at bounding box center [102, 137] width 13 height 13
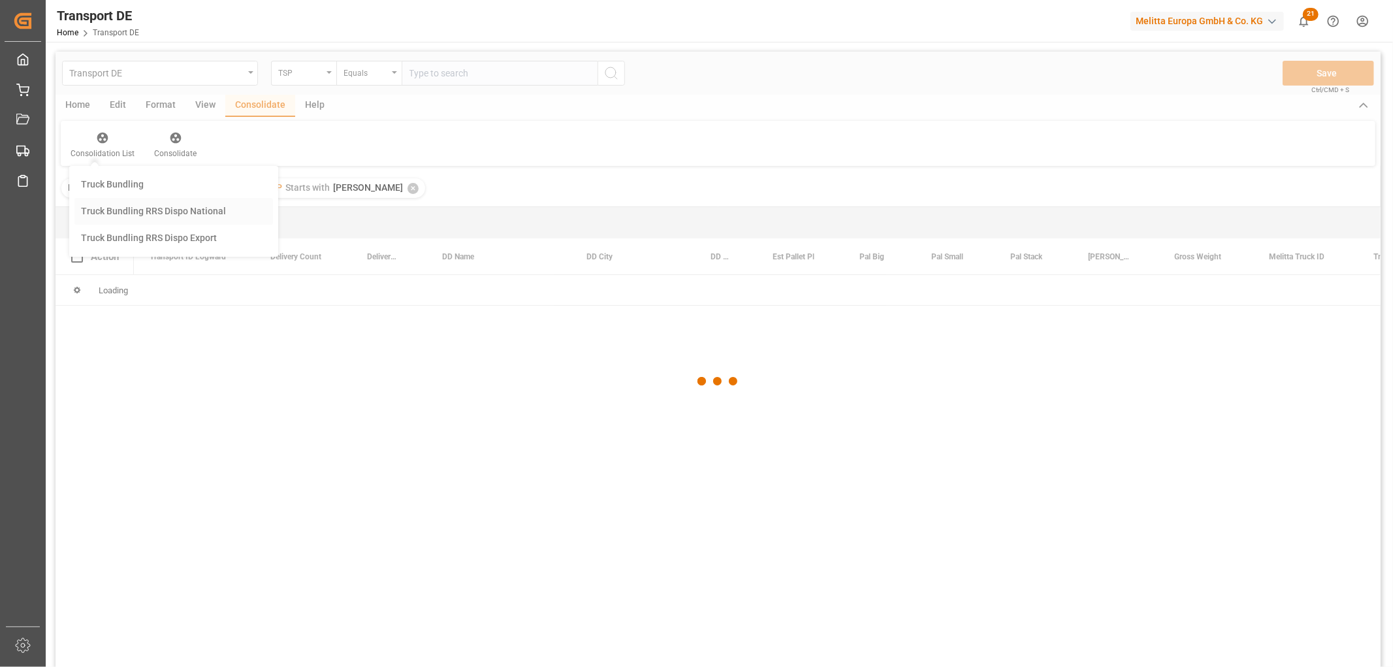
click at [112, 214] on div "Transport DE TSP Equals Save Ctrl/CMD + S Home Edit Format View Consolidate Hel…" at bounding box center [718, 377] width 1325 height 650
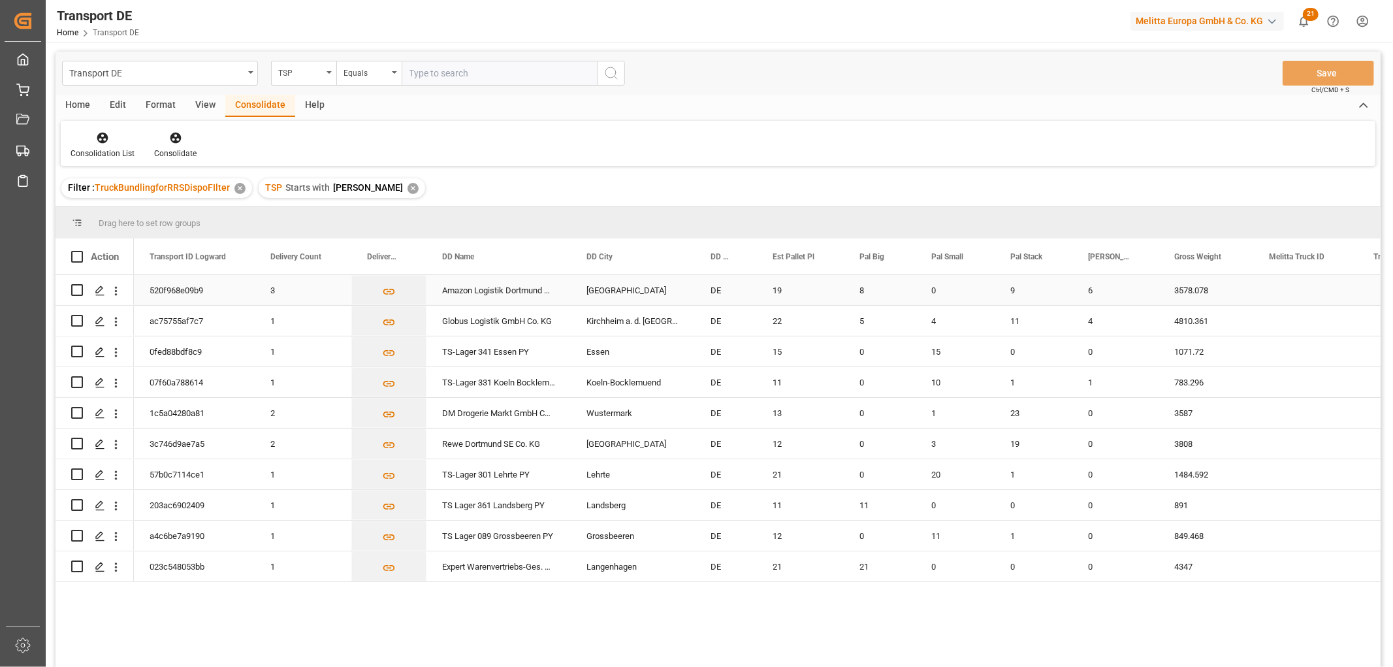
click at [77, 289] on input "Press Space to toggle row selection (unchecked)" at bounding box center [77, 290] width 12 height 12
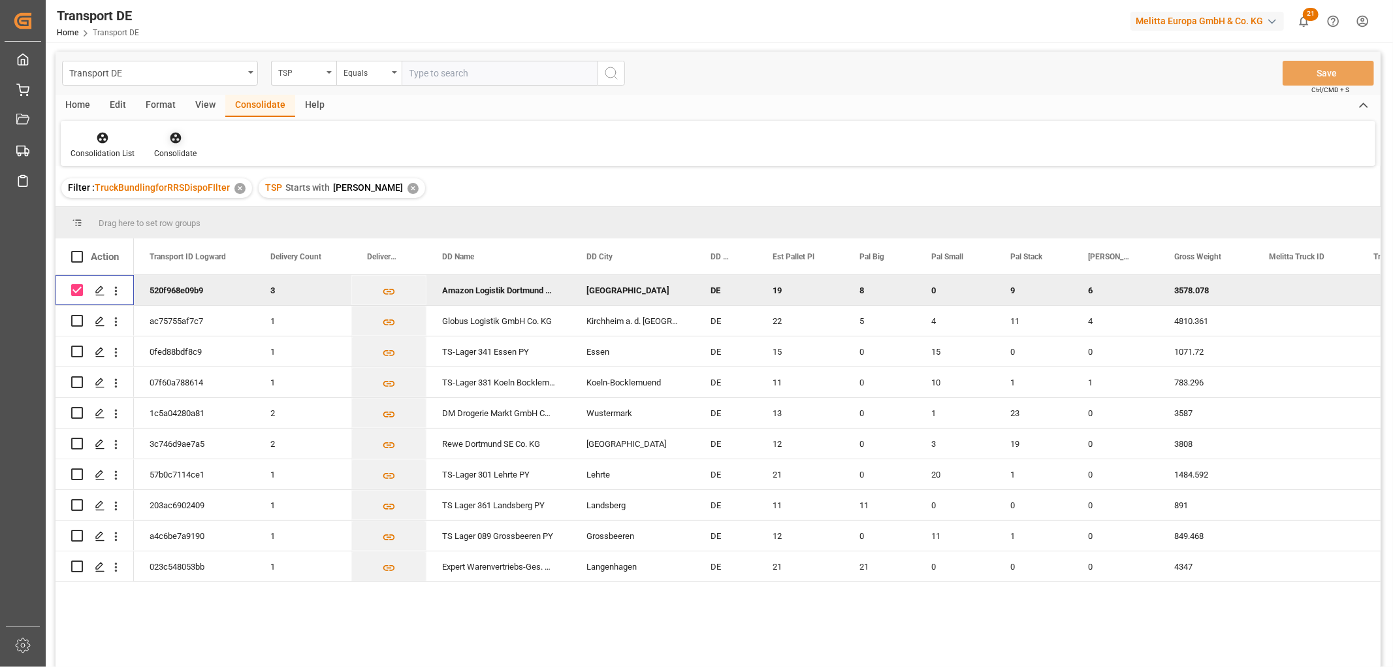
click at [175, 138] on icon at bounding box center [175, 138] width 11 height 11
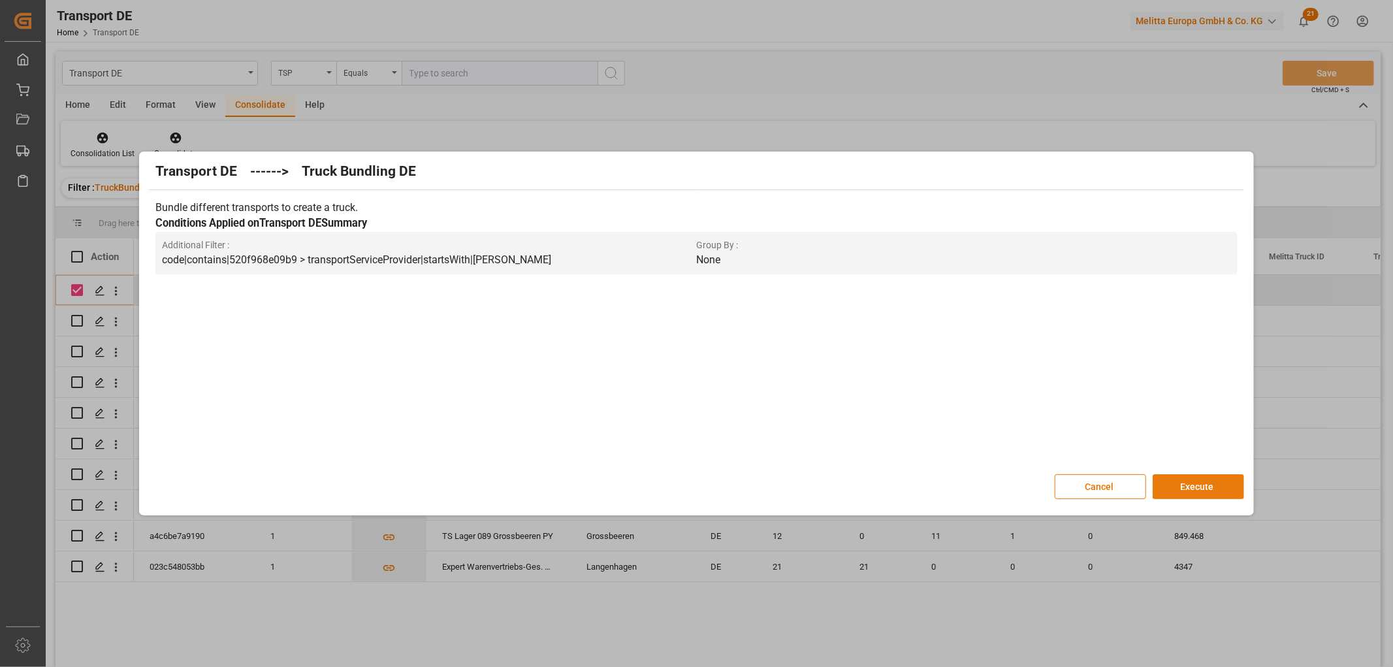
click at [1198, 488] on button "Execute" at bounding box center [1197, 486] width 91 height 25
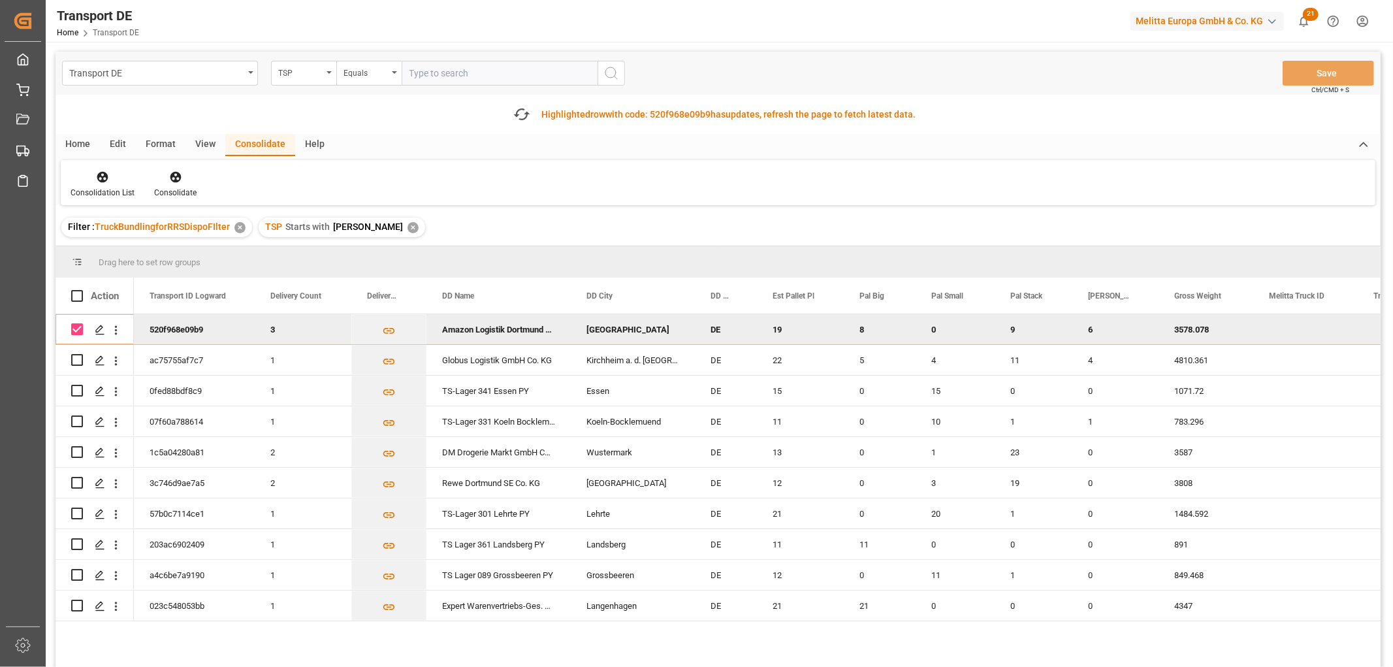
click at [76, 328] on input "Press Space to toggle row selection (checked)" at bounding box center [77, 329] width 12 height 12
checkbox input "false"
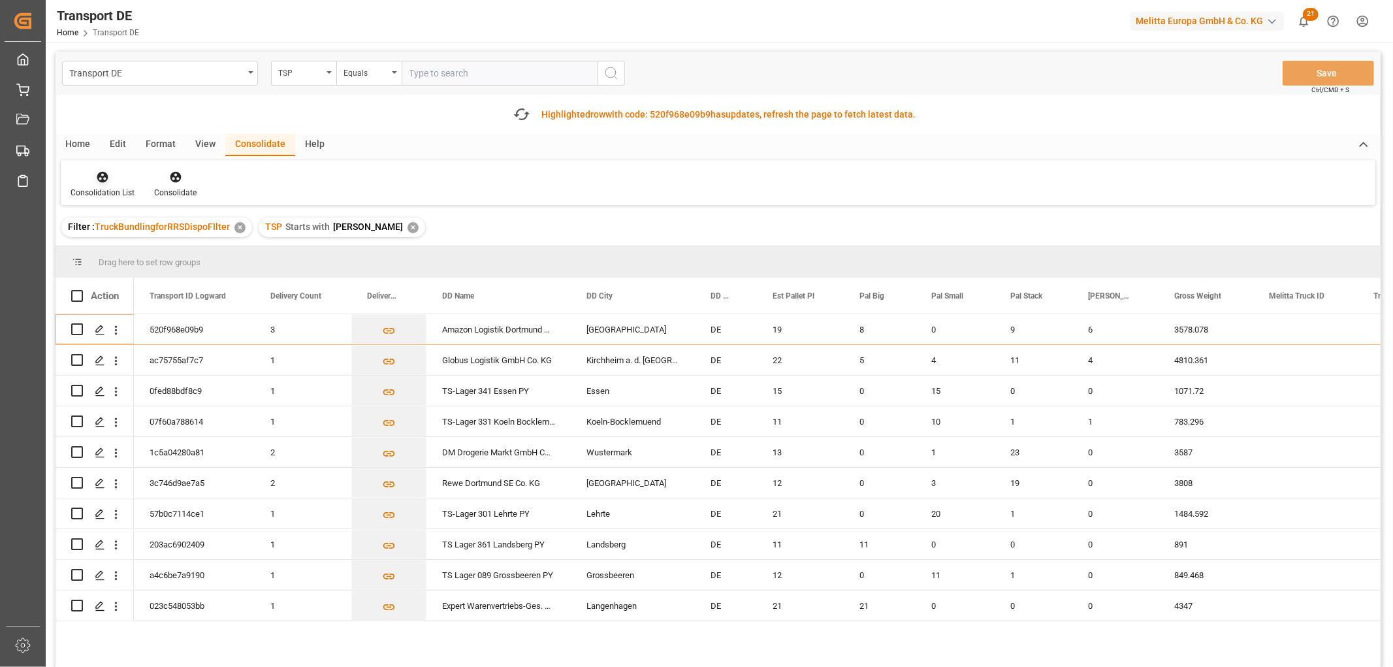
click at [106, 176] on icon at bounding box center [102, 176] width 13 height 13
click at [103, 251] on div "Transport DE TSP Equals Save Ctrl/CMD + S Fetch latest updates Highlighted row …" at bounding box center [718, 396] width 1325 height 689
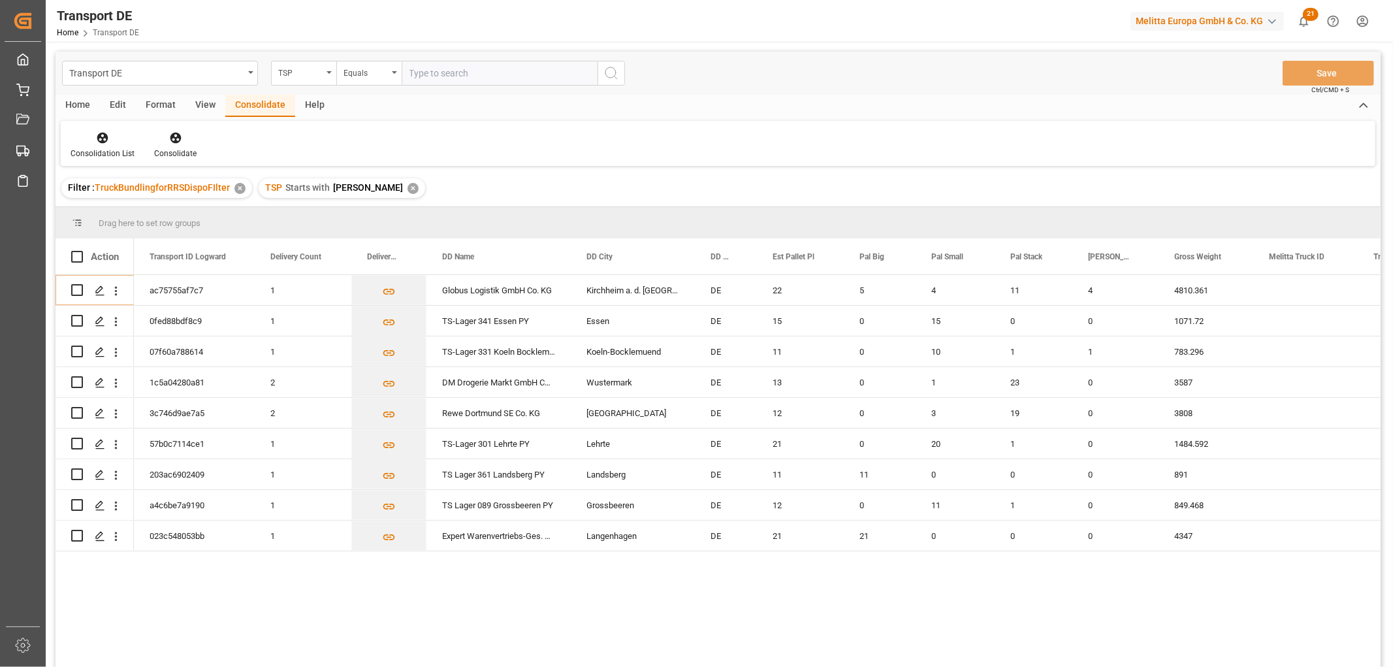
click at [407, 187] on div "✕" at bounding box center [412, 188] width 11 height 11
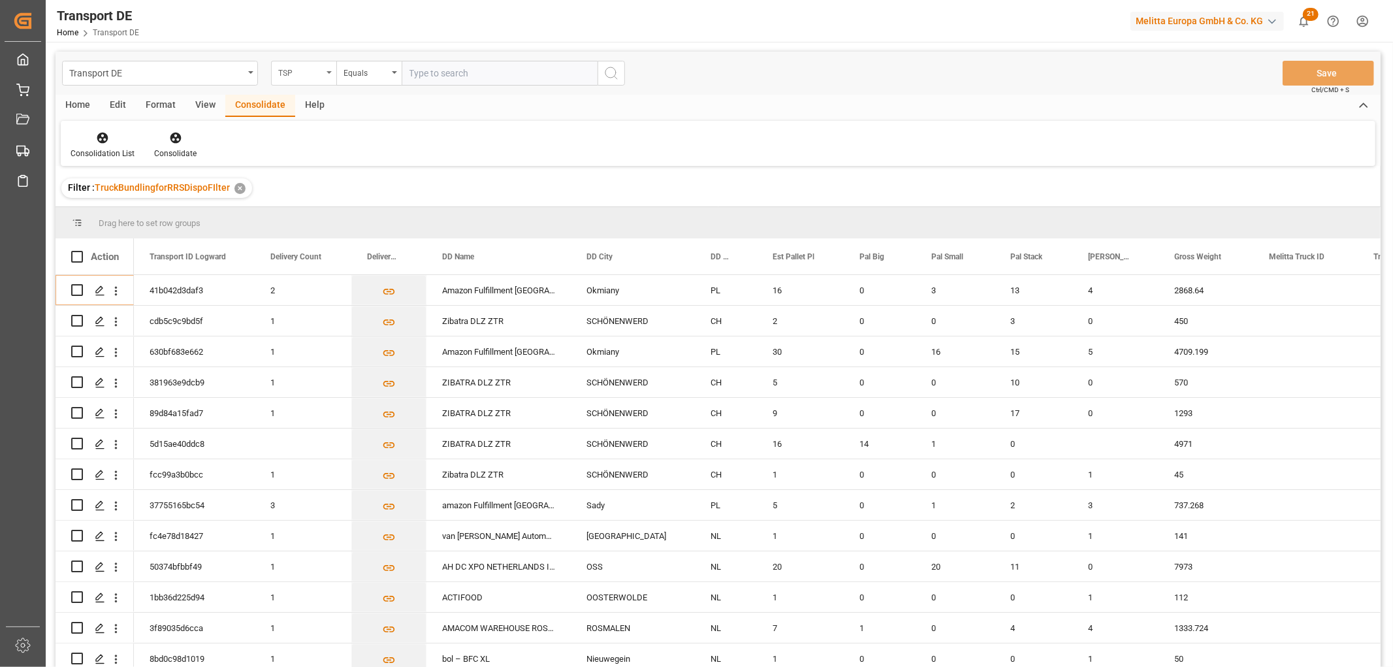
click at [300, 70] on div "TSP" at bounding box center [300, 71] width 44 height 15
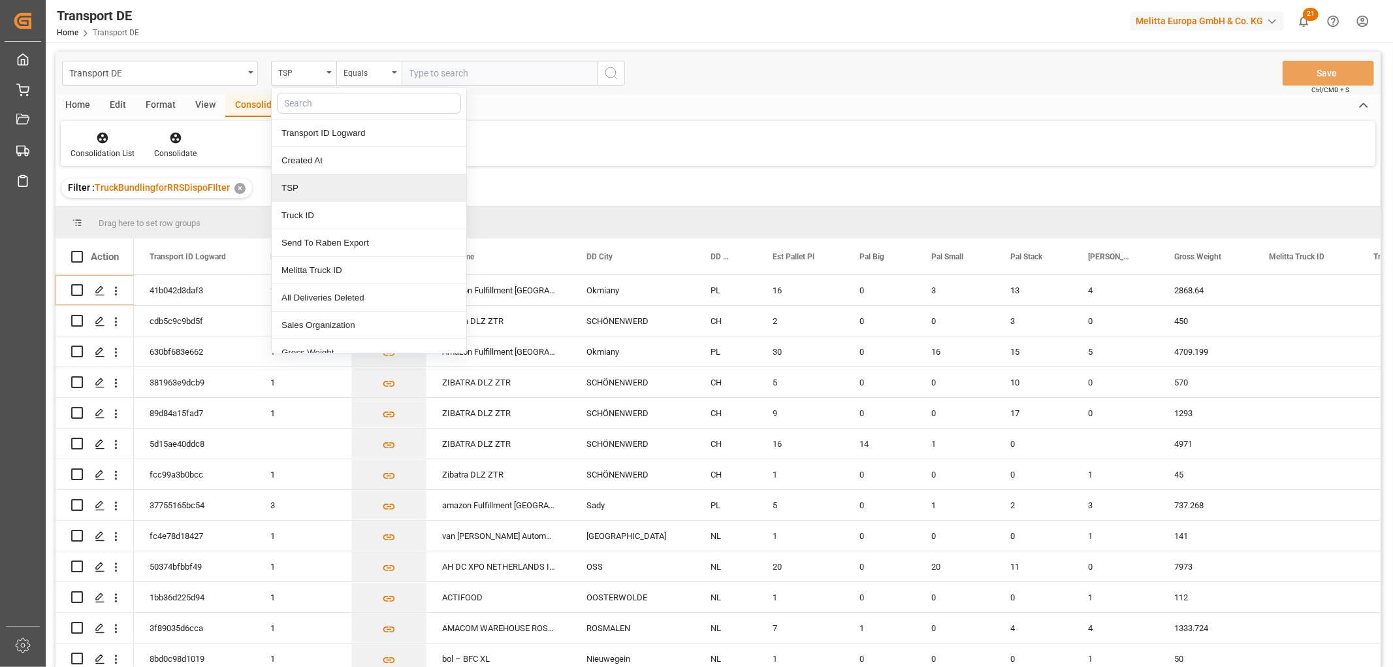
drag, startPoint x: 296, startPoint y: 186, endPoint x: 349, endPoint y: 113, distance: 89.9
click at [299, 185] on div "TSP" at bounding box center [369, 187] width 195 height 27
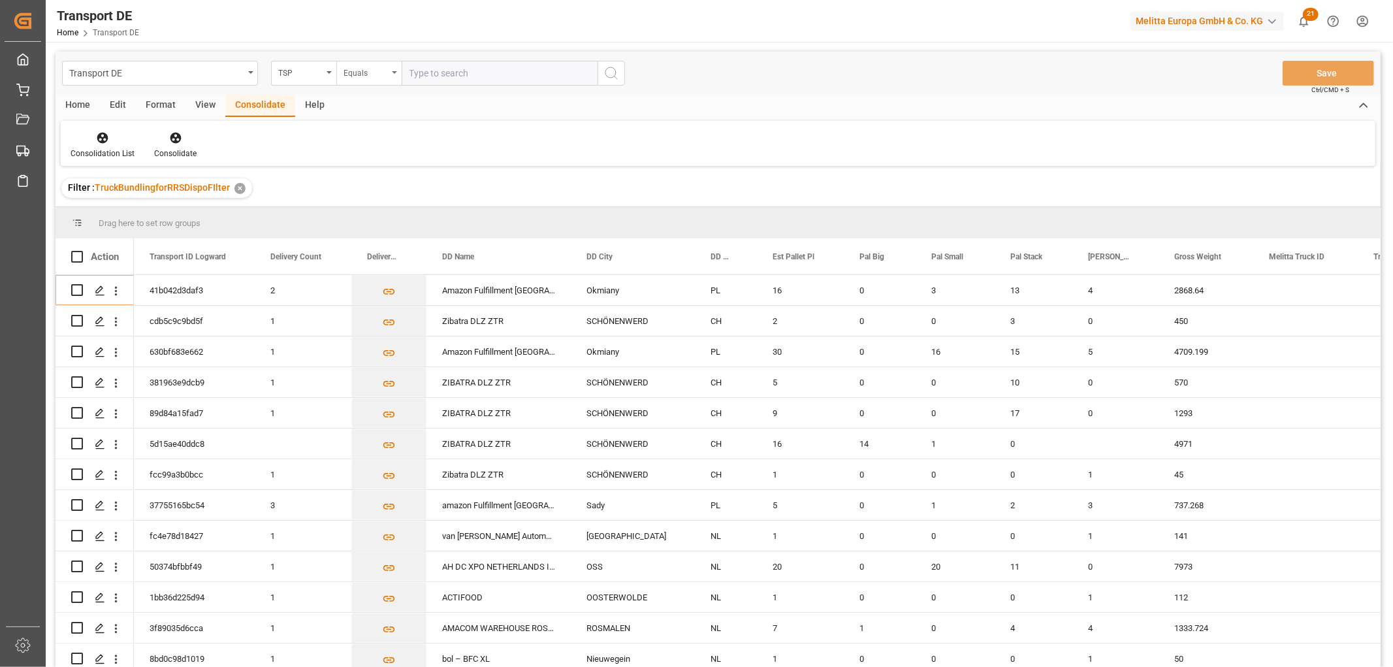
click at [360, 72] on div "Equals" at bounding box center [365, 71] width 44 height 15
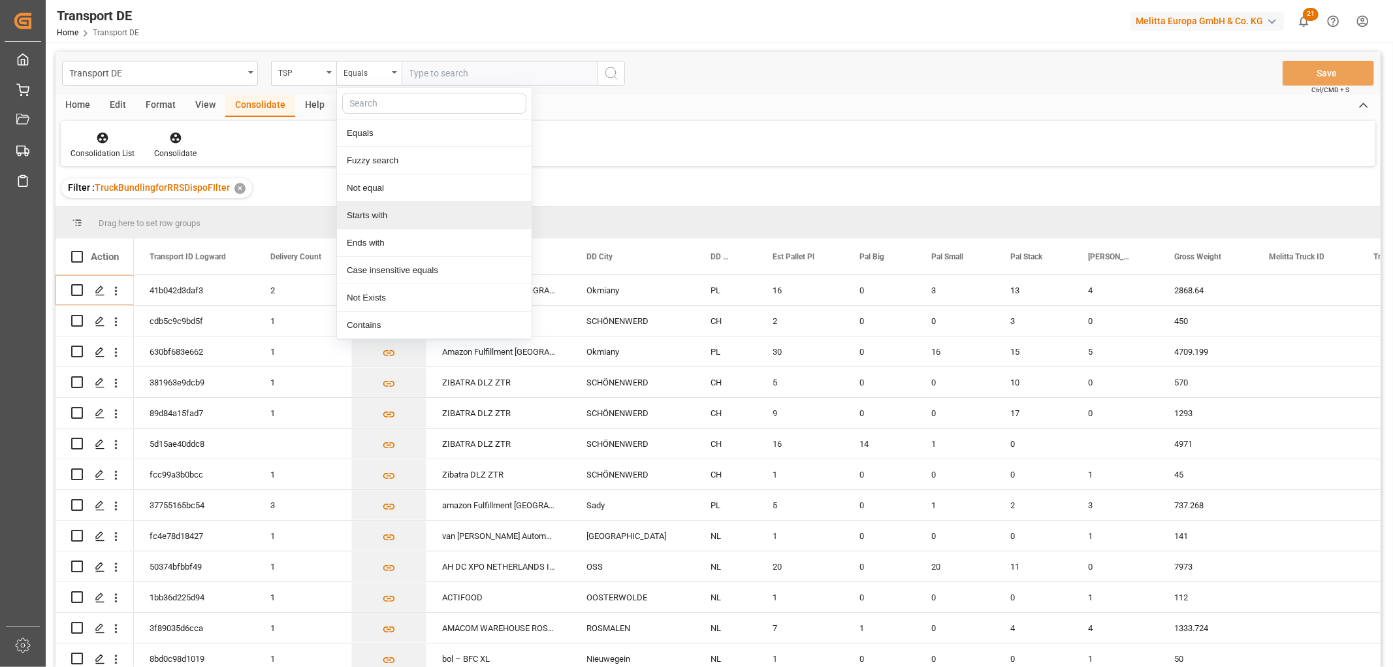
click at [368, 213] on div "Starts with" at bounding box center [434, 215] width 195 height 27
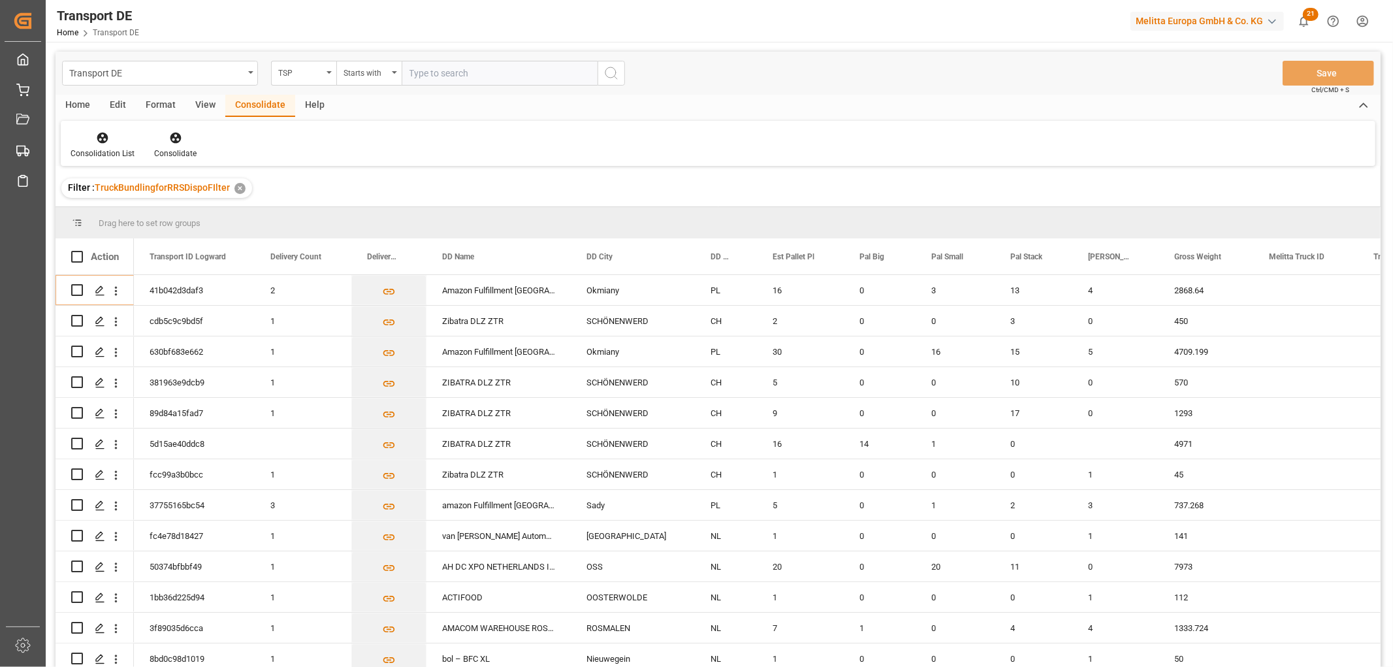
click at [440, 71] on input "text" at bounding box center [500, 73] width 196 height 25
type input "Raben PL"
click at [610, 76] on icon "search button" at bounding box center [611, 73] width 16 height 16
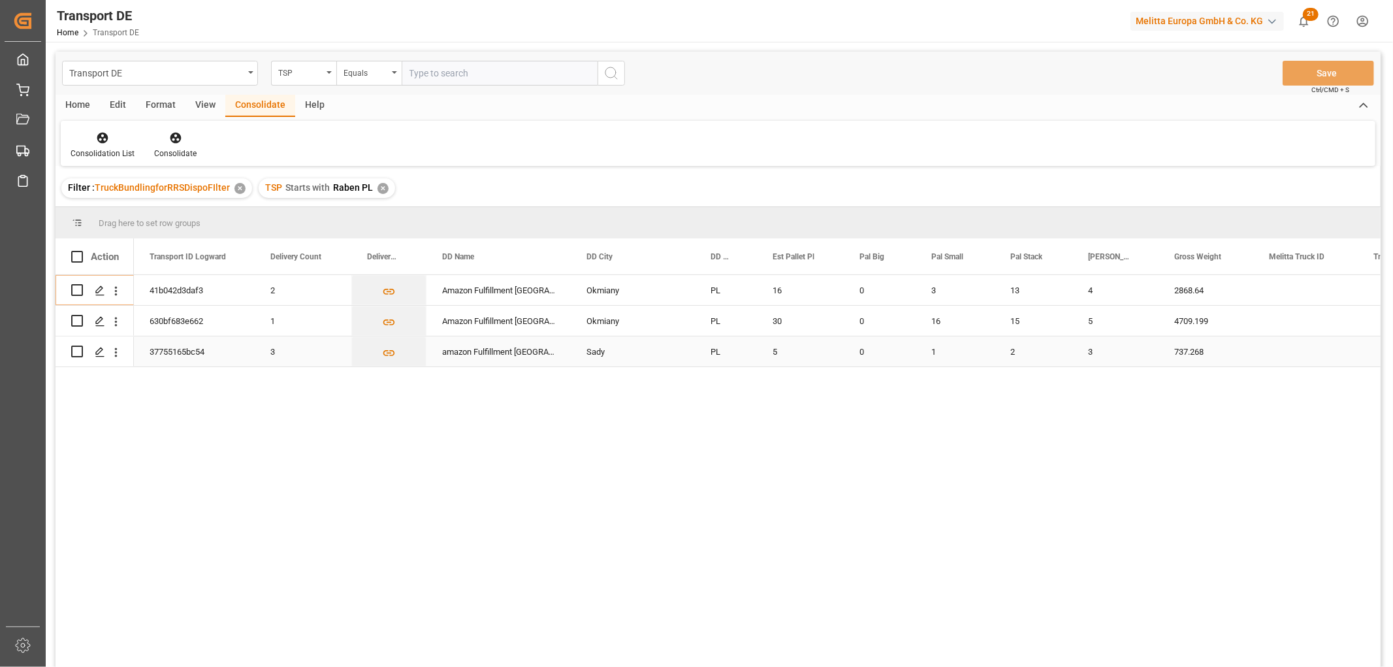
click at [74, 351] on input "Press Space to toggle row selection (unchecked)" at bounding box center [77, 351] width 12 height 12
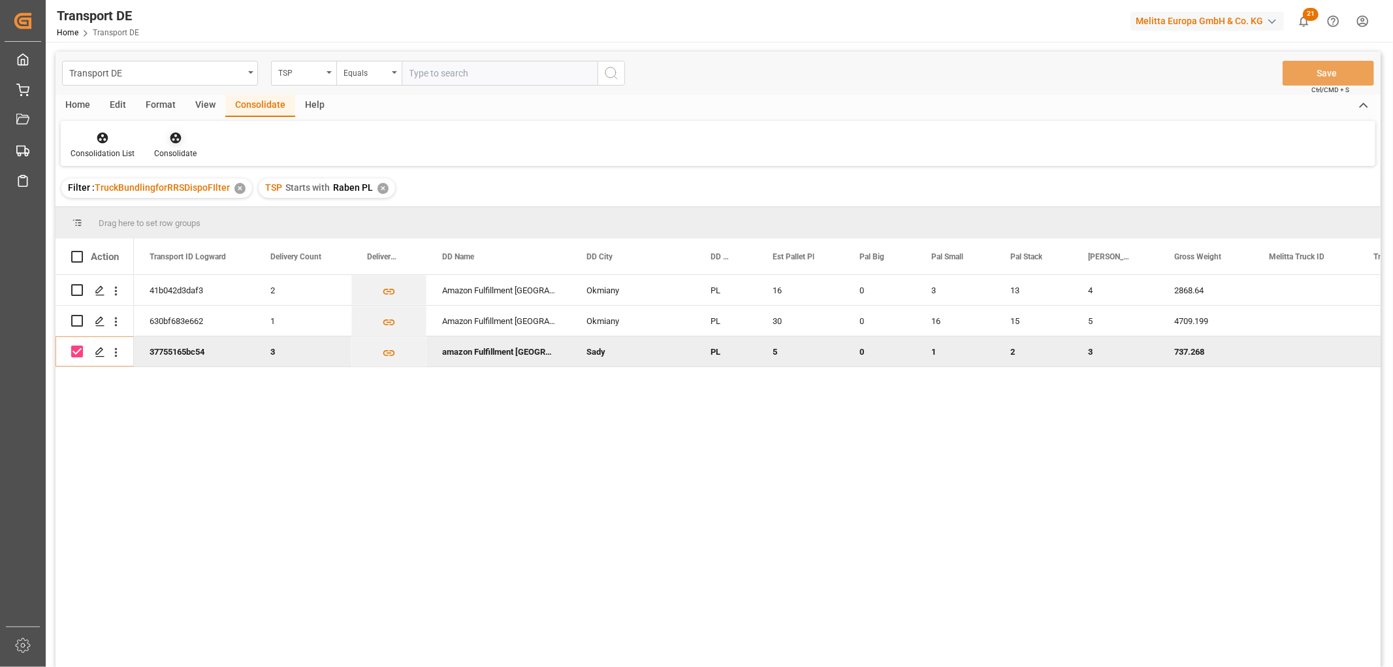
click at [174, 134] on icon at bounding box center [175, 137] width 13 height 13
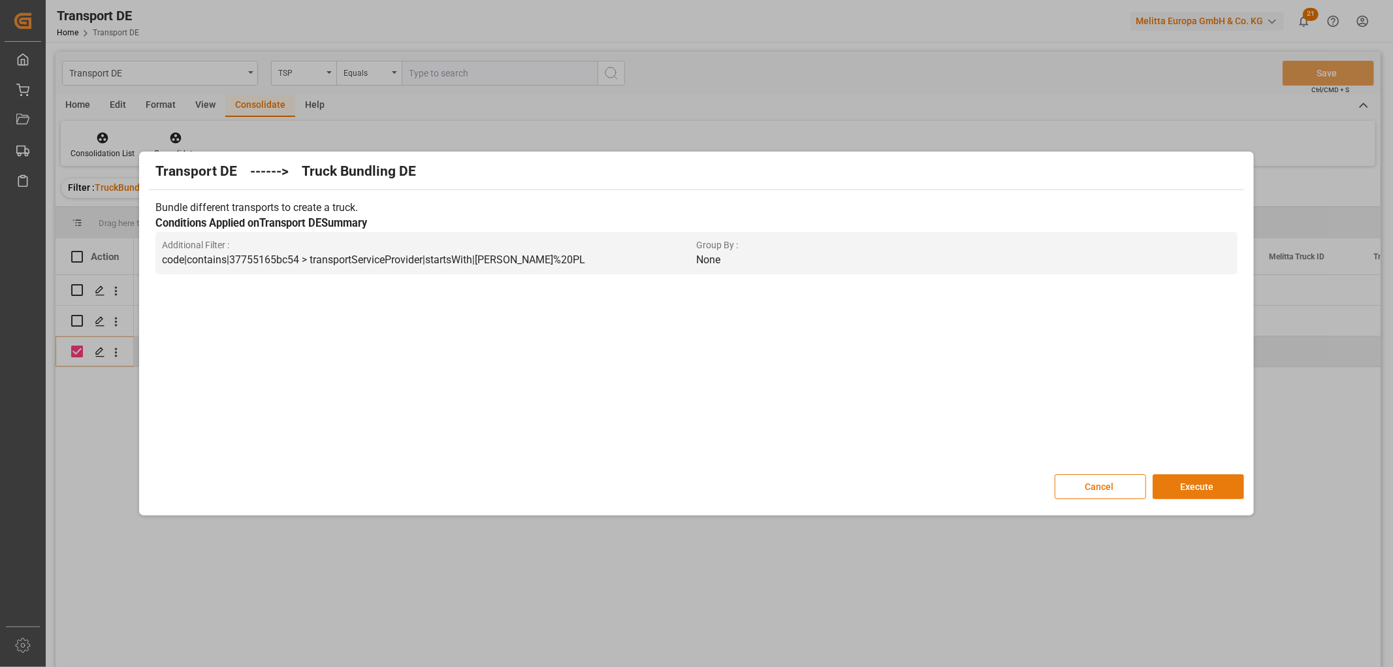
click at [1197, 483] on button "Execute" at bounding box center [1197, 486] width 91 height 25
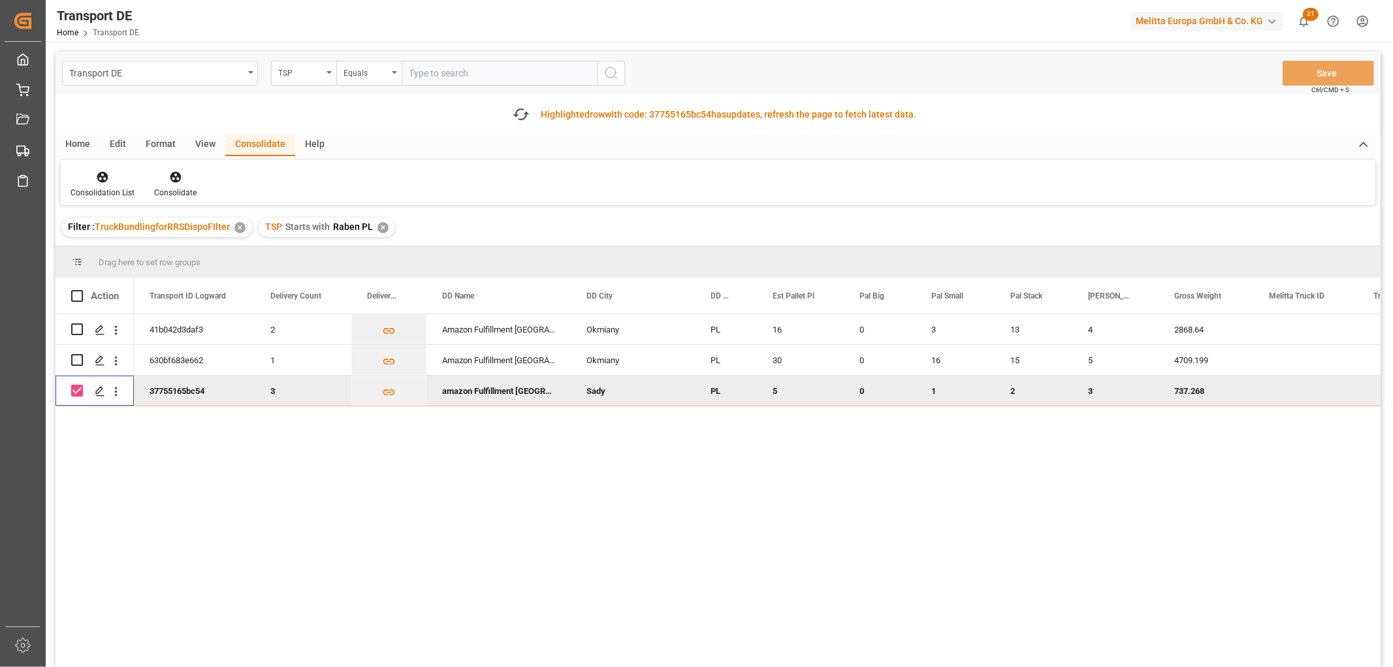
click at [76, 390] on input "Press Space to toggle row selection (checked)" at bounding box center [77, 391] width 12 height 12
checkbox input "false"
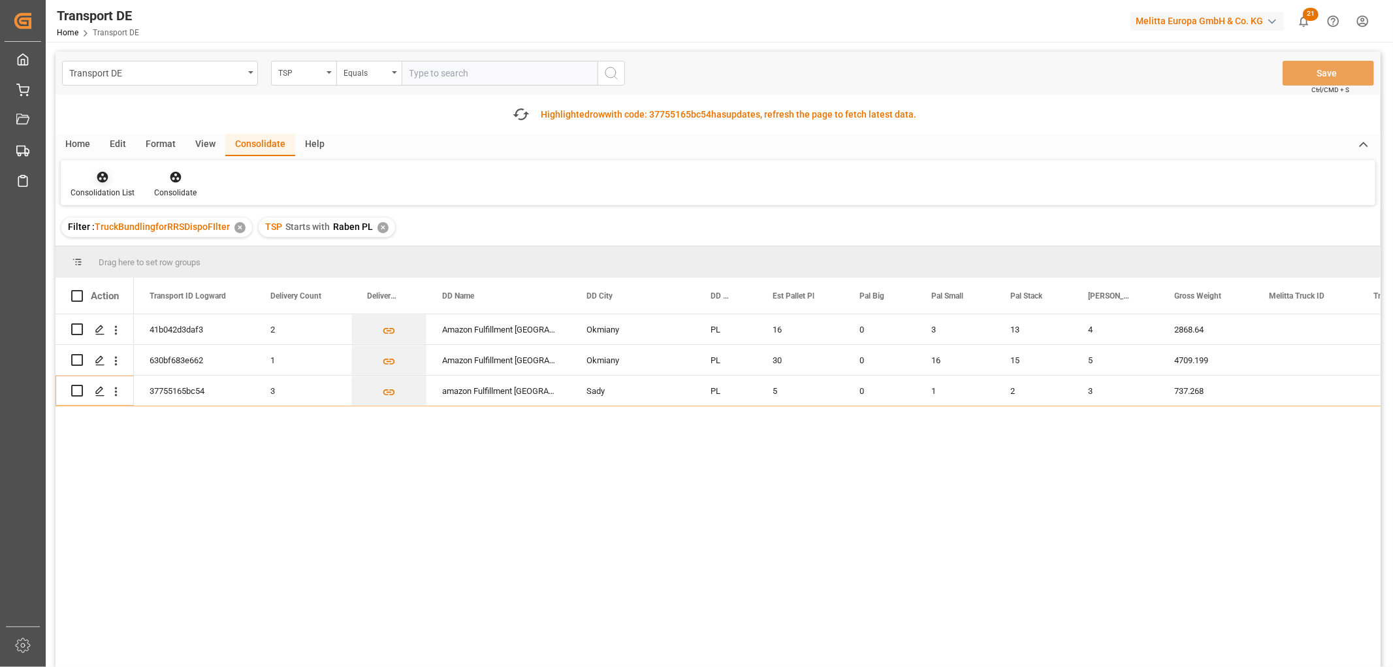
click at [101, 177] on icon at bounding box center [102, 177] width 11 height 11
click at [121, 253] on div "Transport DE TSP Equals Save Ctrl/CMD + S Fetch latest updates Highlighted row …" at bounding box center [718, 396] width 1325 height 689
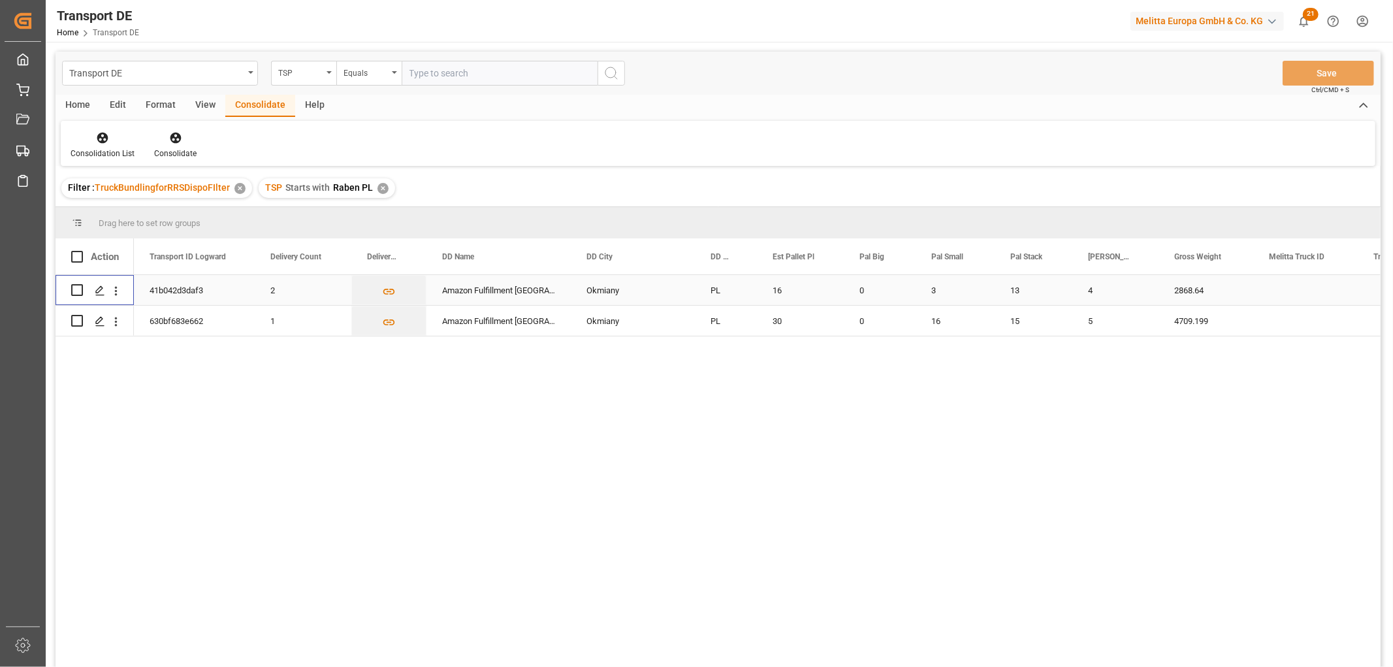
click at [77, 289] on input "Press Space to toggle row selection (unchecked)" at bounding box center [77, 290] width 12 height 12
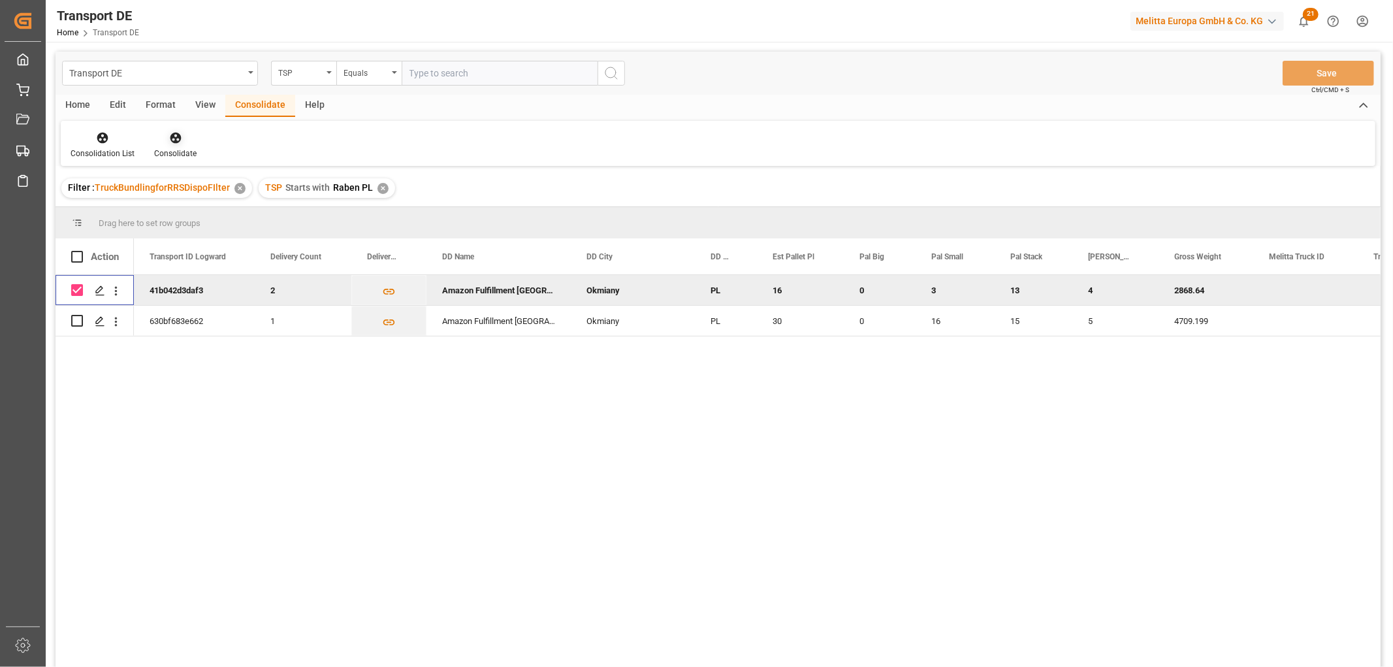
click at [172, 138] on icon at bounding box center [175, 138] width 11 height 11
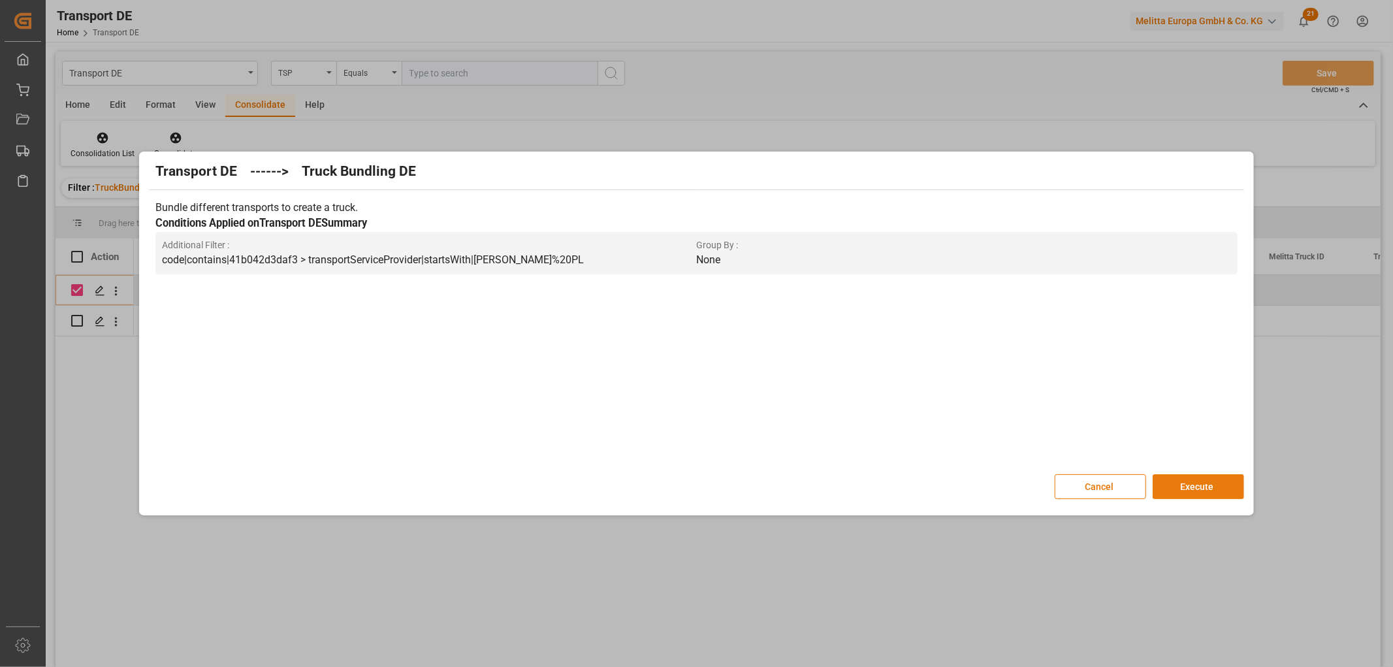
click at [1203, 485] on button "Execute" at bounding box center [1197, 486] width 91 height 25
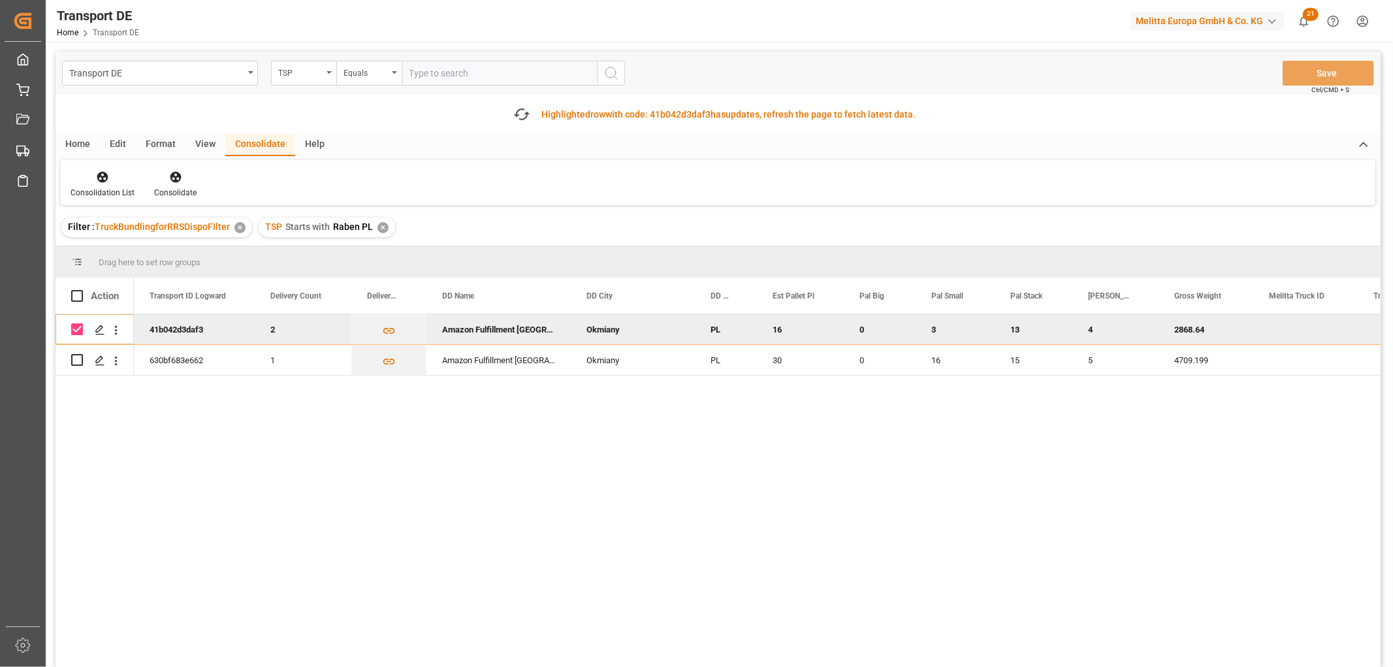
click at [76, 327] on input "Press Space to toggle row selection (checked)" at bounding box center [77, 329] width 12 height 12
checkbox input "false"
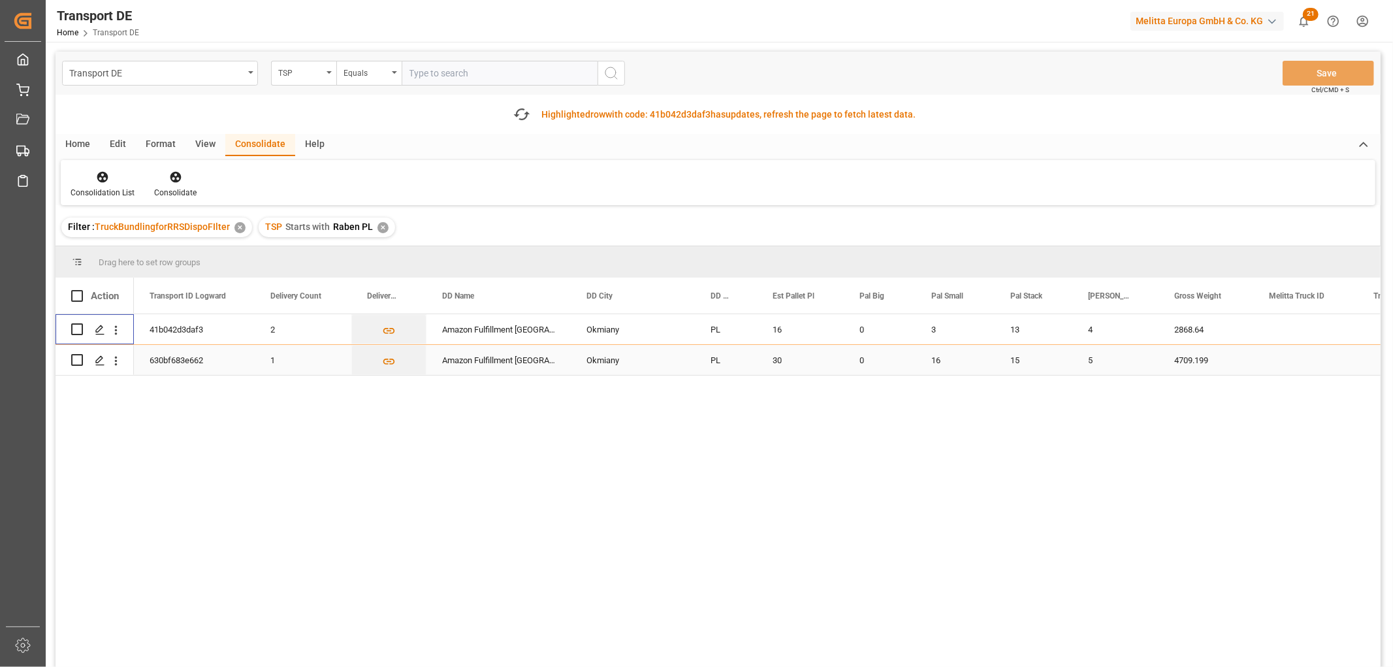
click at [75, 359] on input "Press Space to toggle row selection (unchecked)" at bounding box center [77, 360] width 12 height 12
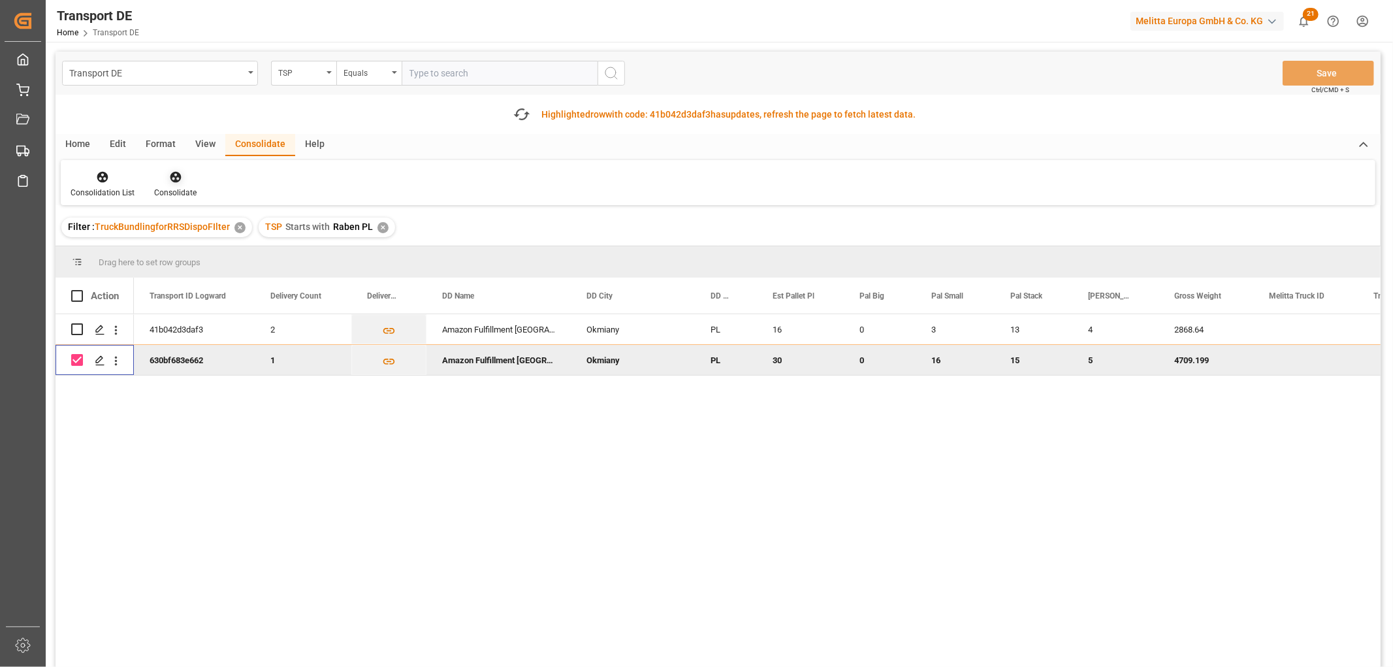
click at [177, 176] on icon at bounding box center [175, 177] width 11 height 11
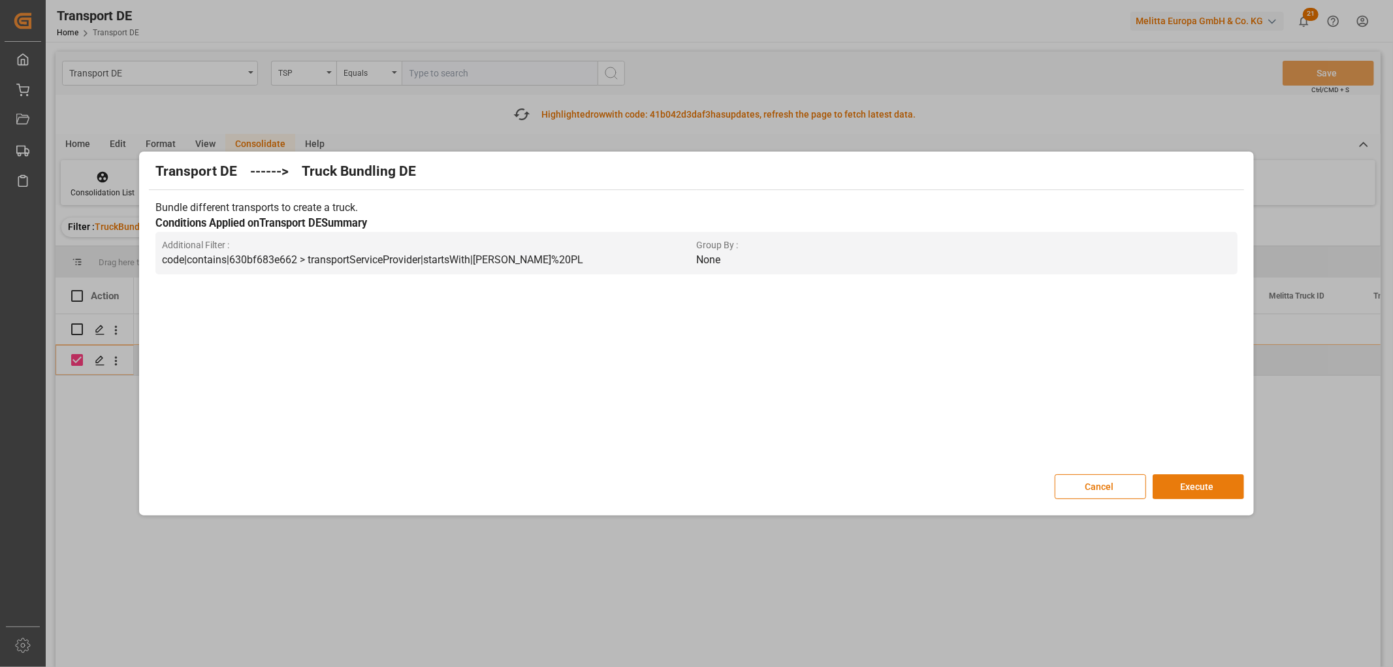
click at [1199, 483] on button "Execute" at bounding box center [1197, 486] width 91 height 25
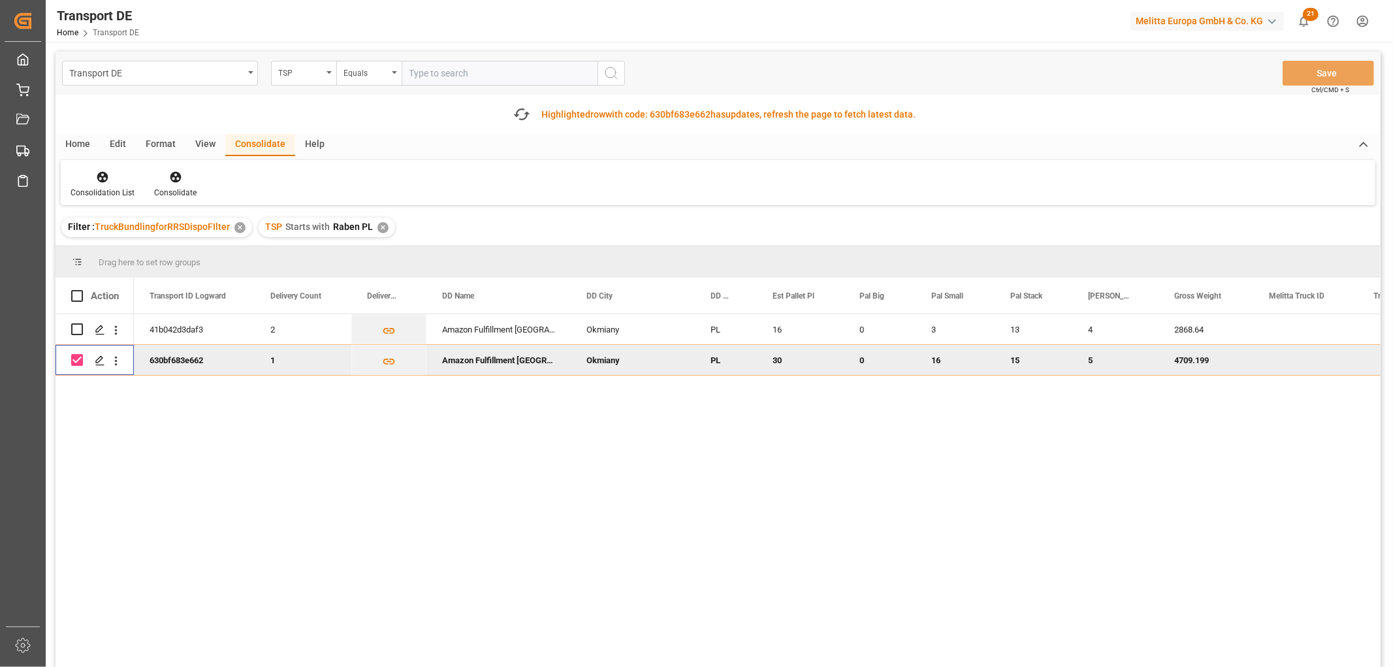
click at [76, 360] on input "Press Space to toggle row selection (checked)" at bounding box center [77, 360] width 12 height 12
checkbox input "false"
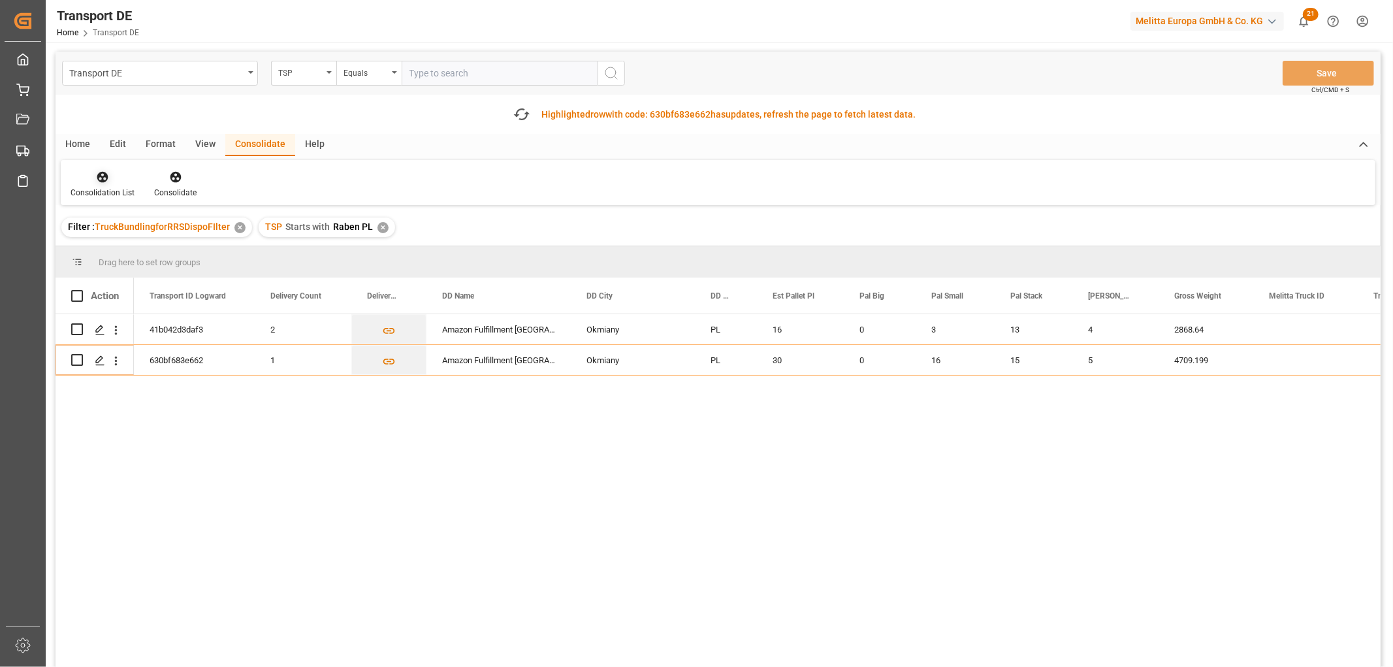
click at [102, 180] on icon at bounding box center [102, 177] width 11 height 11
click at [126, 253] on div "Transport DE TSP Equals Save Ctrl/CMD + S Fetch latest updates Highlighted row …" at bounding box center [718, 396] width 1325 height 689
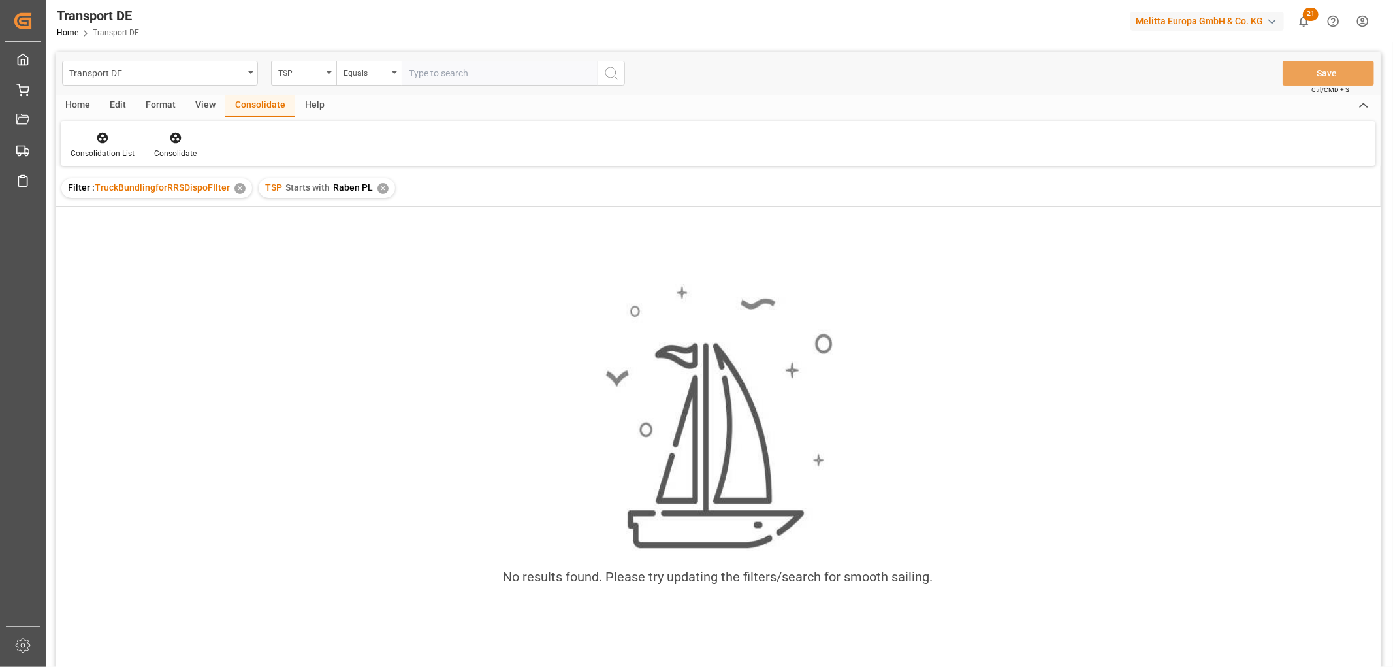
click at [381, 188] on div "✕" at bounding box center [382, 188] width 11 height 11
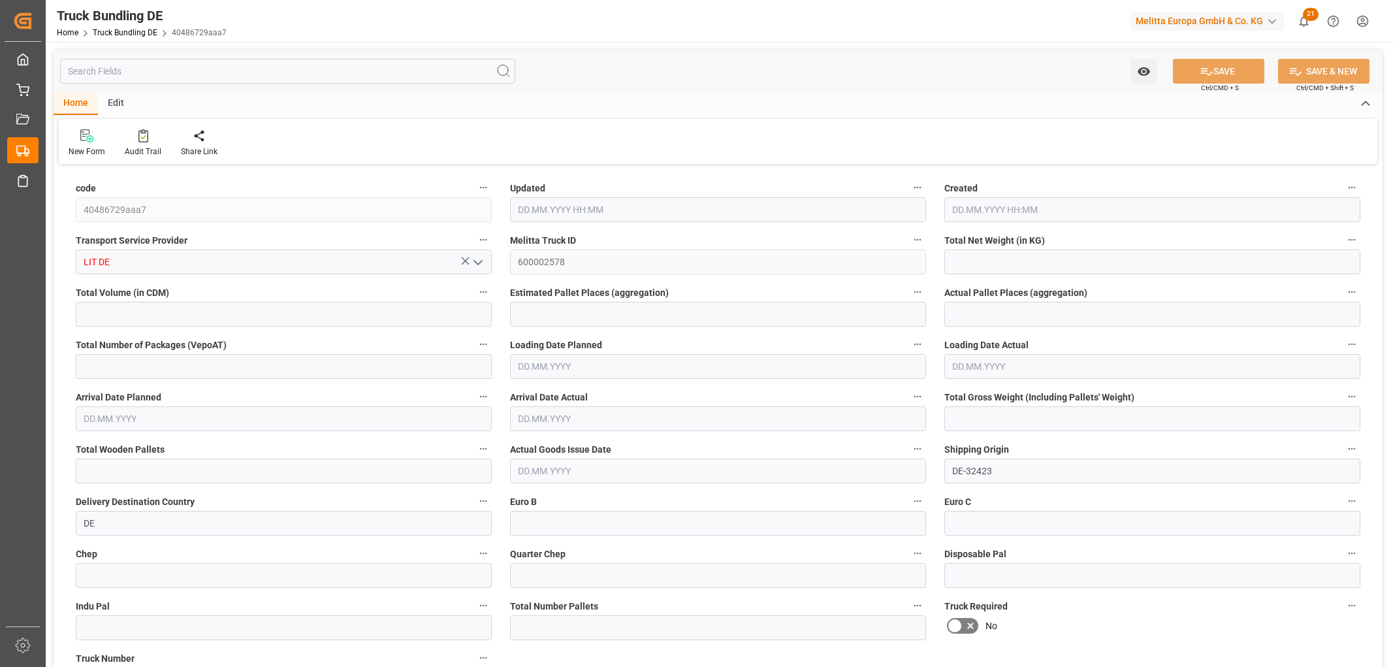
type input "164.681"
type input "1302.653"
type input "1"
type input "0"
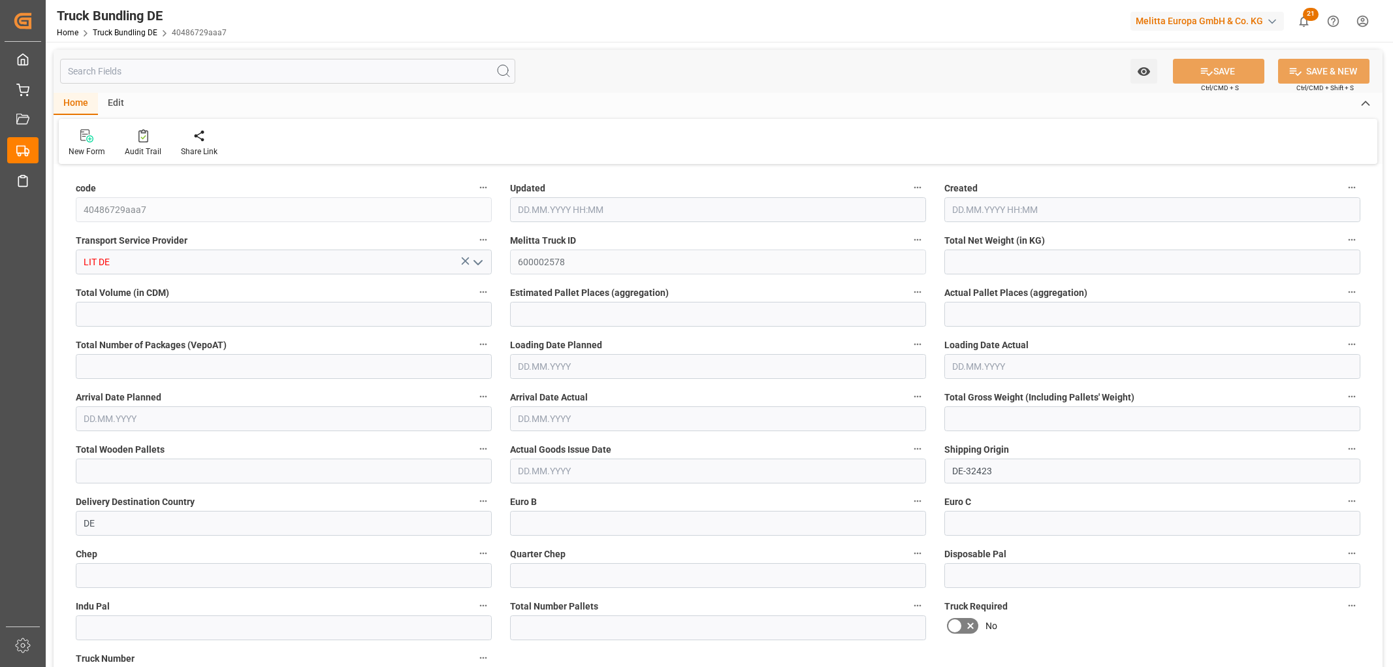
type input "210"
type input "1"
type input "0"
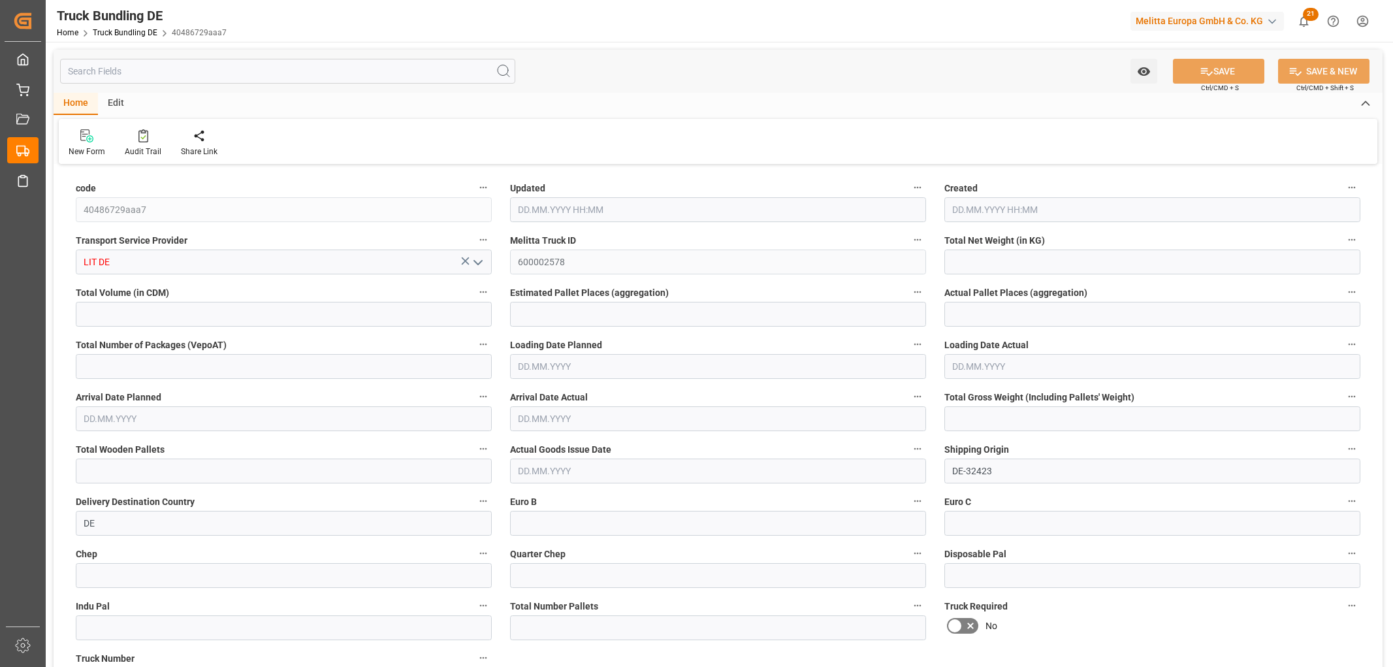
type input "0"
type input "15.09.2025 11:05"
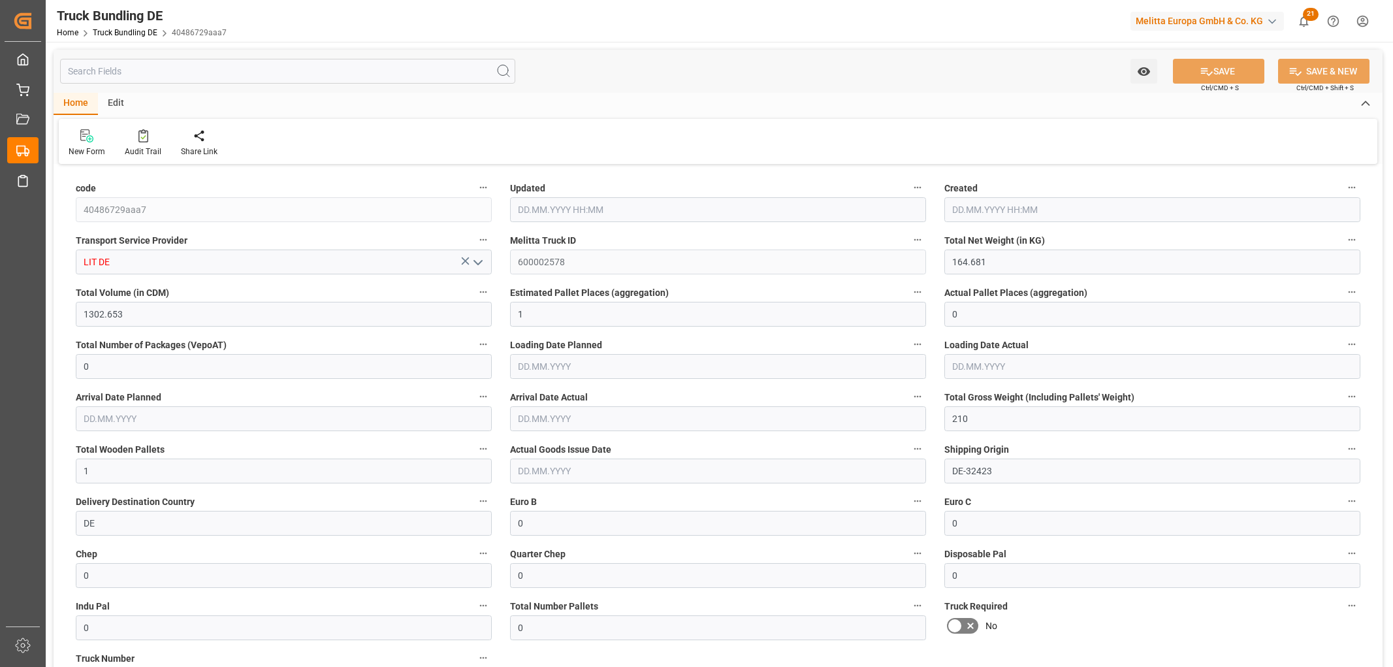
type input "15.09.2025 11:05"
type input "[DATE]"
type input "800.374"
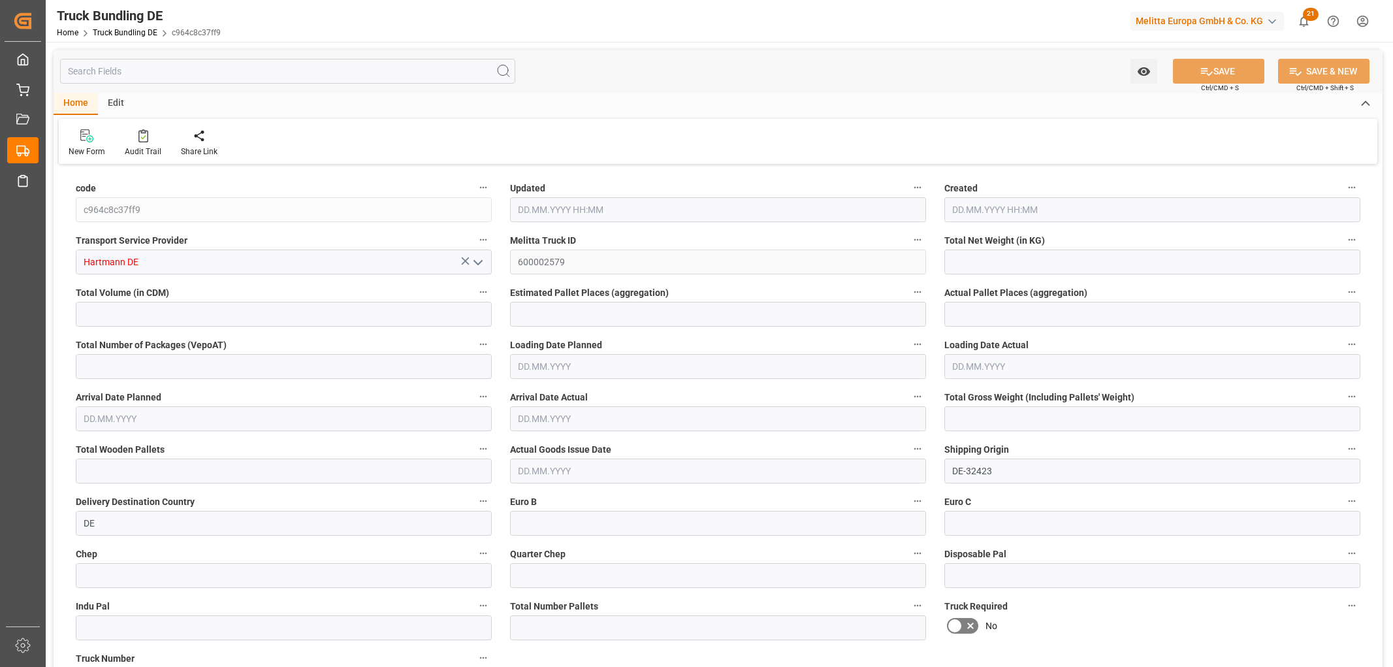
type input "8891.705"
type input "7"
type input "0"
type input "1237.143"
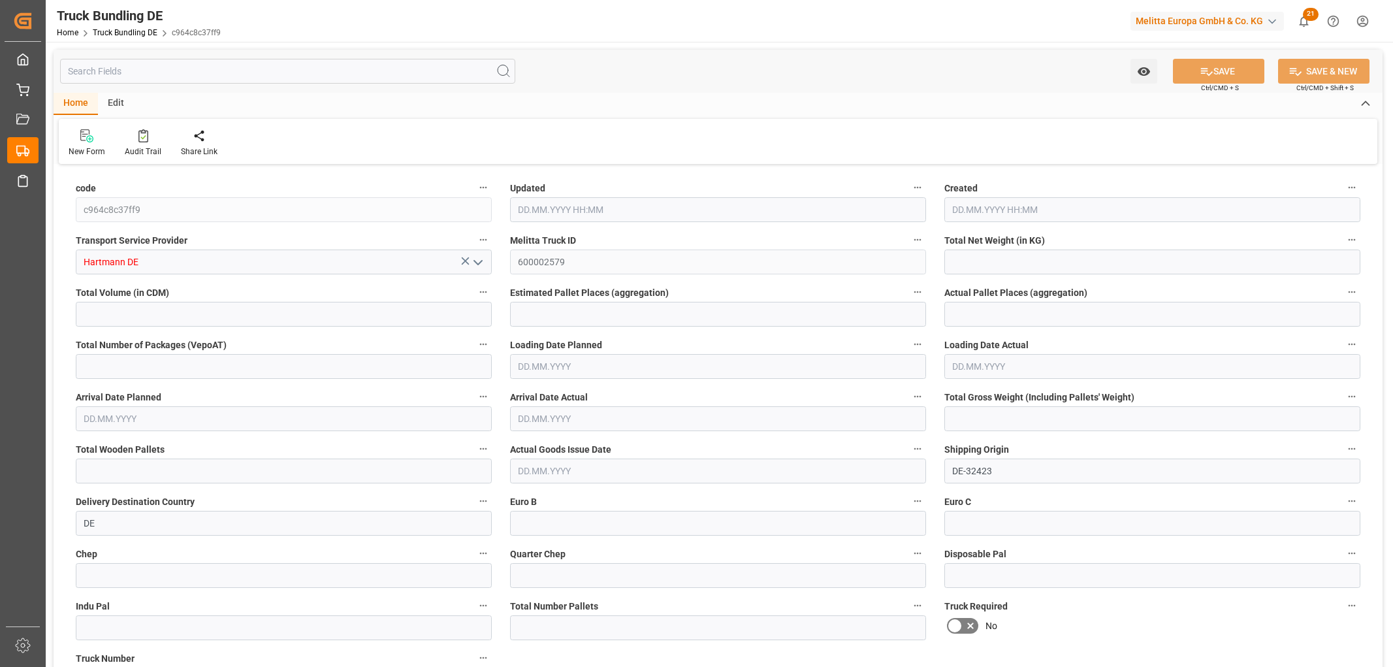
type input "9"
type input "0"
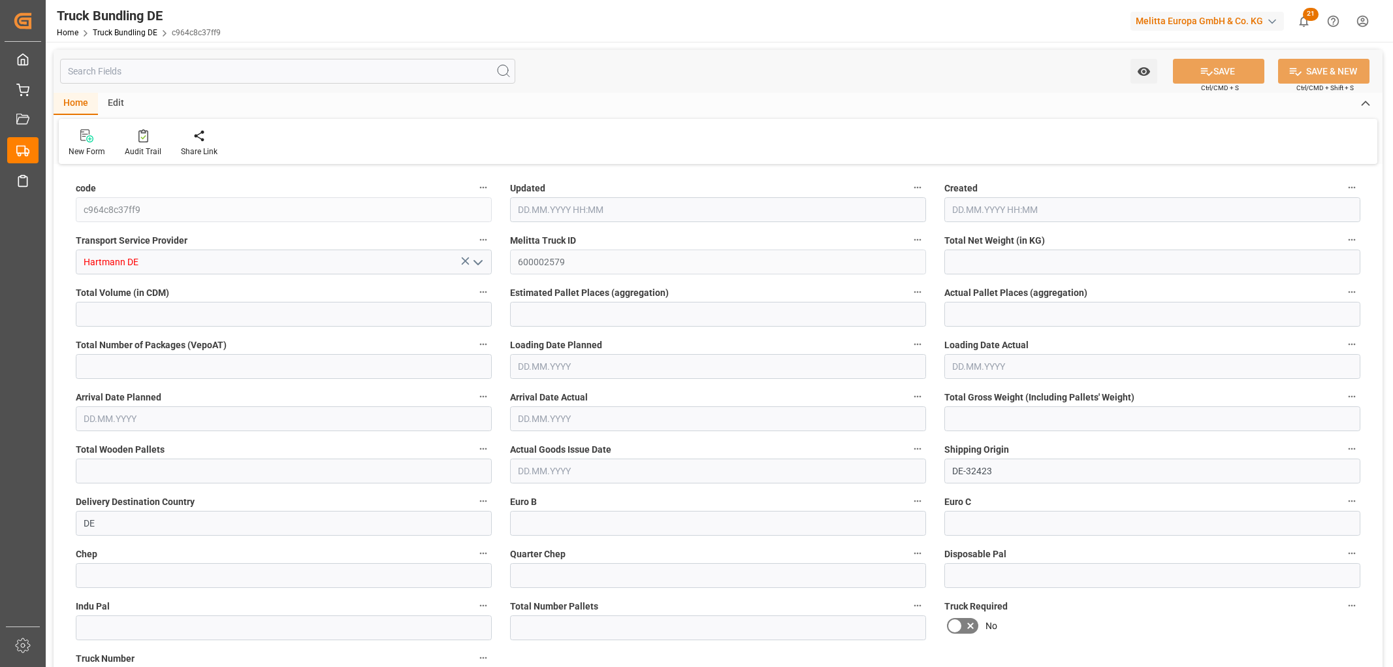
type input "0"
type input "15.09.2025 11:06"
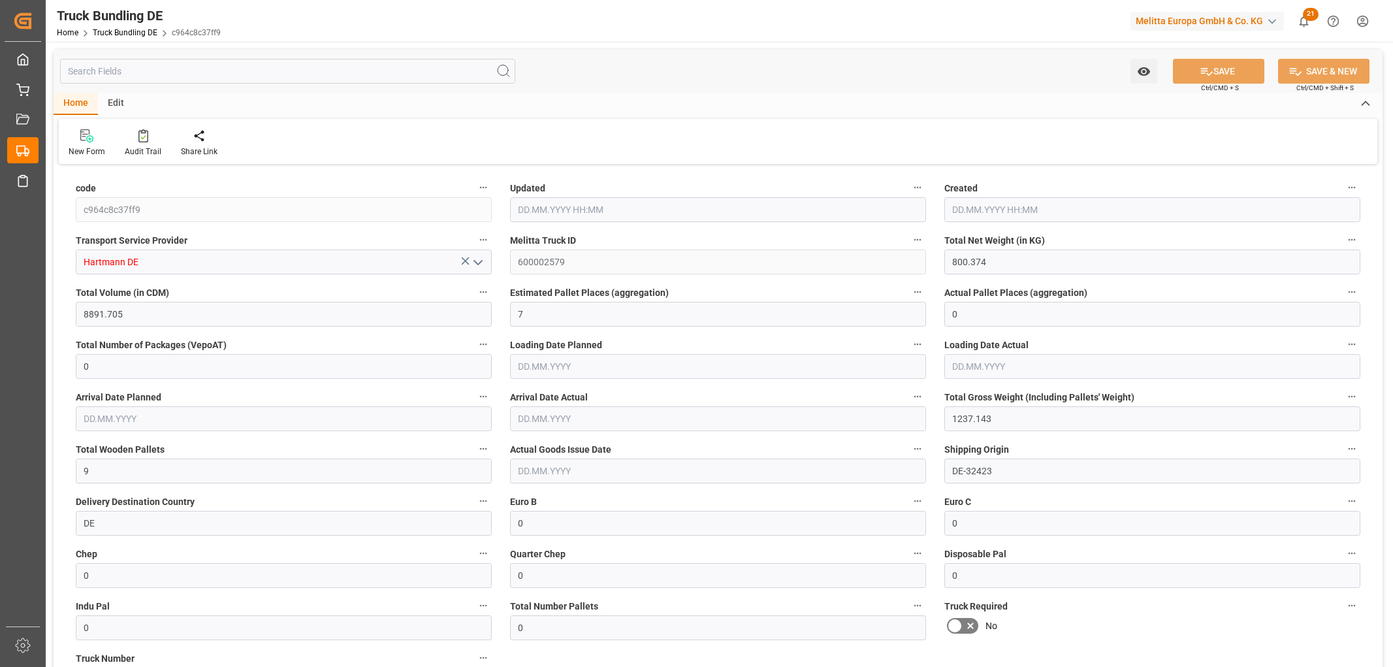
type input "[DATE]"
type input "15.09.2025 11:07"
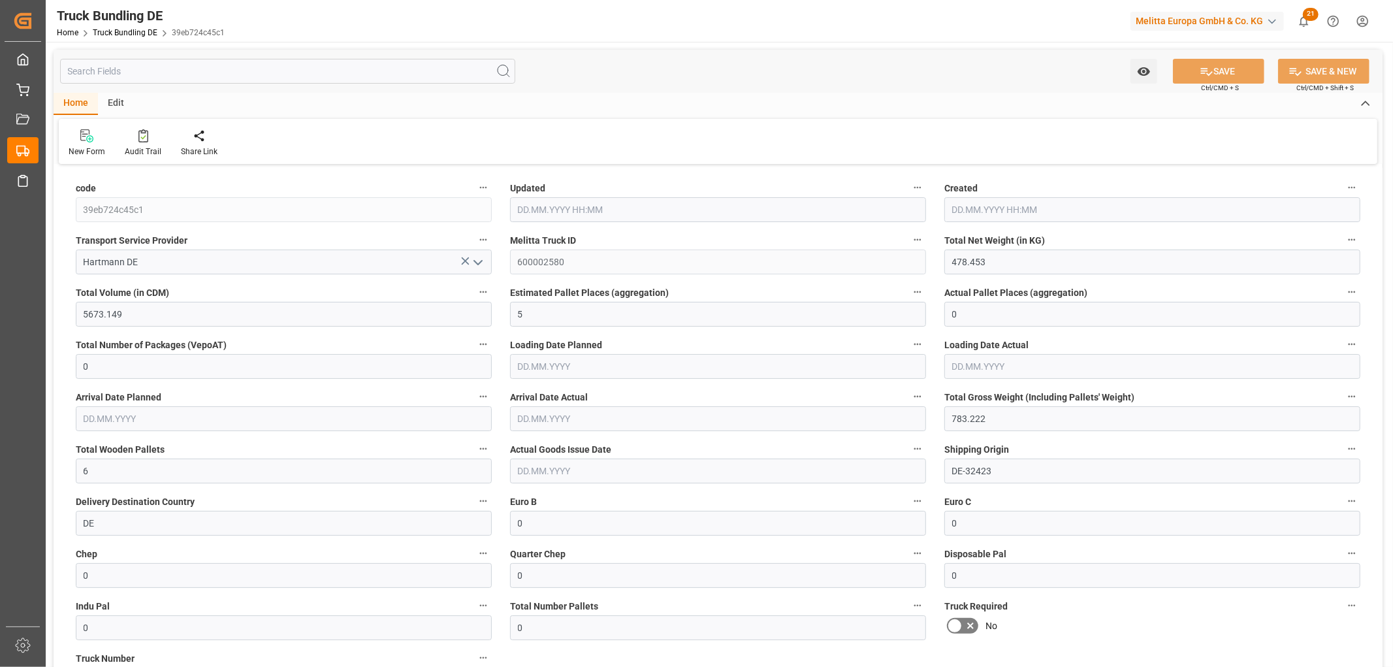
type input "[DATE]"
type input "2322.462"
type input "26556.726"
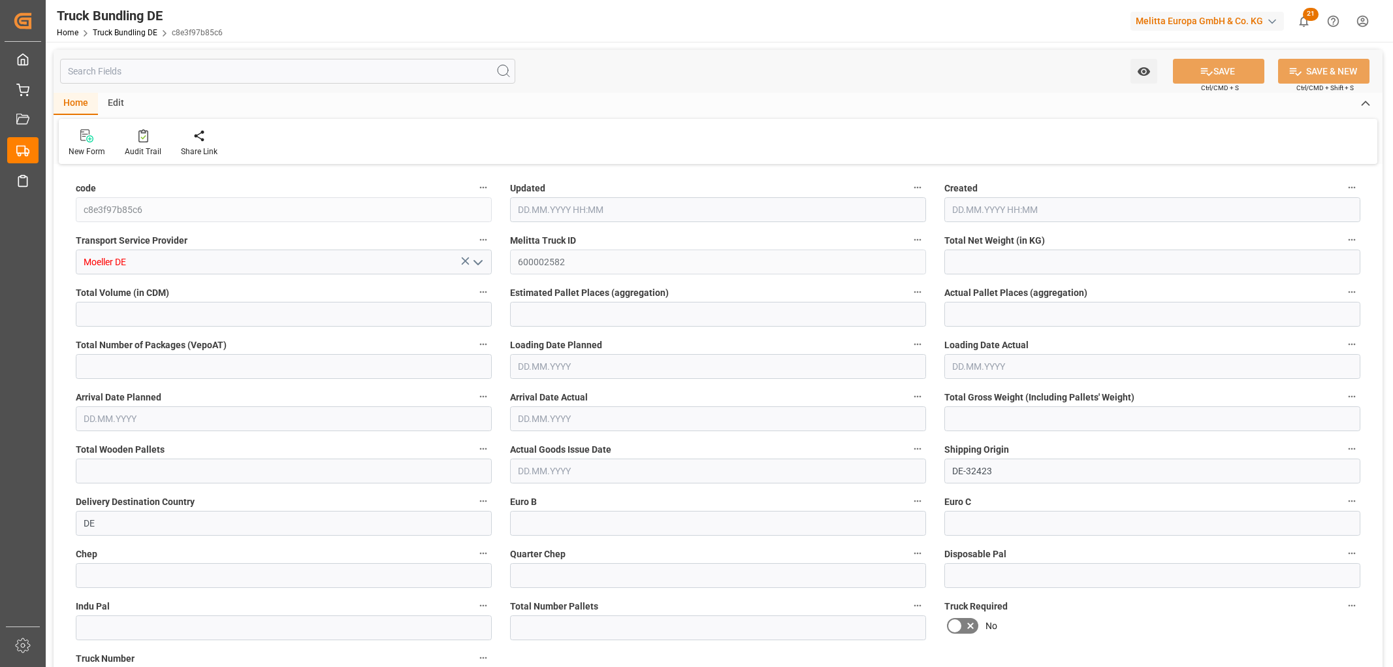
type input "19"
type input "0"
type input "3578.078"
type input "23"
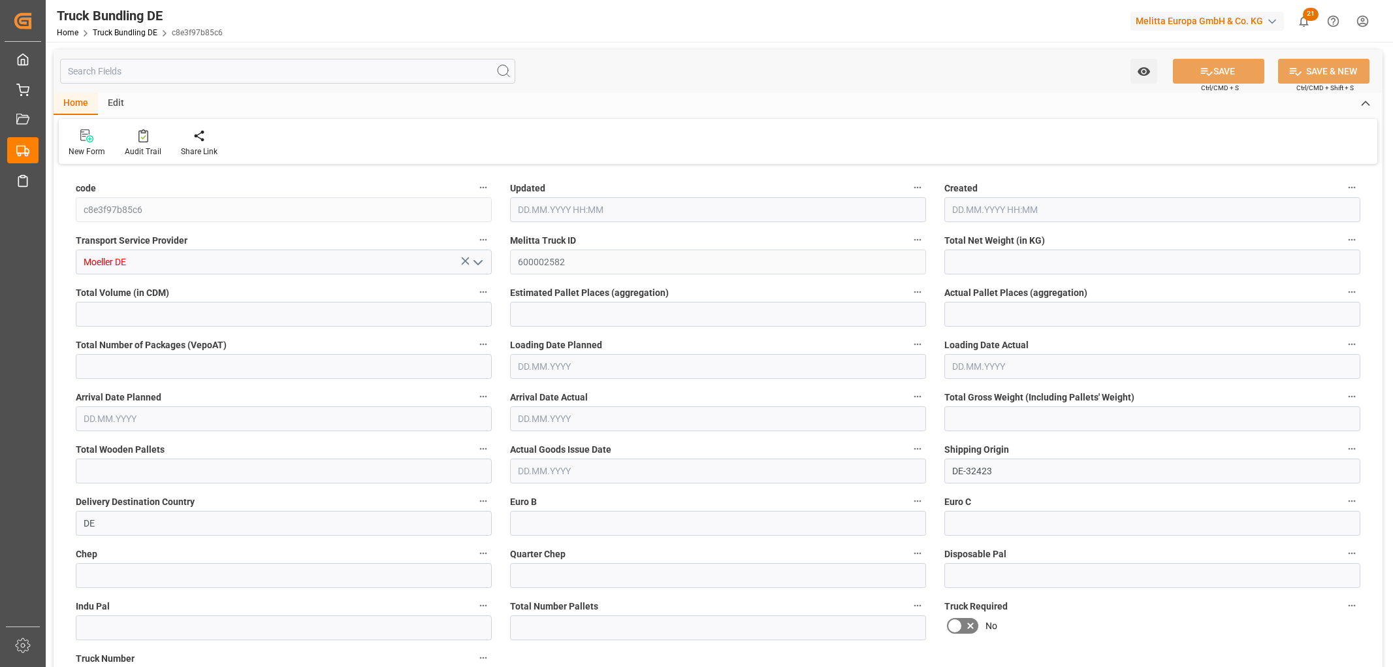
type input "0"
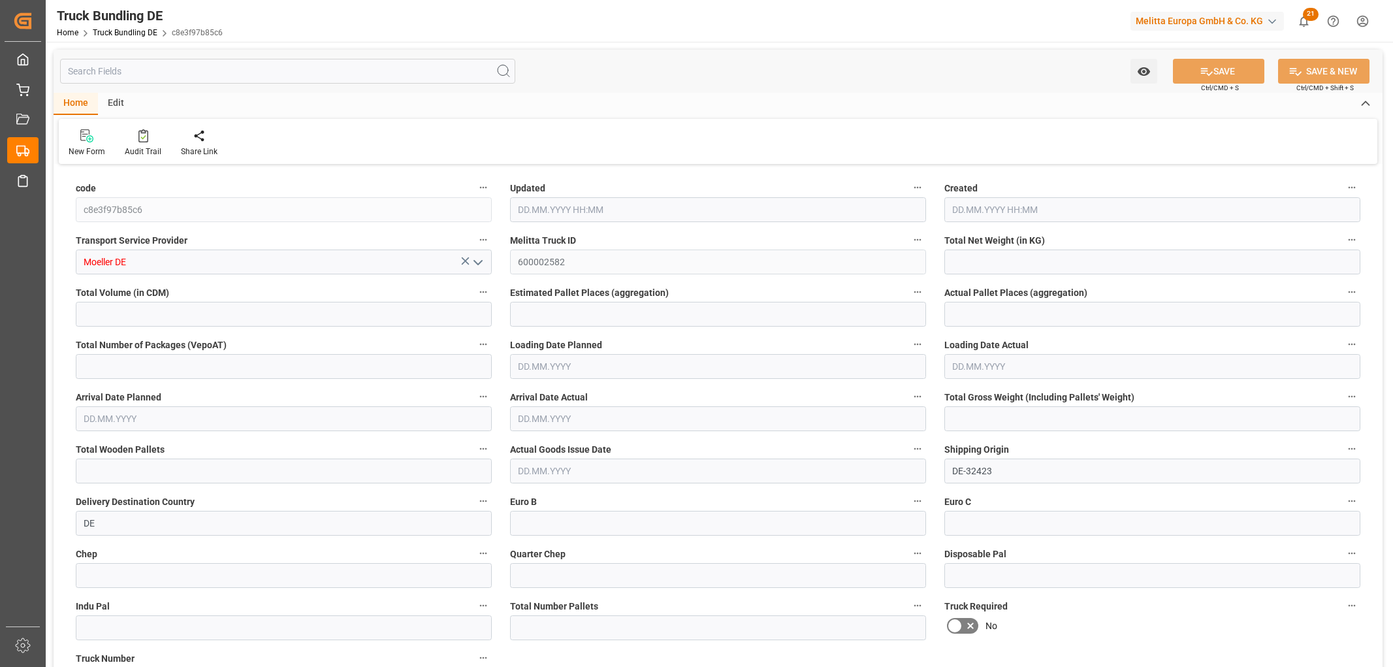
type input "0"
type input "15.09.2025 11:18"
type input "17.09.2025"
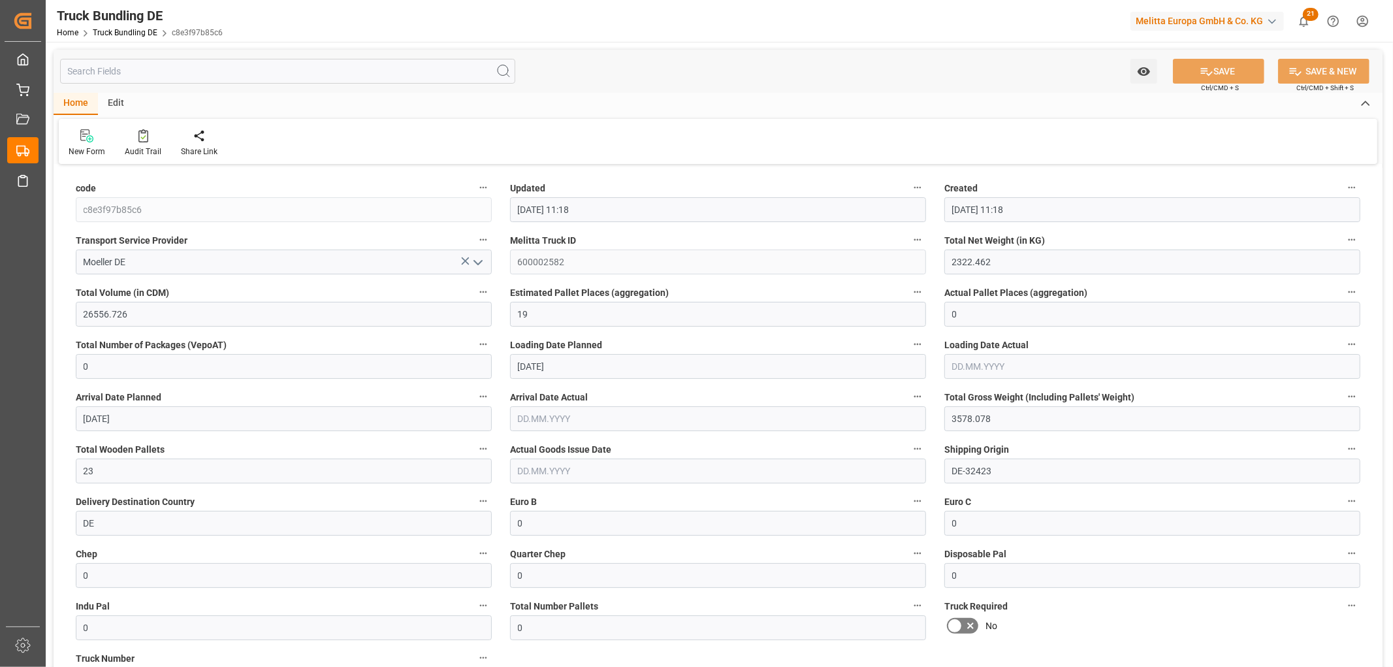
type input "[DATE]"
type input "509.454"
type input "3517.47"
type input "5"
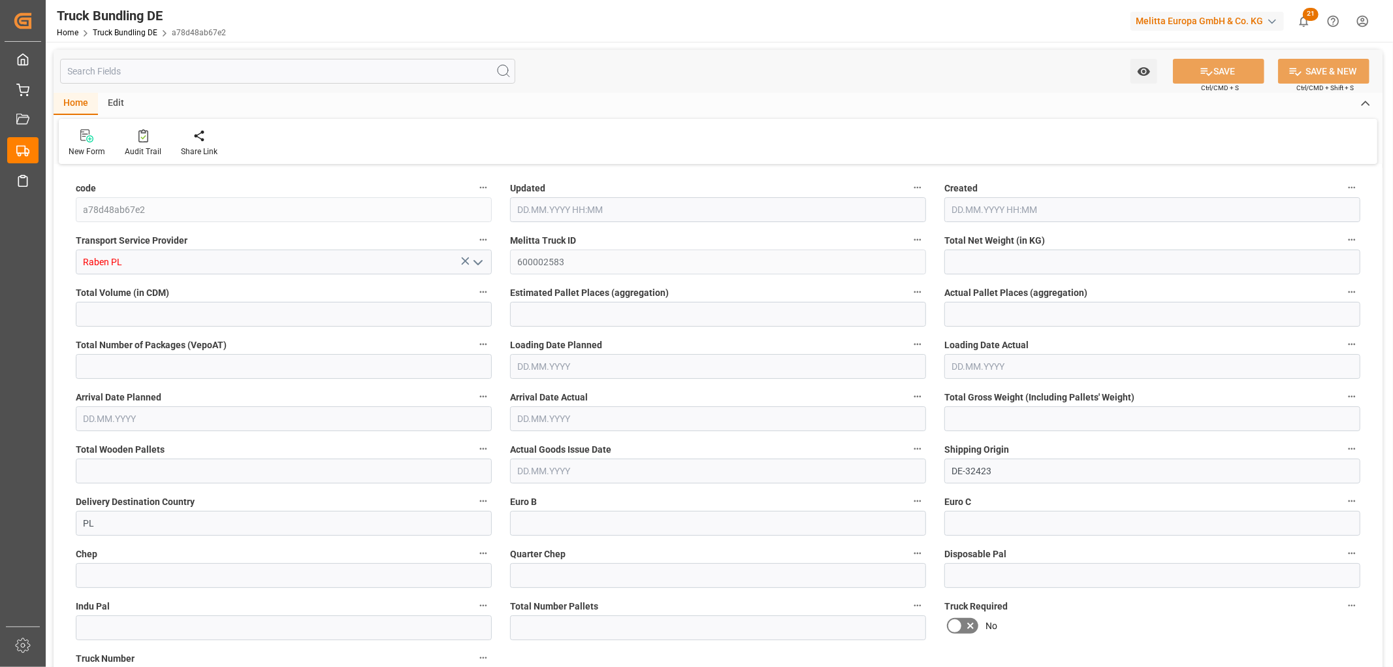
type input "0"
type input "737.268"
type input "6"
type input "0"
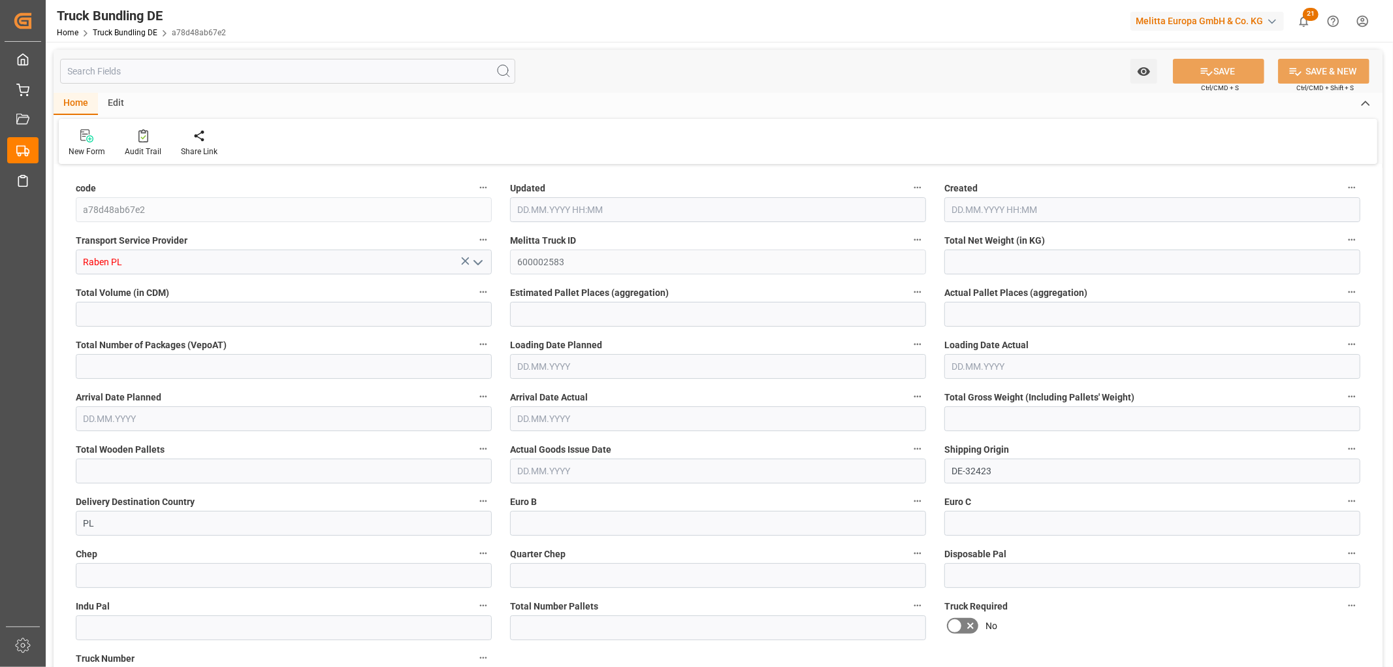
type input "0"
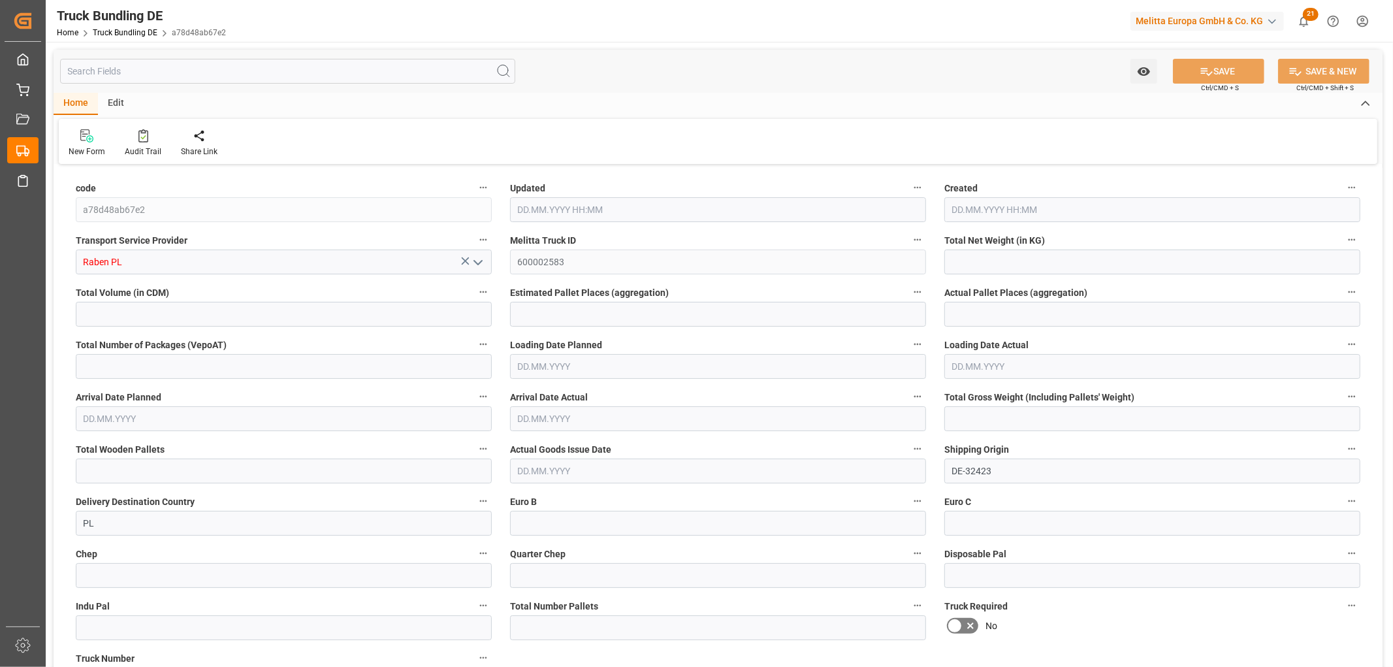
type input "0"
type input "15.09.2025 11:19"
type input "[DATE]"
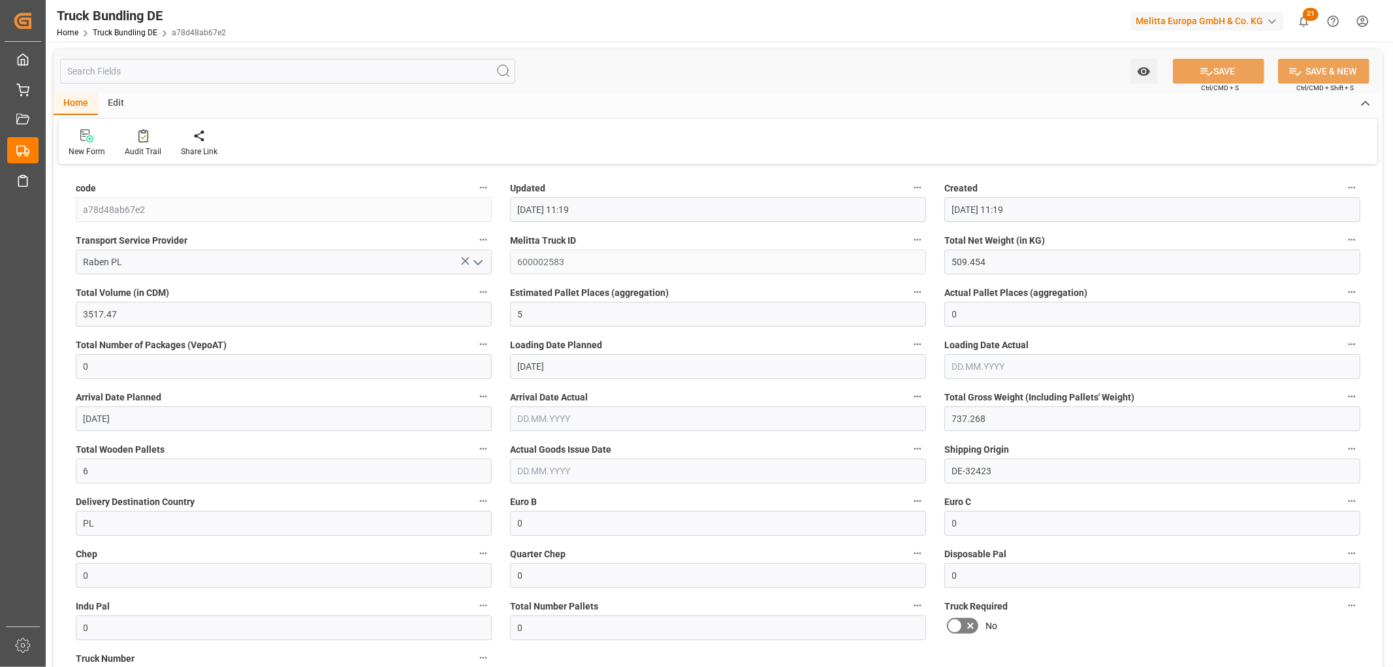
type input "[DATE]"
type input "2010.111"
type input "20217.818"
type input "16"
type input "0"
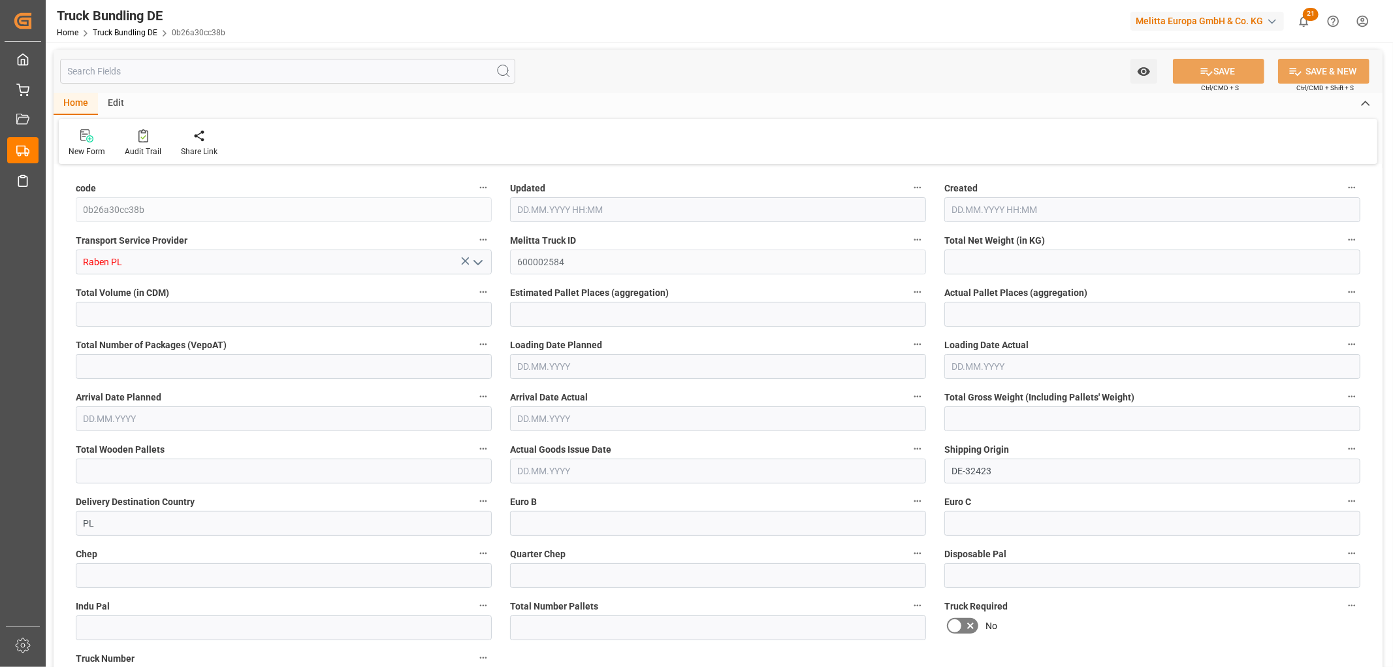
type input "0"
type input "2868.64"
type input "20"
type input "0"
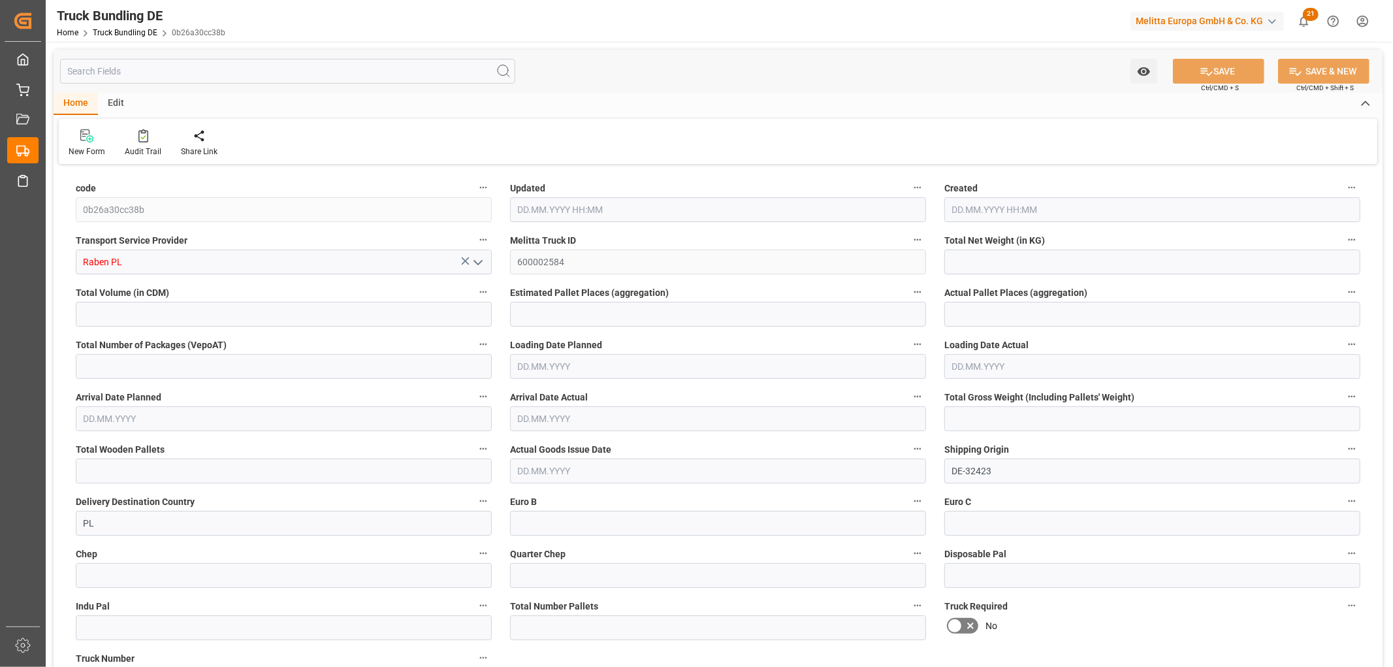
type input "0"
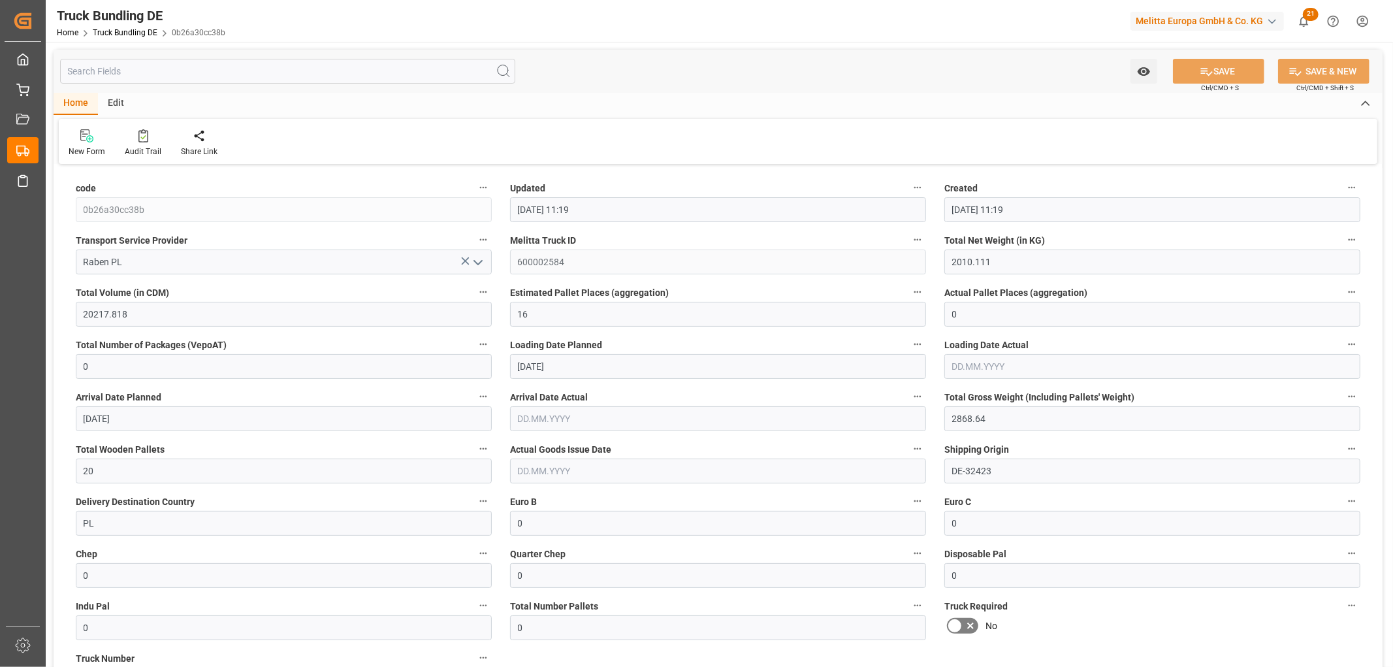
type input "15.09.2025 11:19"
type input "[DATE]"
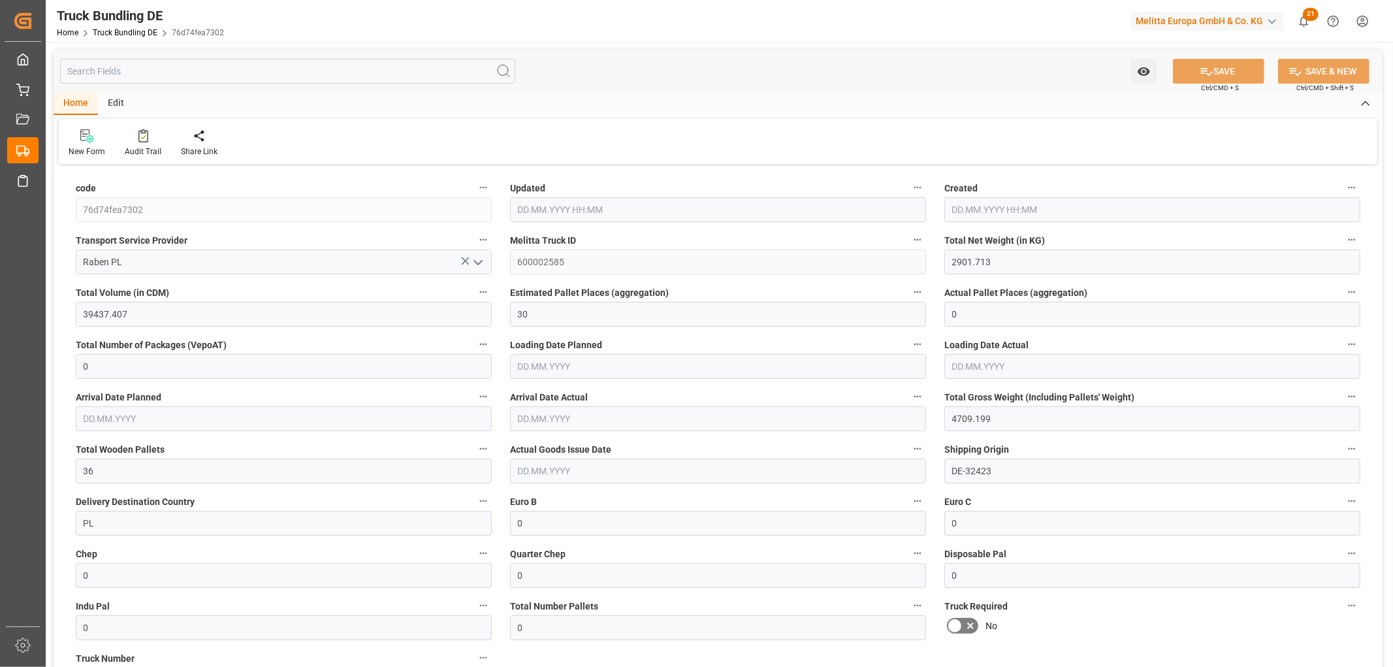
type input "2901.713"
type input "39437.407"
type input "30"
type input "0"
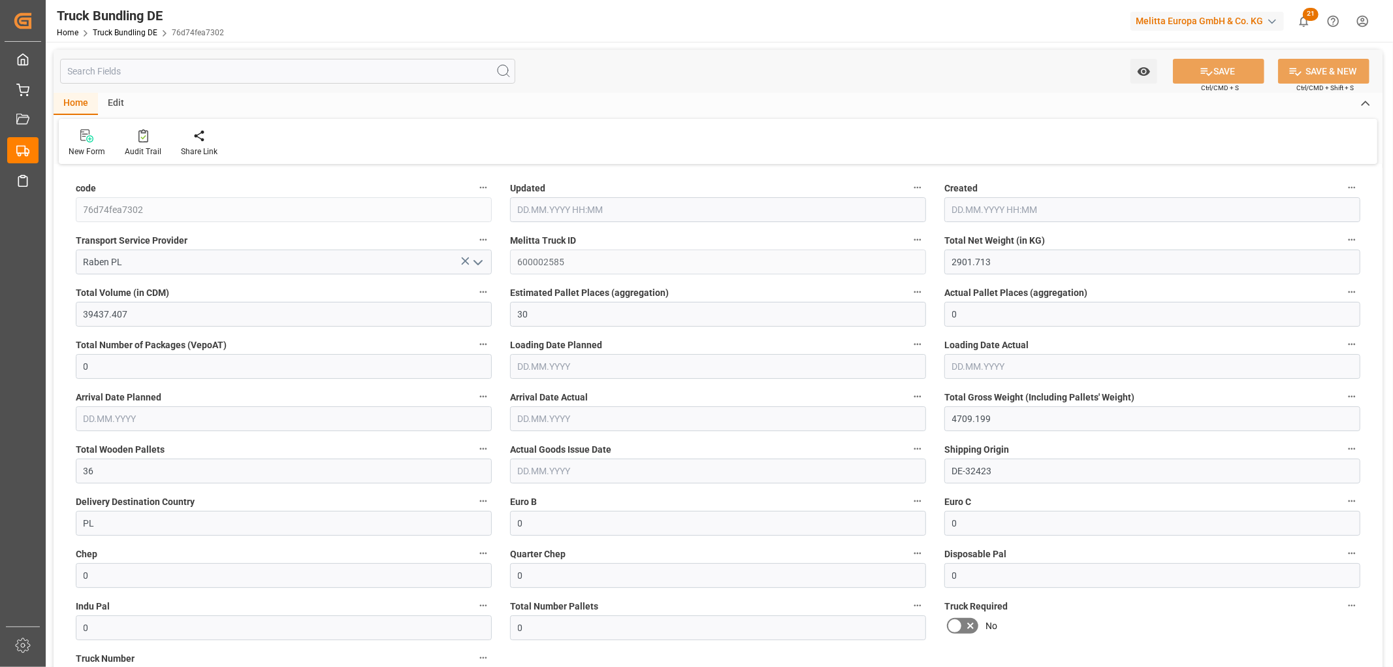
type input "4709.199"
type input "36"
type input "0"
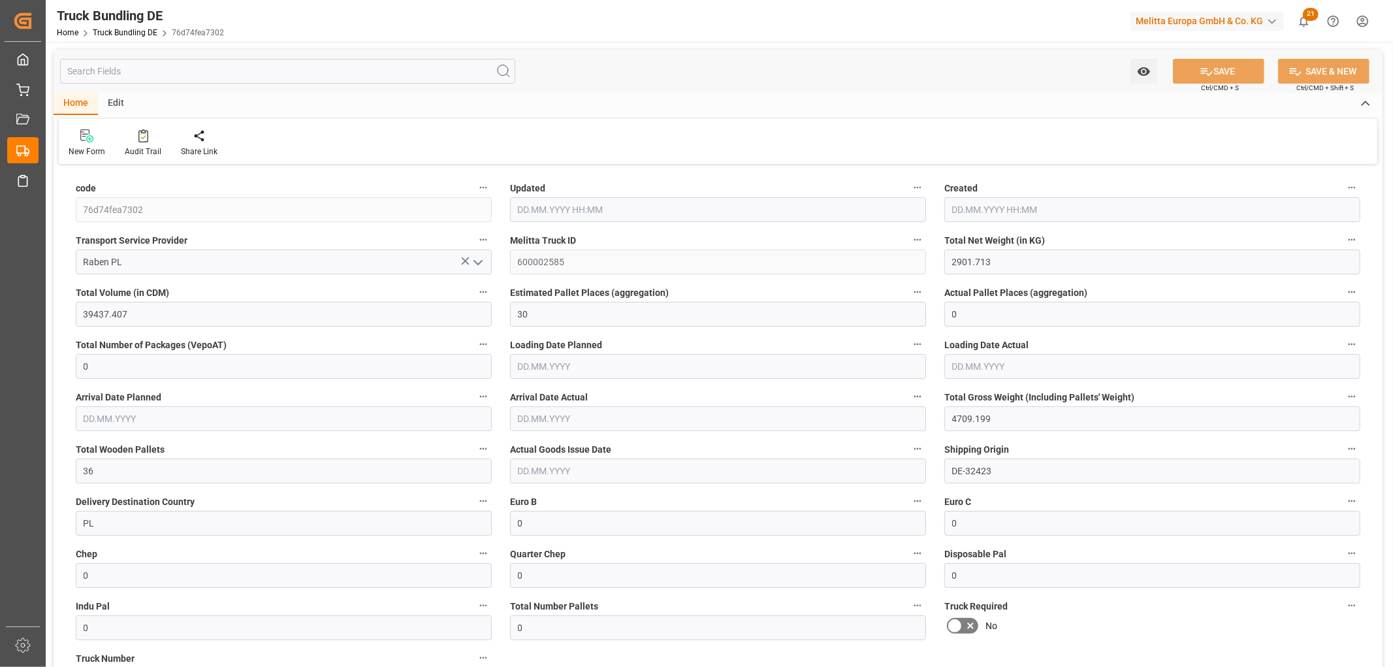
type input "0"
type input "[DATE] 11:20"
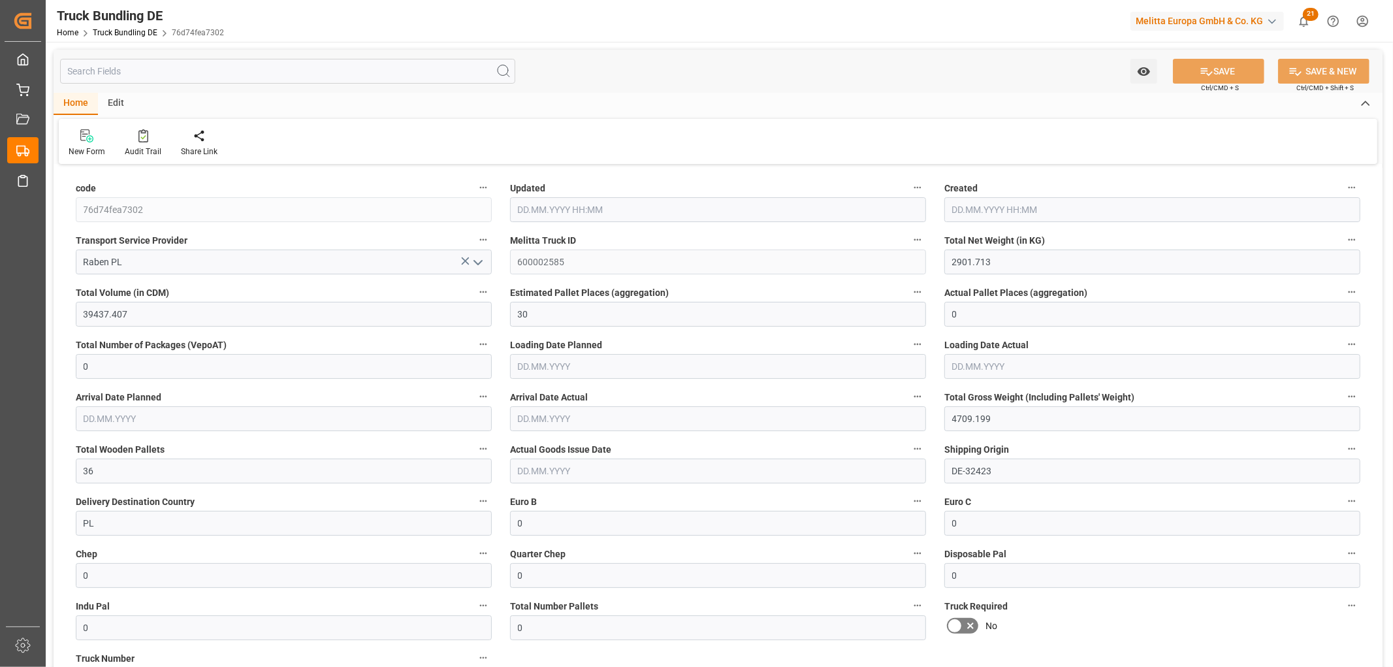
type input "[DATE] 11:20"
type input "[DATE]"
